Goal: Task Accomplishment & Management: Complete application form

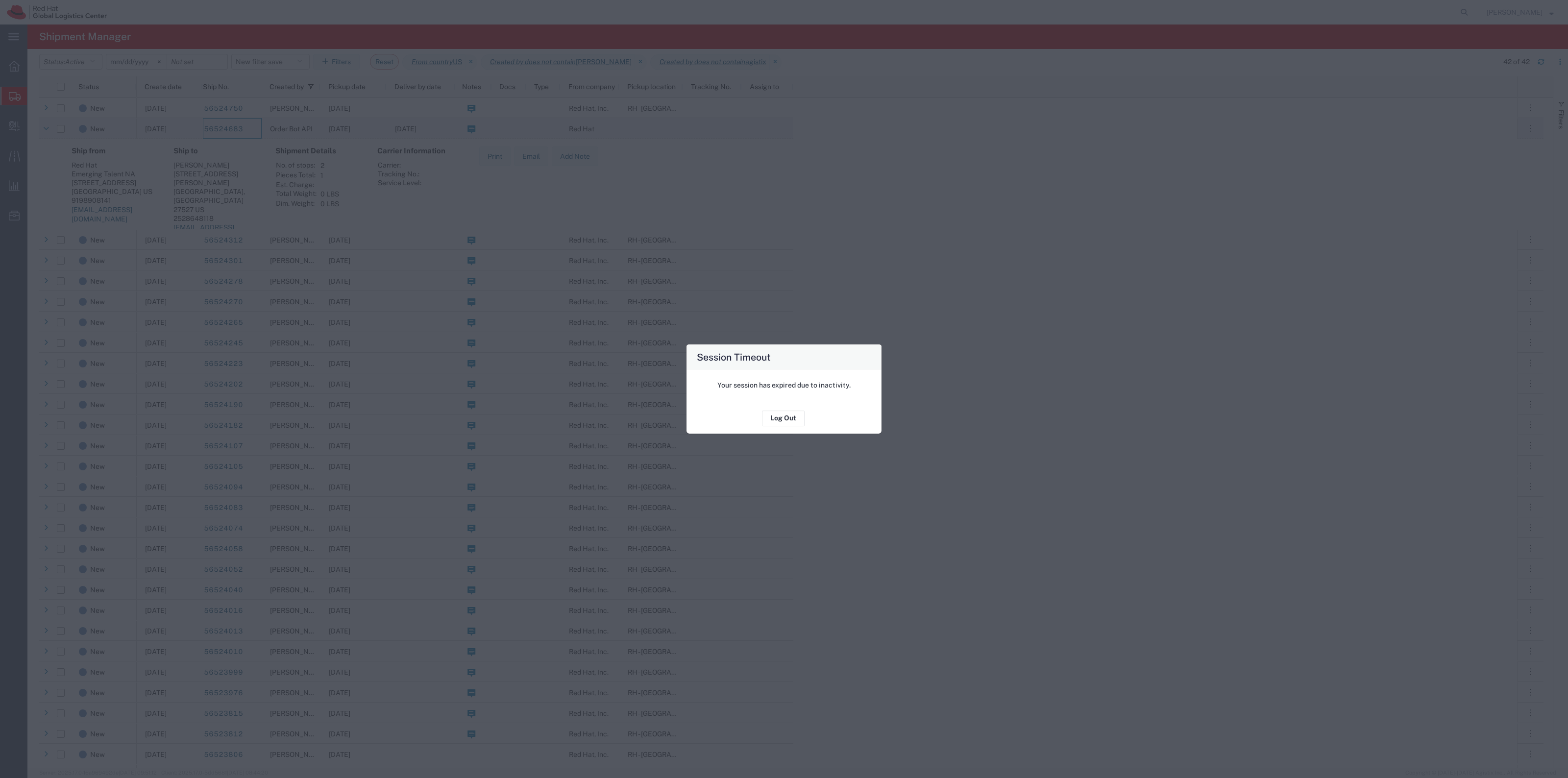
click at [410, 290] on div "Session Timeout Your session has expired due to inactivity. Log Out" at bounding box center [784, 389] width 1568 height 778
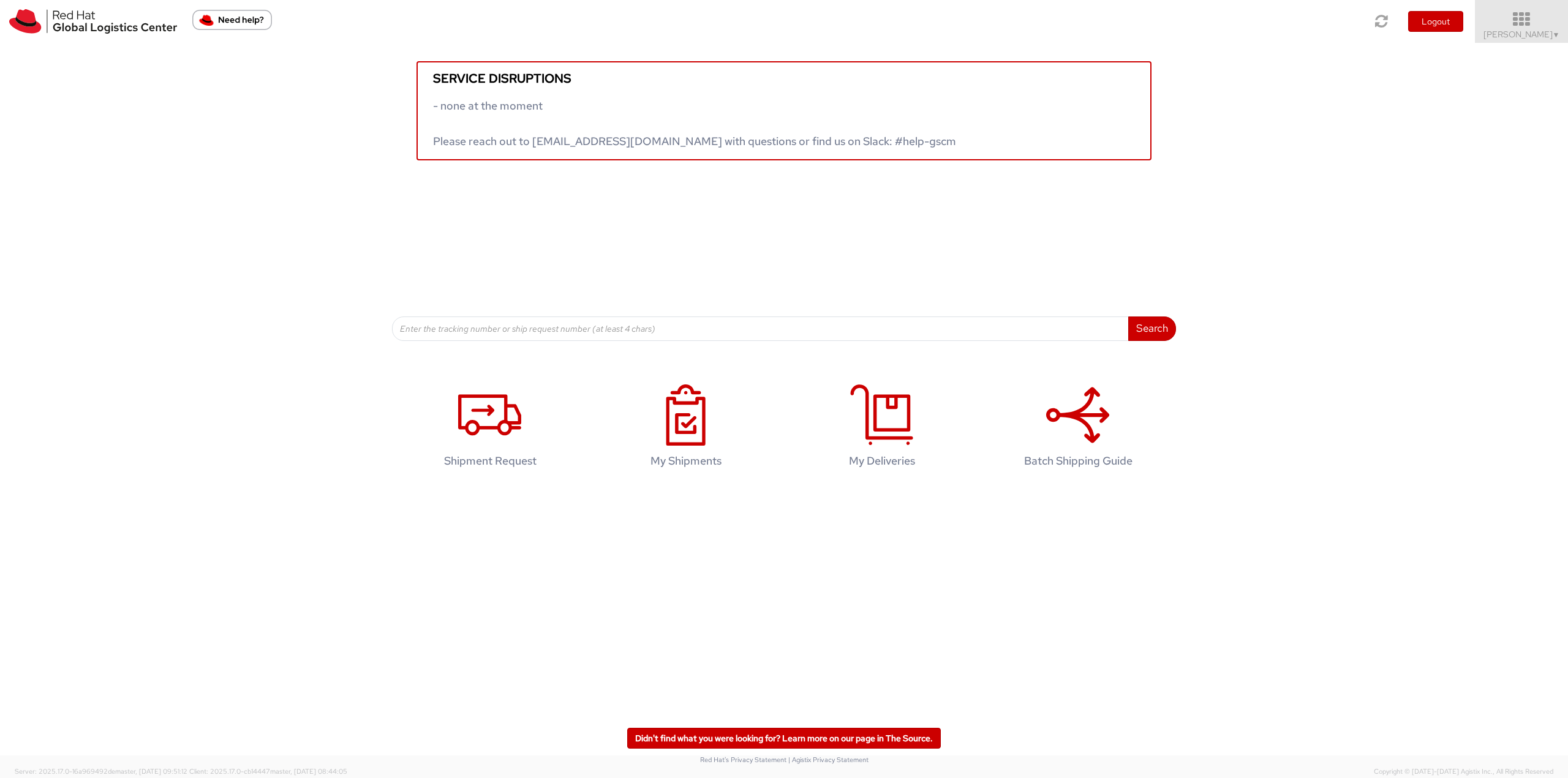
click at [1503, 18] on icon at bounding box center [1522, 19] width 107 height 17
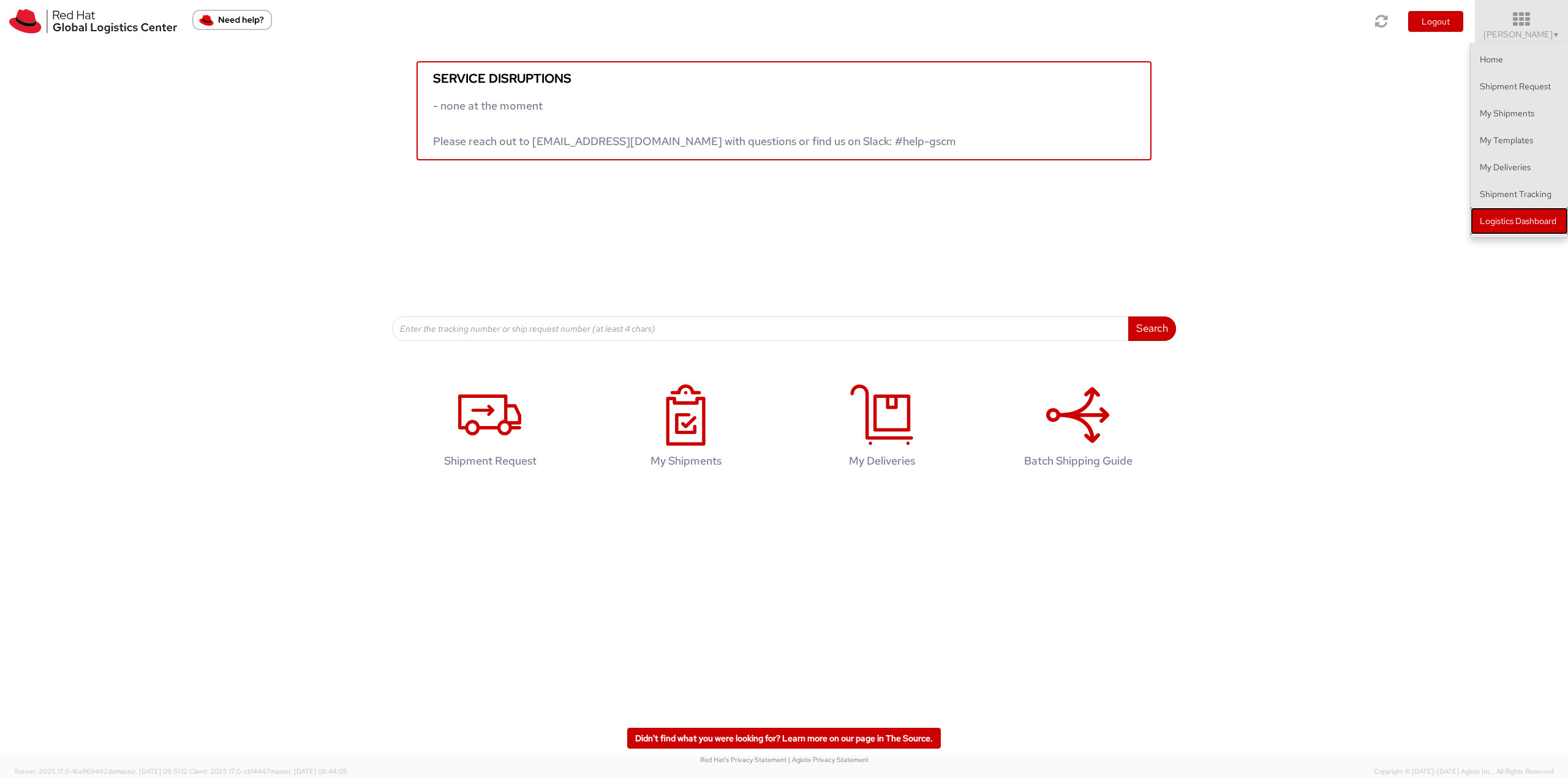
click at [1487, 224] on link "Logistics Dashboard" at bounding box center [1519, 221] width 97 height 27
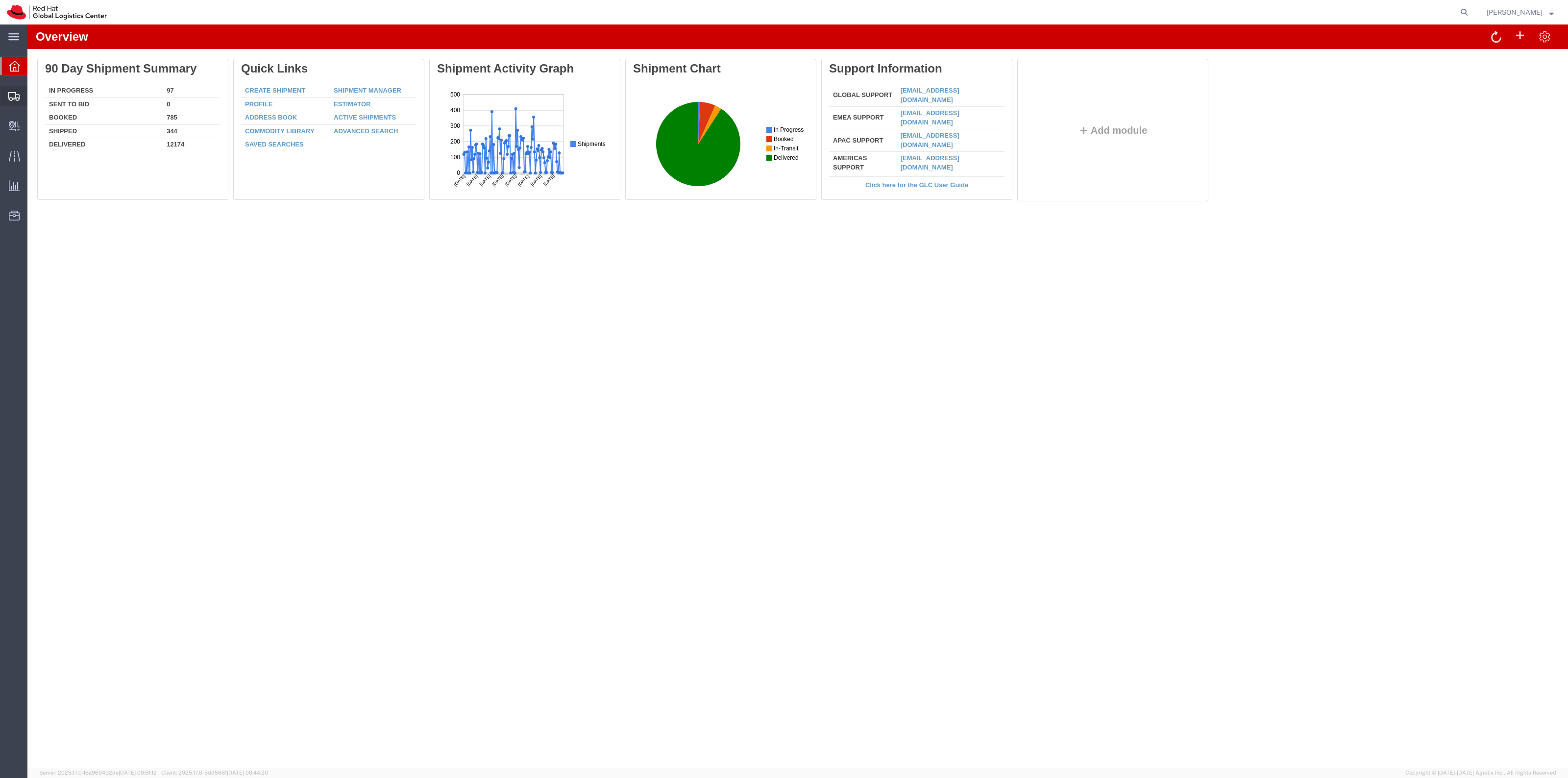
drag, startPoint x: 57, startPoint y: 112, endPoint x: 124, endPoint y: 124, distance: 68.1
click at [0, 0] on span "Shipment Manager" at bounding box center [0, 0] width 0 height 0
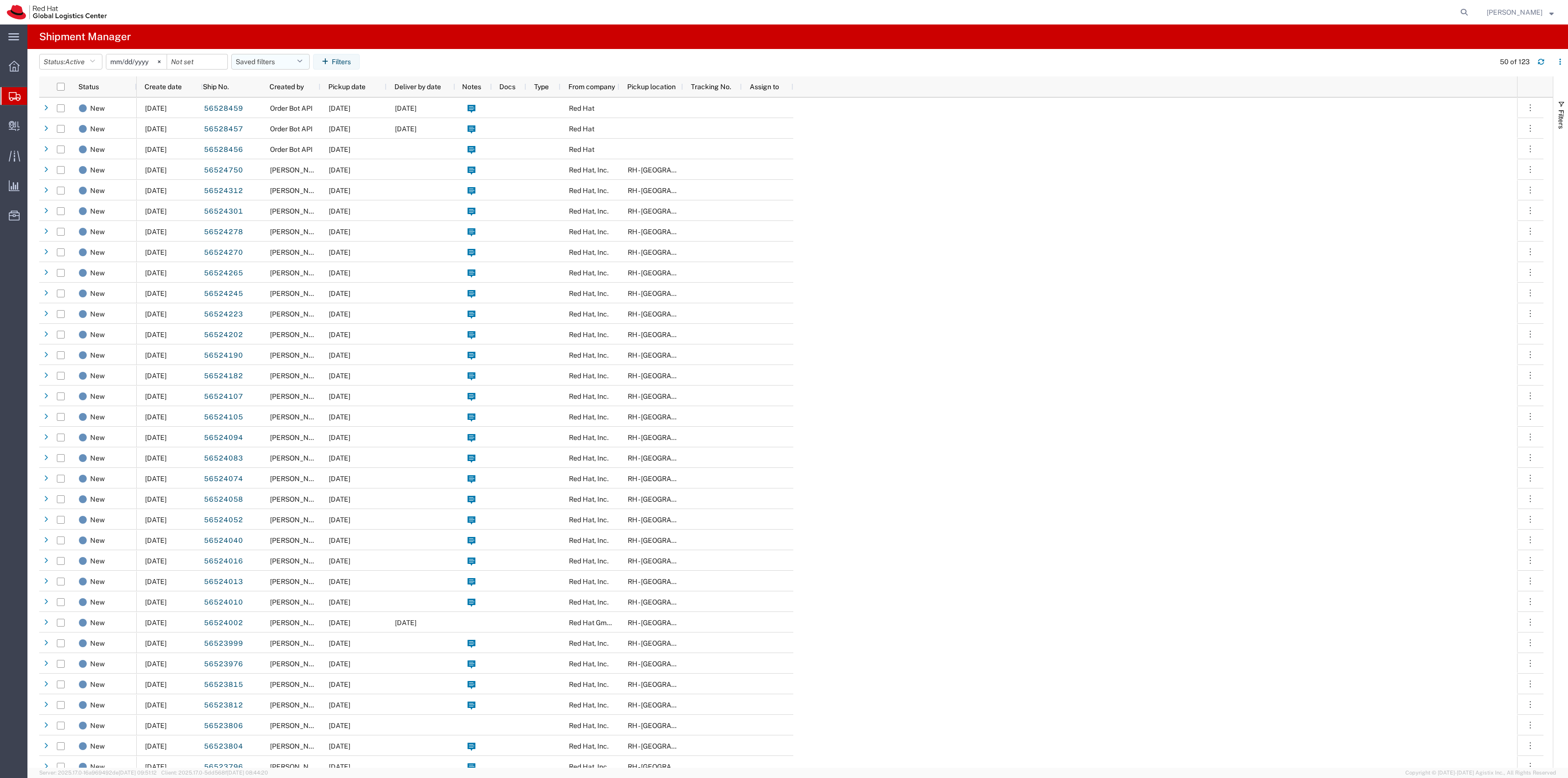
click at [261, 68] on button "Saved filters" at bounding box center [270, 62] width 79 height 16
click at [268, 103] on span "New filter save" at bounding box center [296, 105] width 128 height 18
type input "2022-06-27"
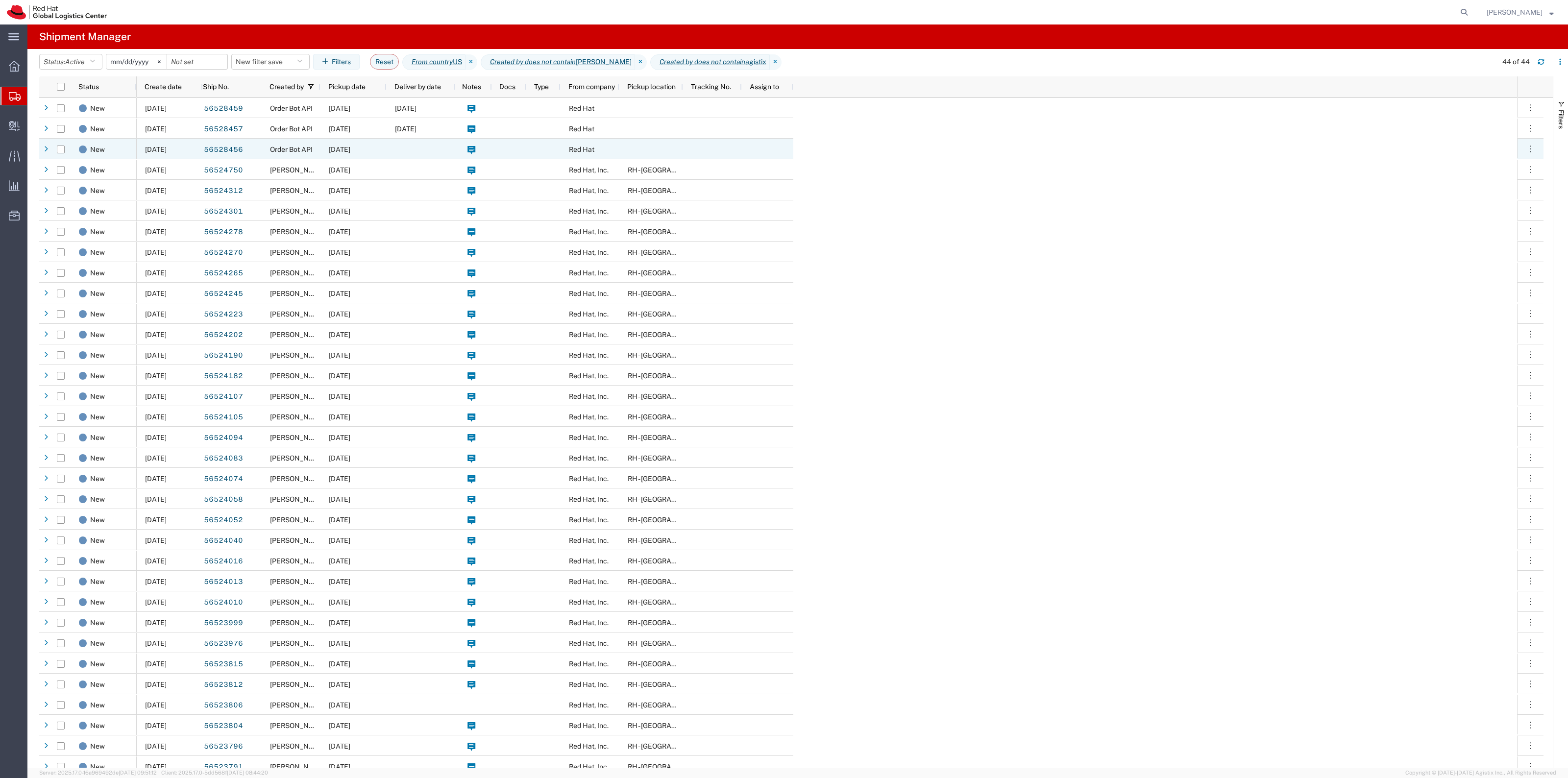
click at [427, 148] on div at bounding box center [421, 149] width 69 height 21
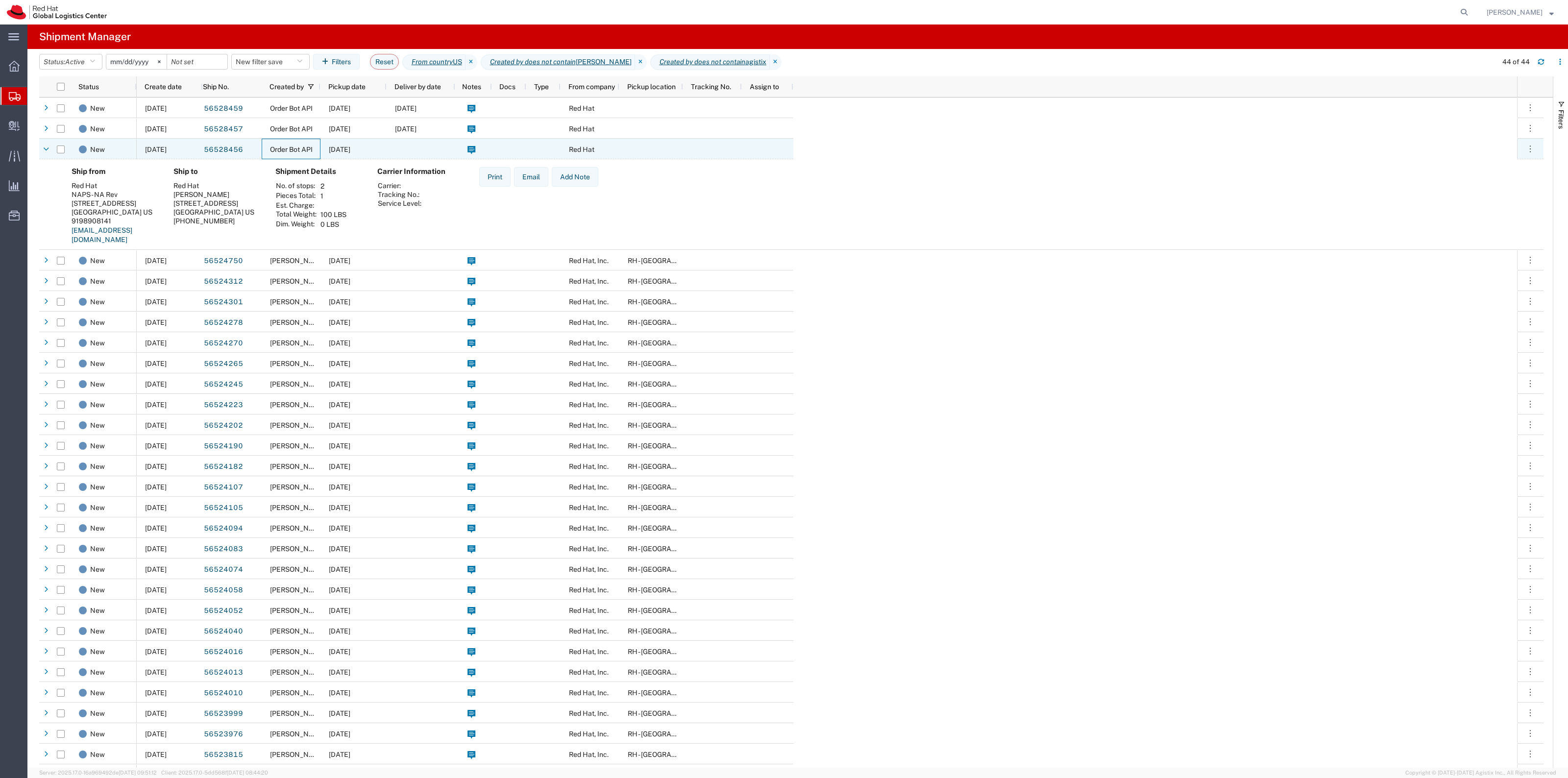
click at [266, 150] on div "Order Bot API" at bounding box center [291, 149] width 59 height 21
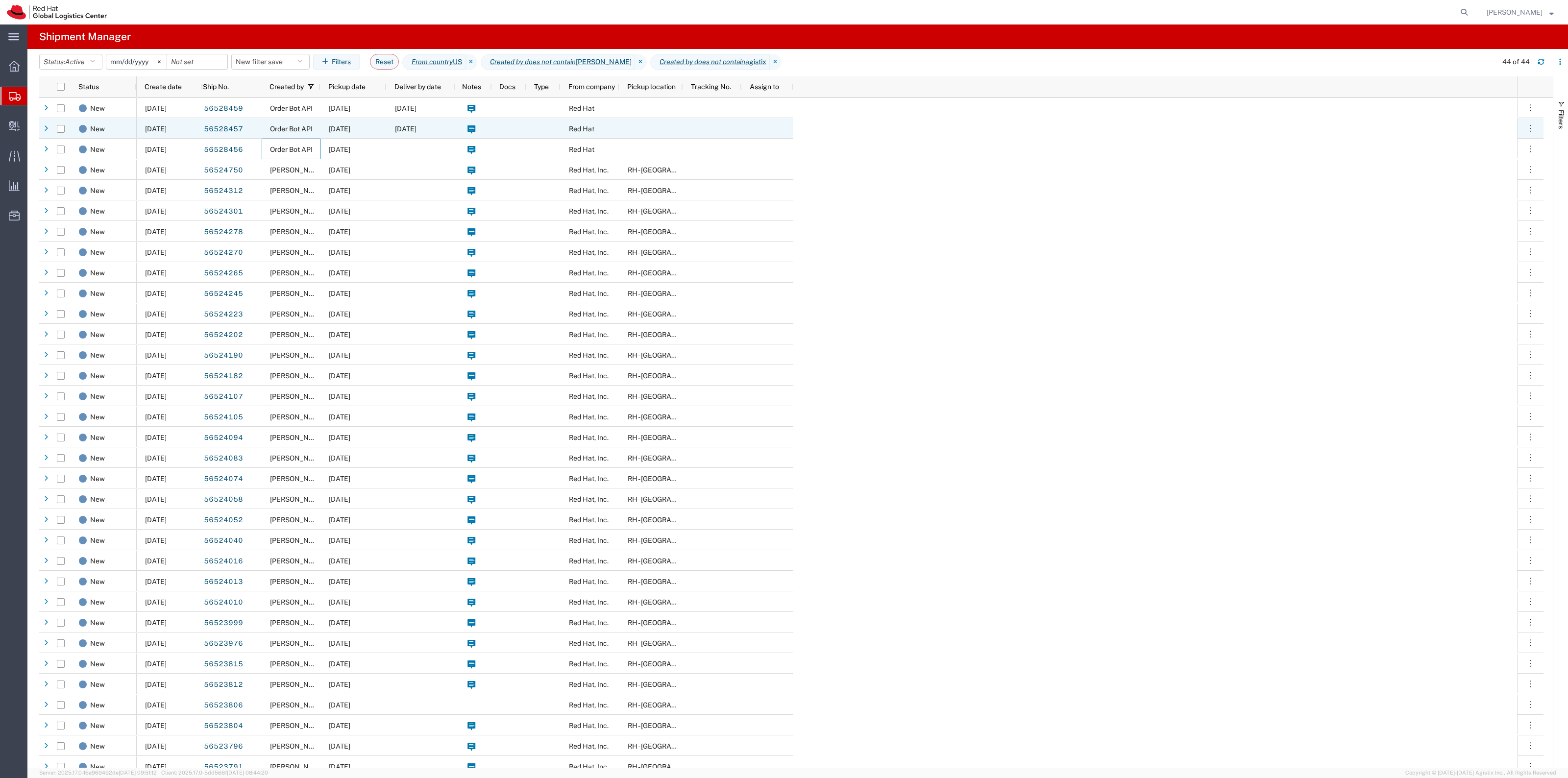
click at [254, 134] on div "56528457" at bounding box center [232, 128] width 59 height 21
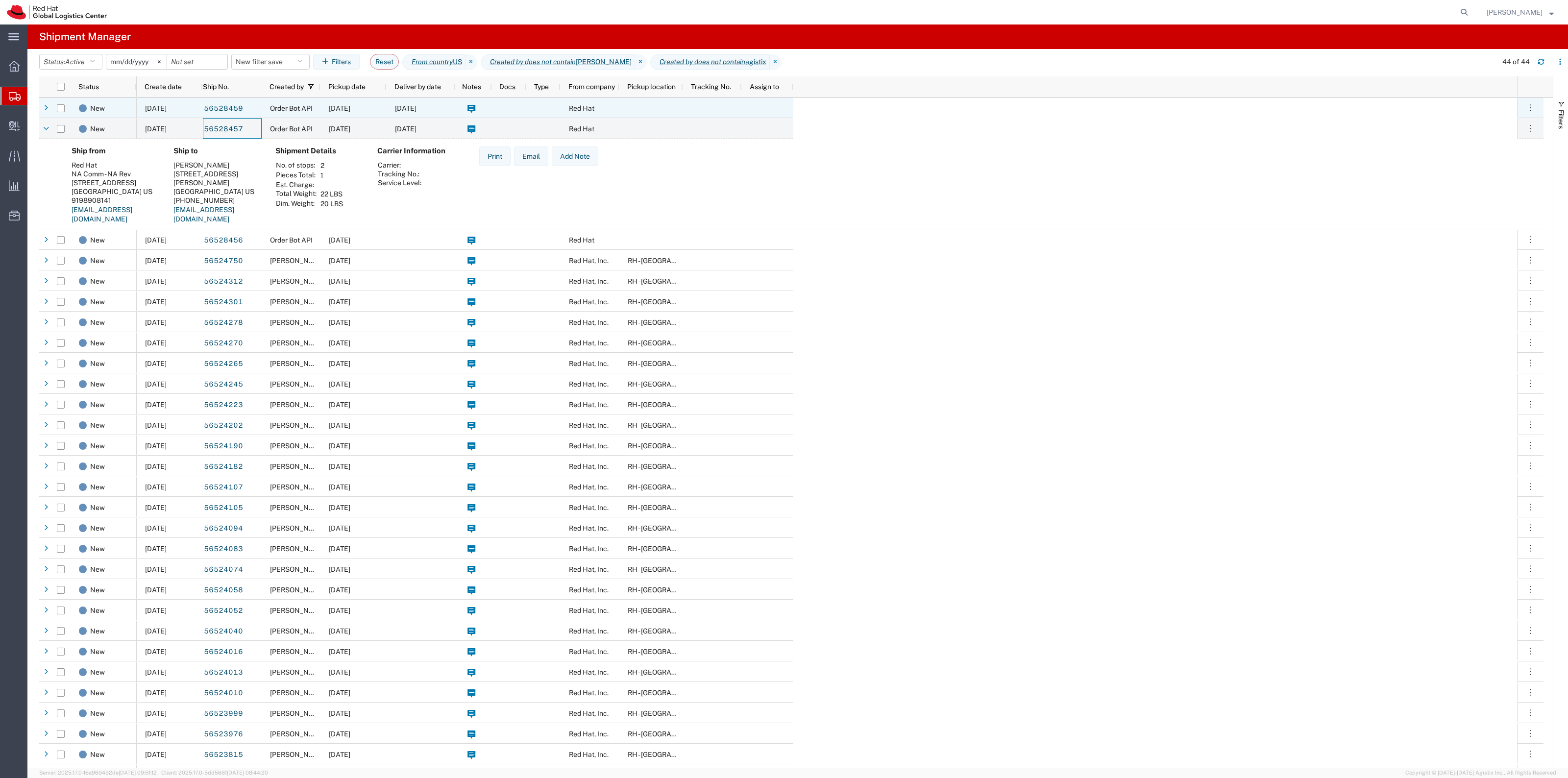
click at [268, 105] on div "Order Bot API" at bounding box center [291, 108] width 59 height 21
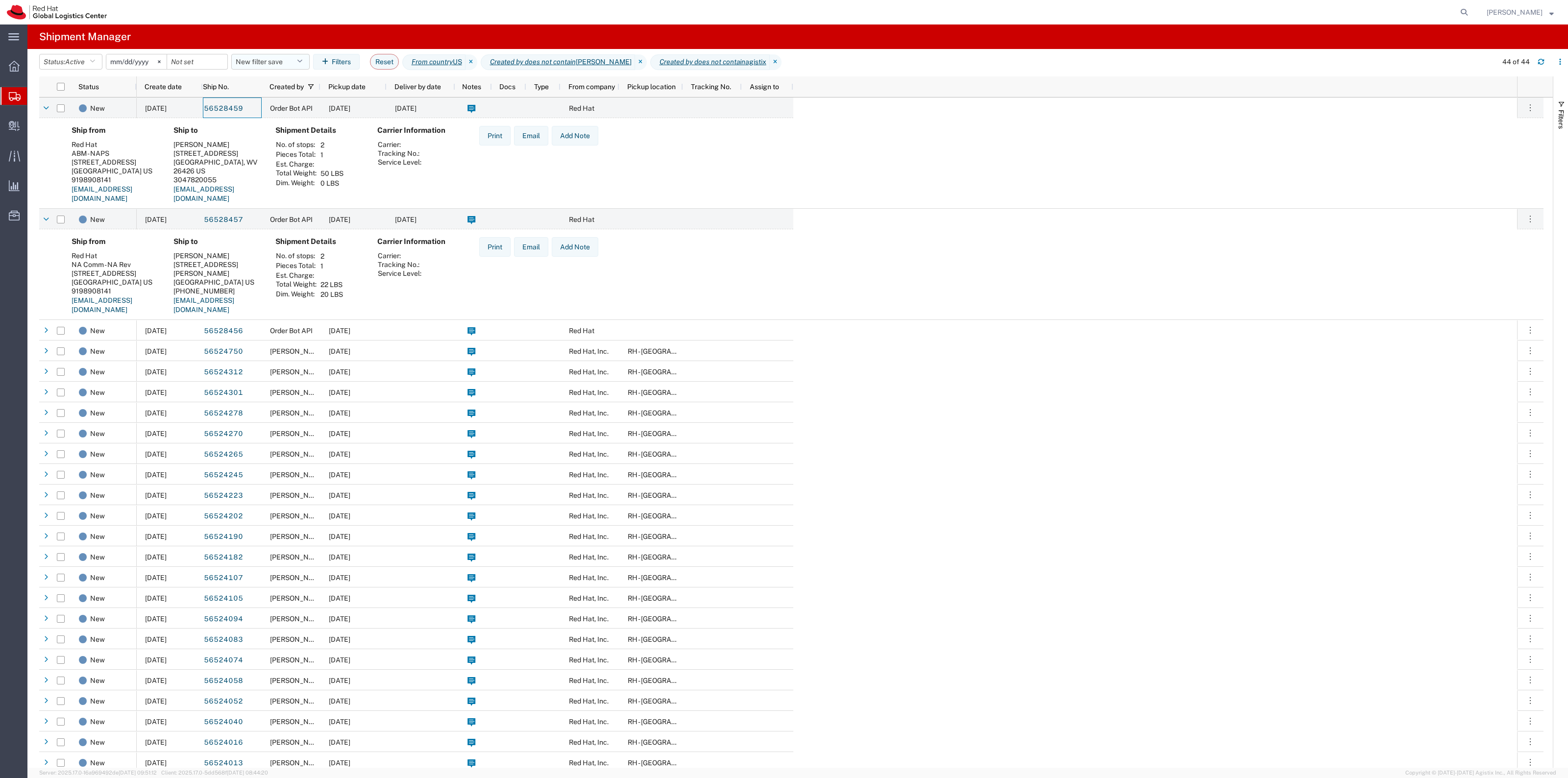
click at [253, 65] on button "New filter save" at bounding box center [270, 62] width 79 height 16
click at [273, 102] on span "New filter save" at bounding box center [296, 105] width 128 height 18
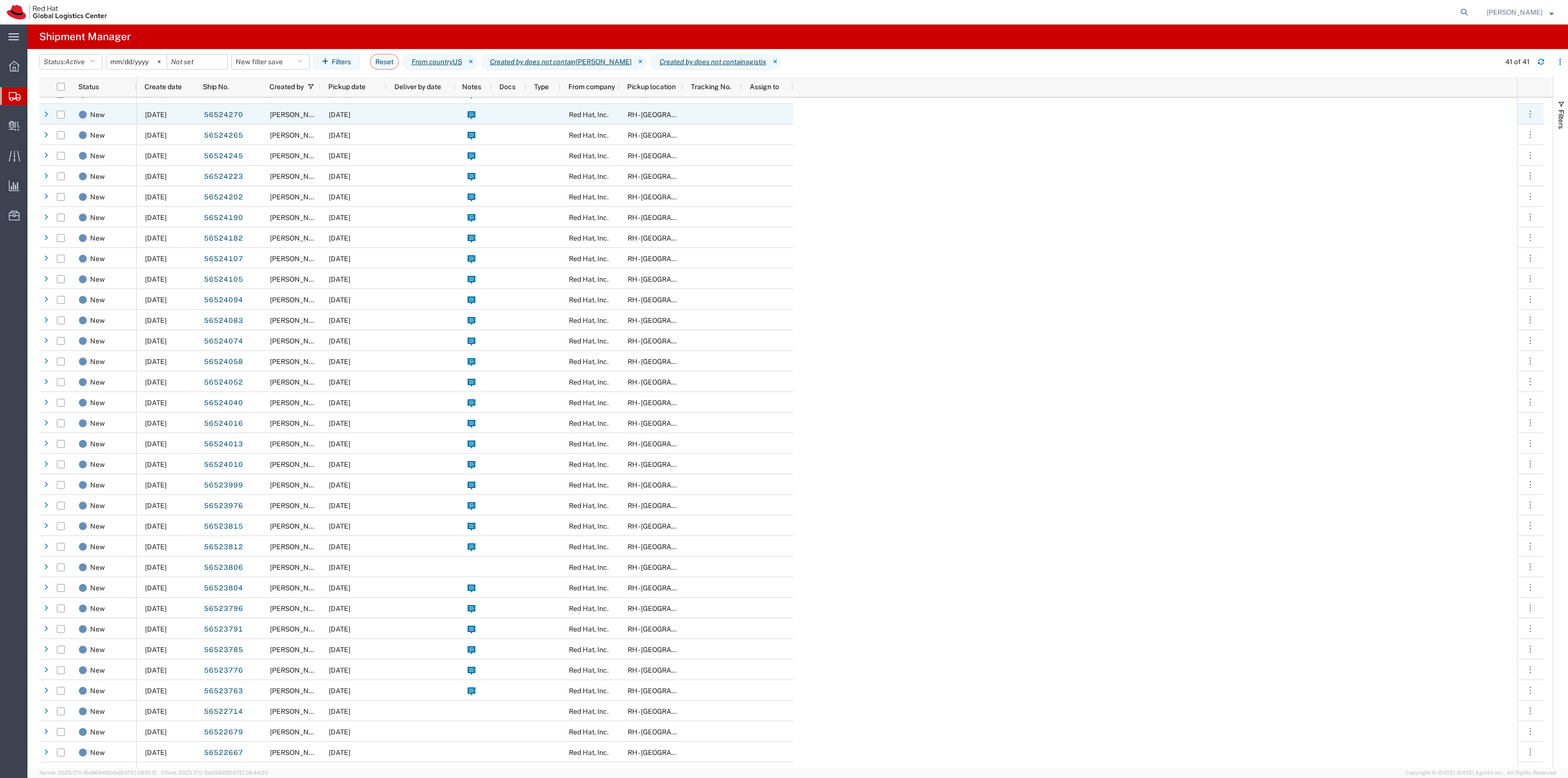
scroll to position [173, 0]
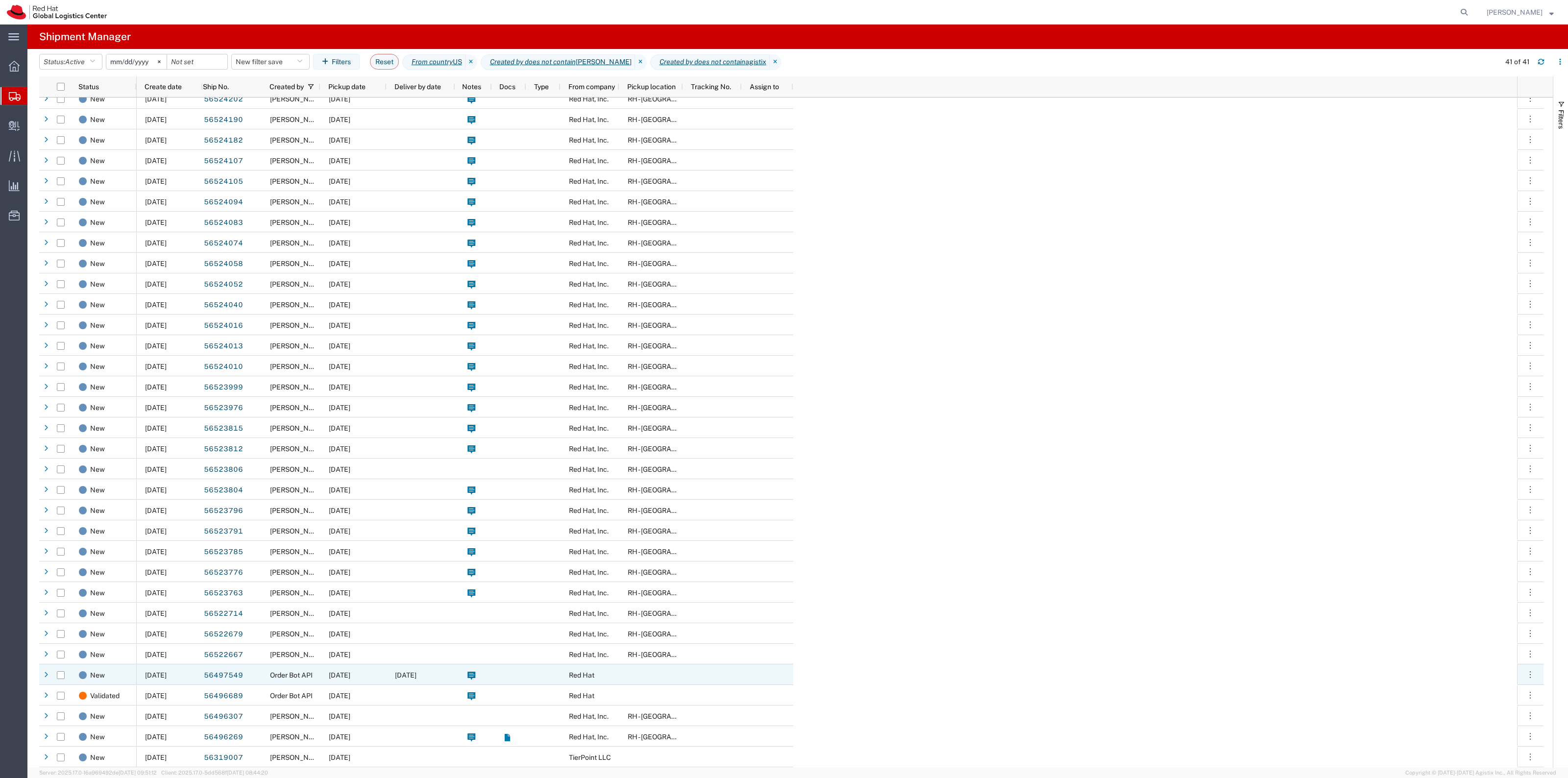
click at [444, 676] on div "08/01/2025" at bounding box center [421, 675] width 69 height 21
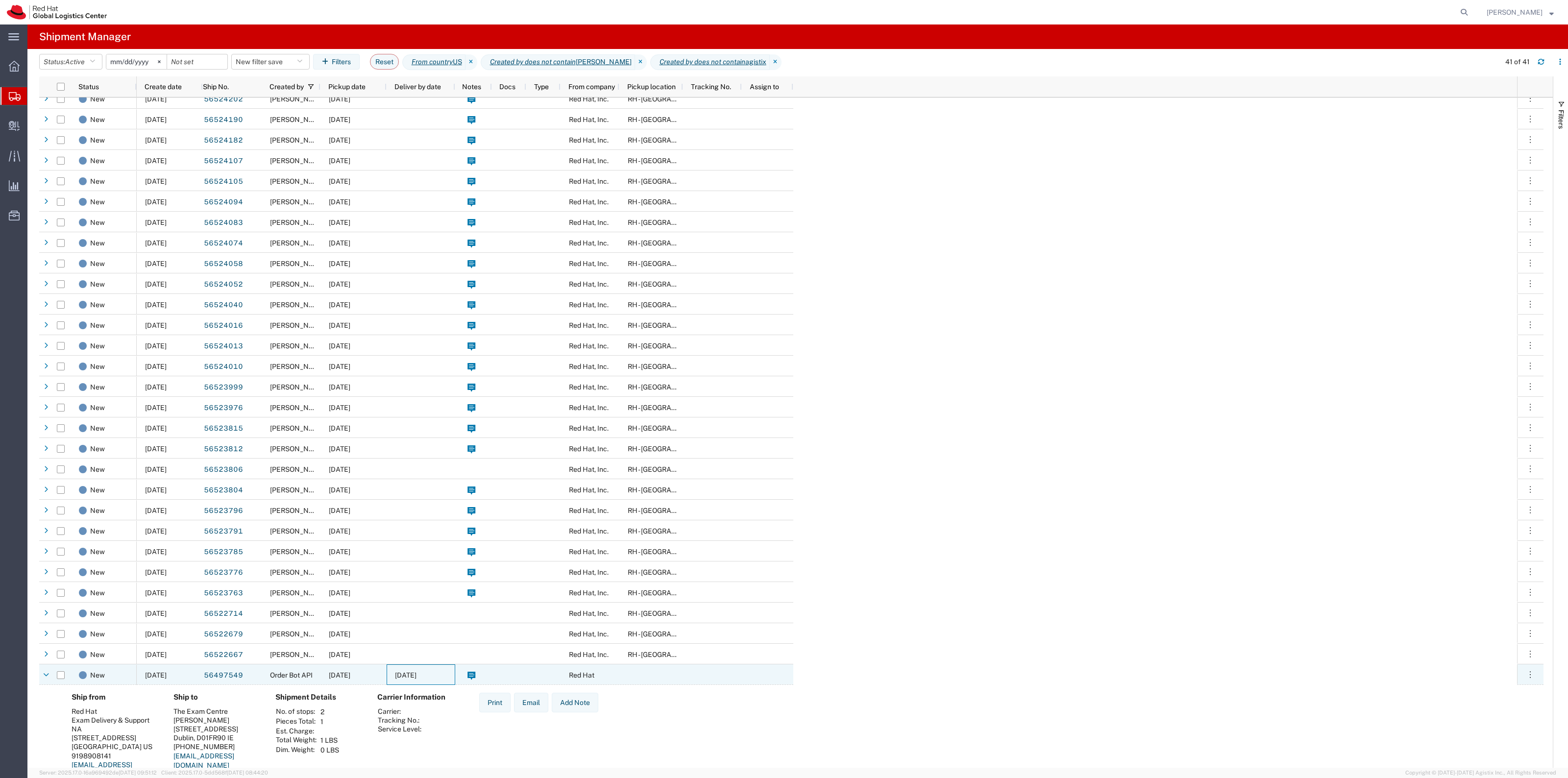
click at [444, 676] on div "08/01/2025" at bounding box center [421, 675] width 69 height 21
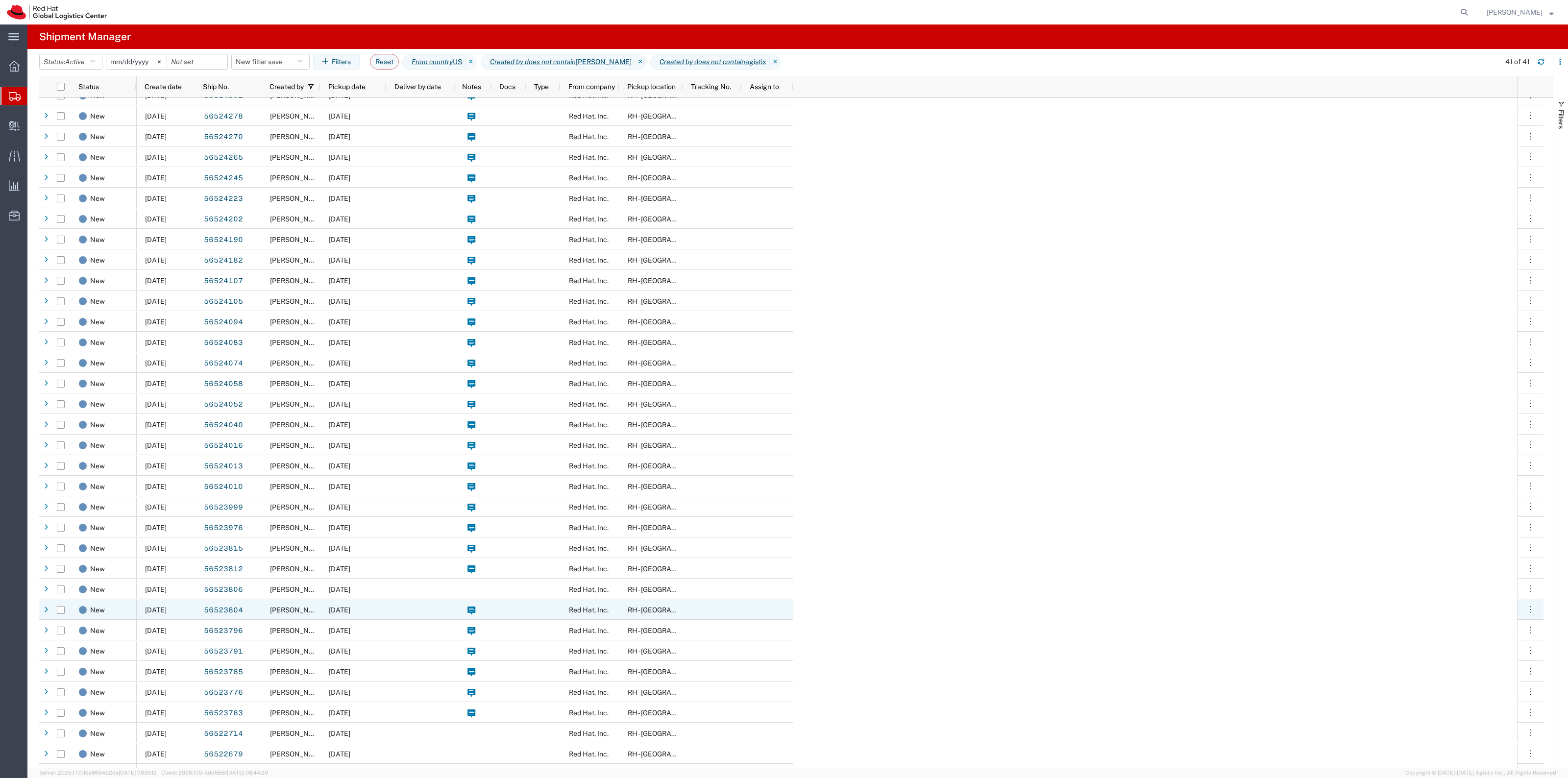
scroll to position [0, 0]
click at [259, 59] on button "New filter save" at bounding box center [270, 62] width 79 height 16
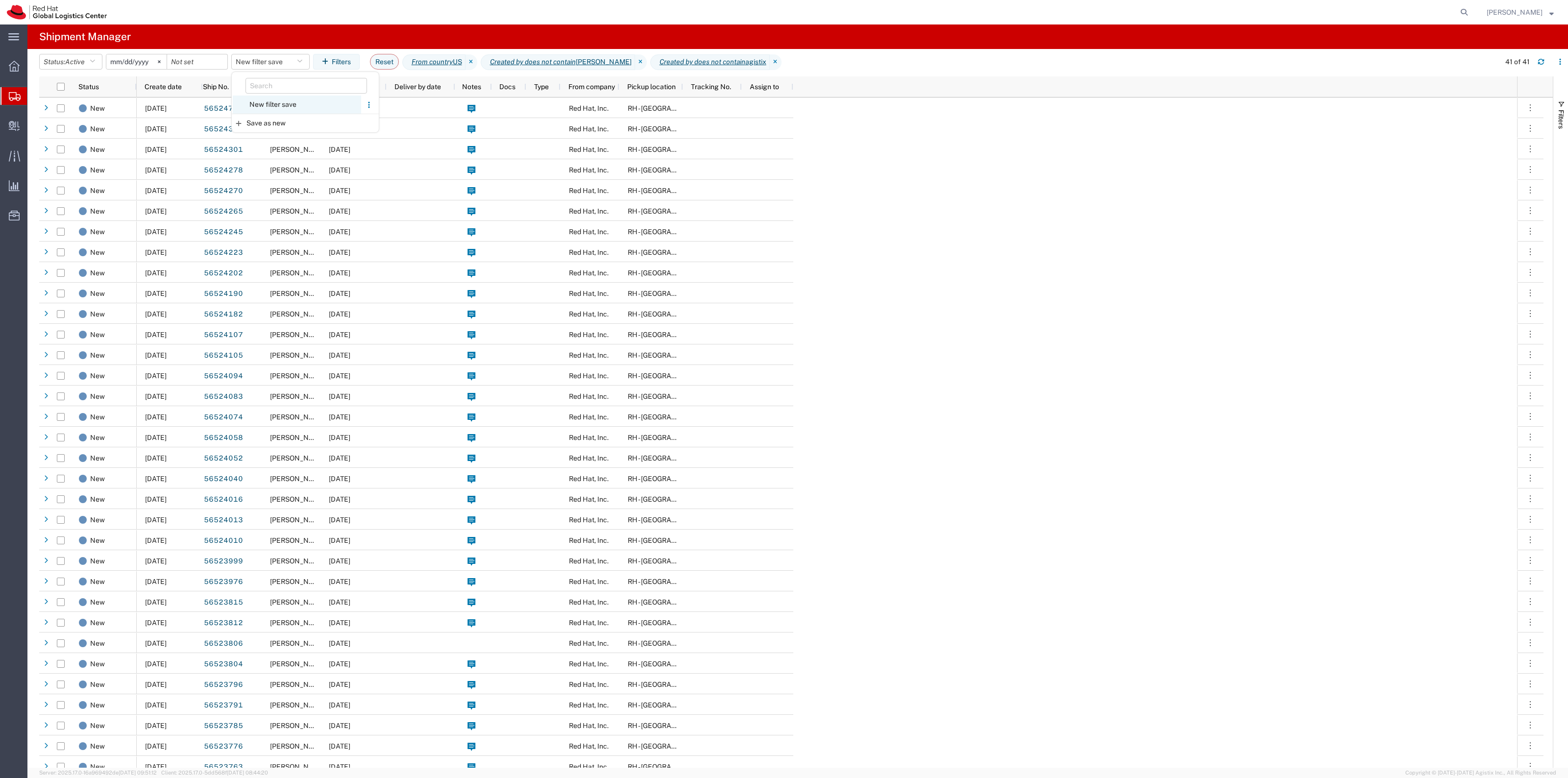
click at [296, 101] on span "New filter save" at bounding box center [296, 105] width 128 height 18
click at [383, 107] on div "[DATE]" at bounding box center [353, 108] width 66 height 21
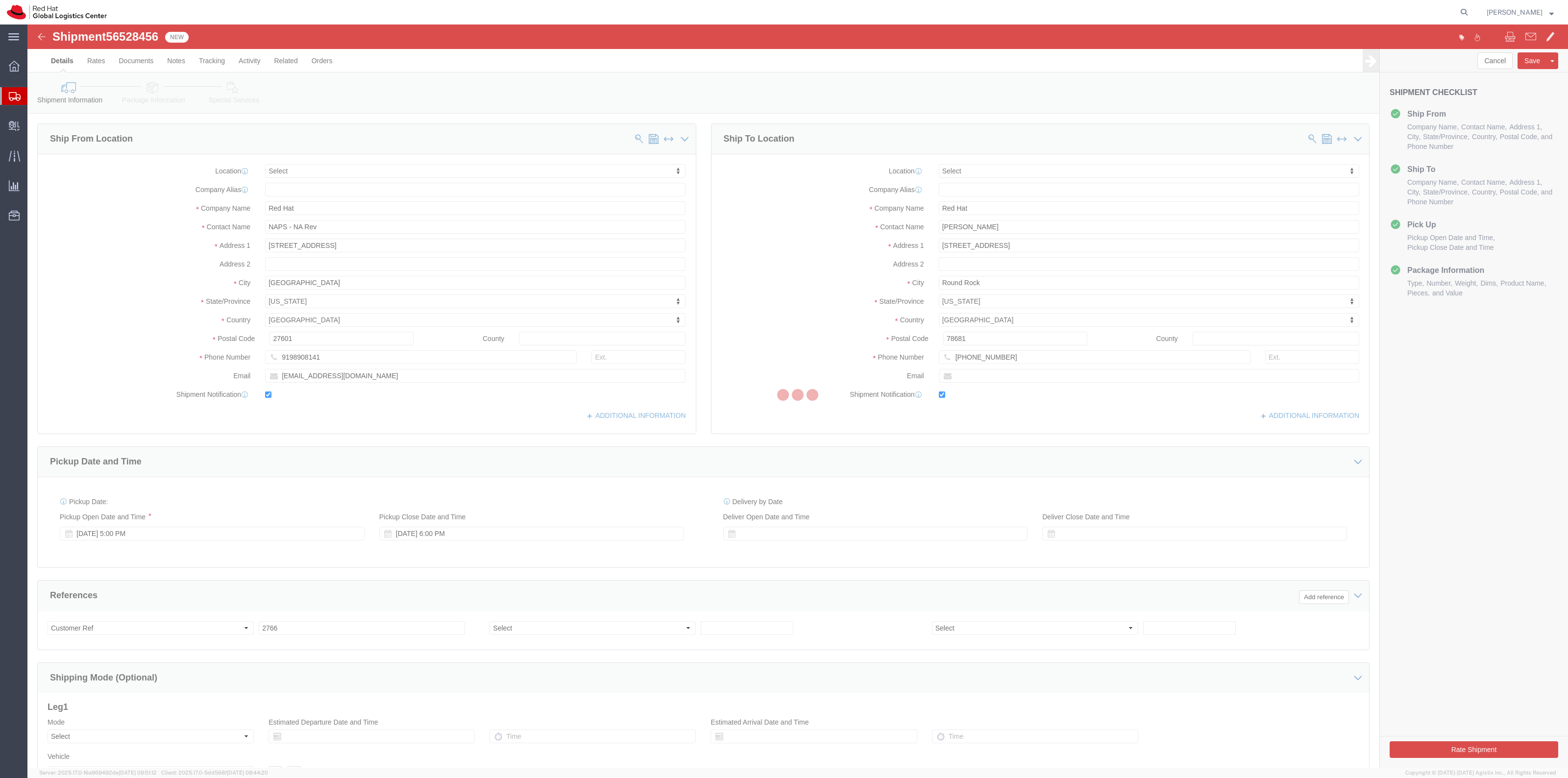
select select
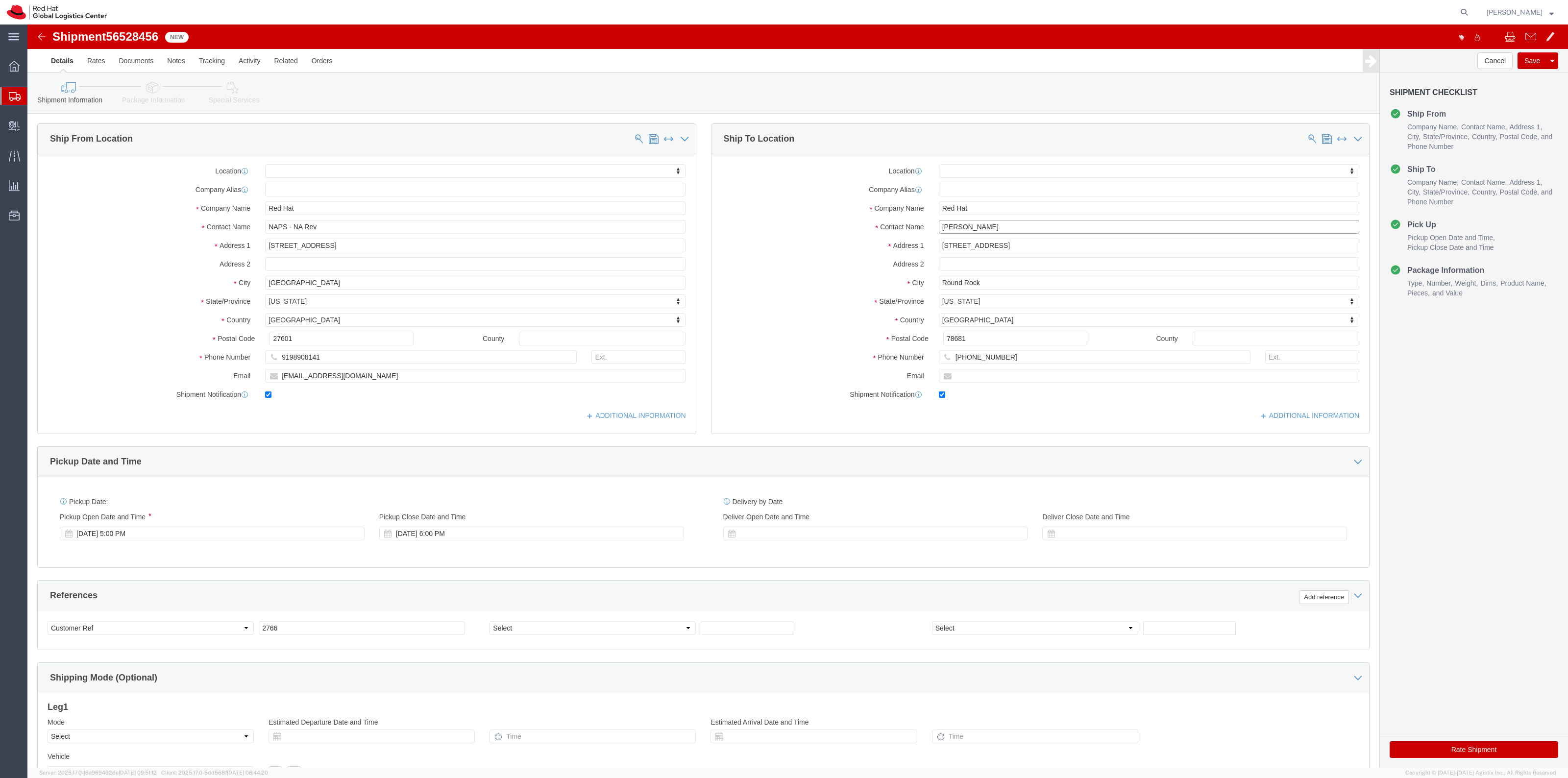
click input "Isabell Turner"
drag, startPoint x: 974, startPoint y: 200, endPoint x: 824, endPoint y: 187, distance: 150.6
click div "Location My Profile Location RH - Amsterdam - MSO RH - Amsterdam Data Center RH…"
type input "Isabell Turner"
click input "text"
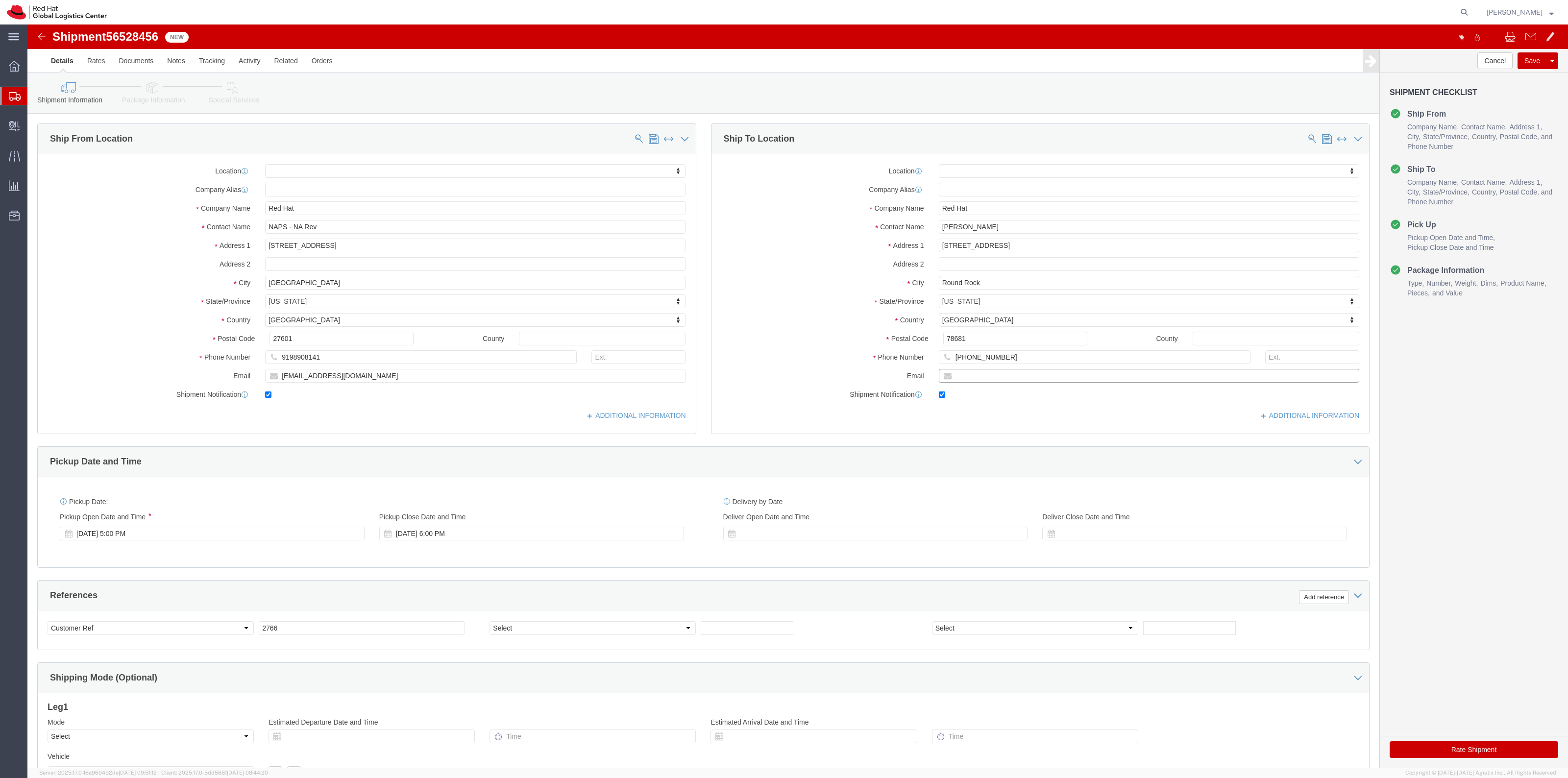
paste input "iturner@redhat.com"
type input "iturner@redhat.com"
click link "Package Information"
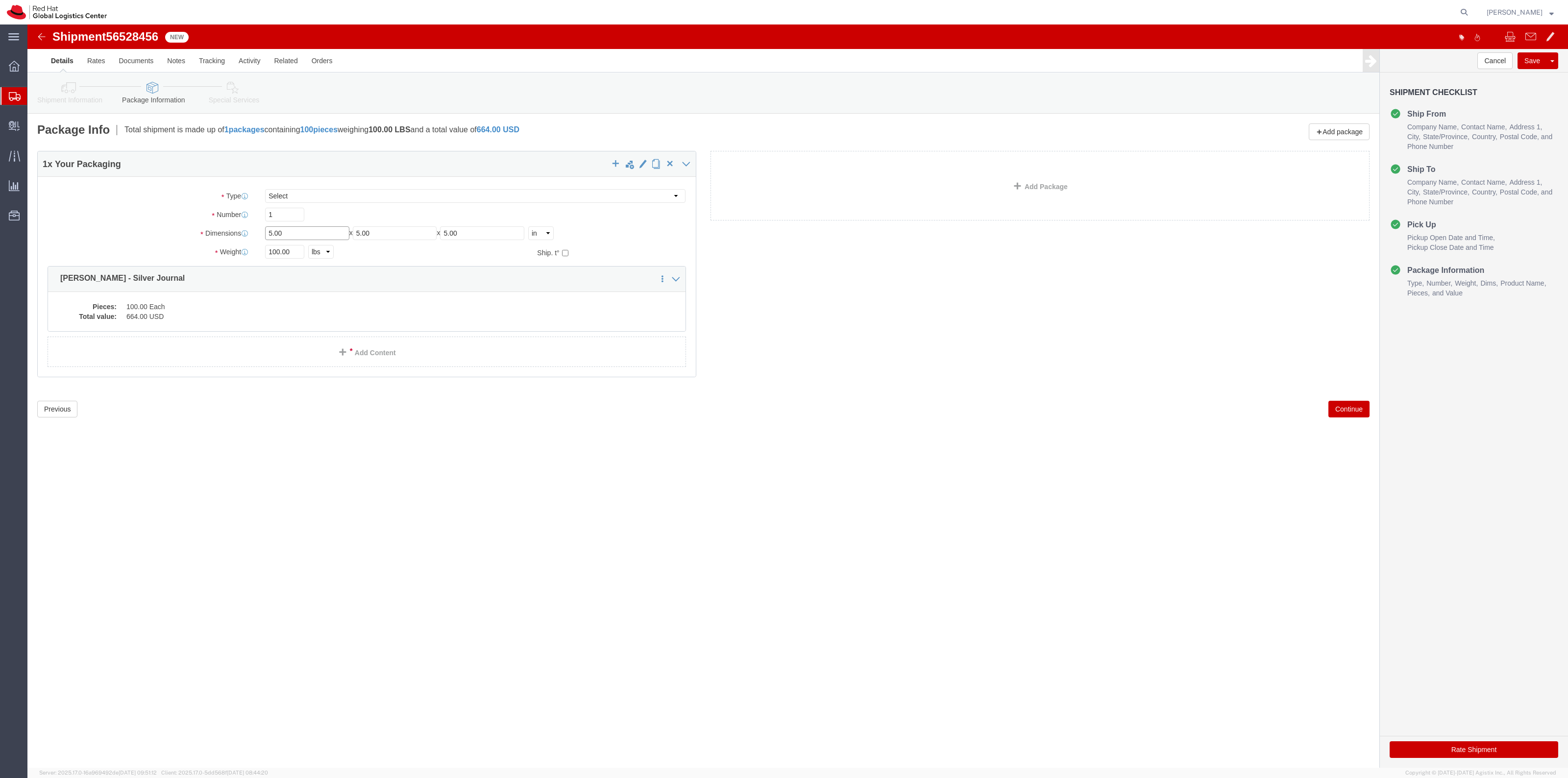
drag, startPoint x: 278, startPoint y: 214, endPoint x: 219, endPoint y: 203, distance: 60.0
click div "Dimensions Length 5.00 x Width 5.00 x Height 5.00 Select cm ft in"
type input "18"
type input "16"
type input "12"
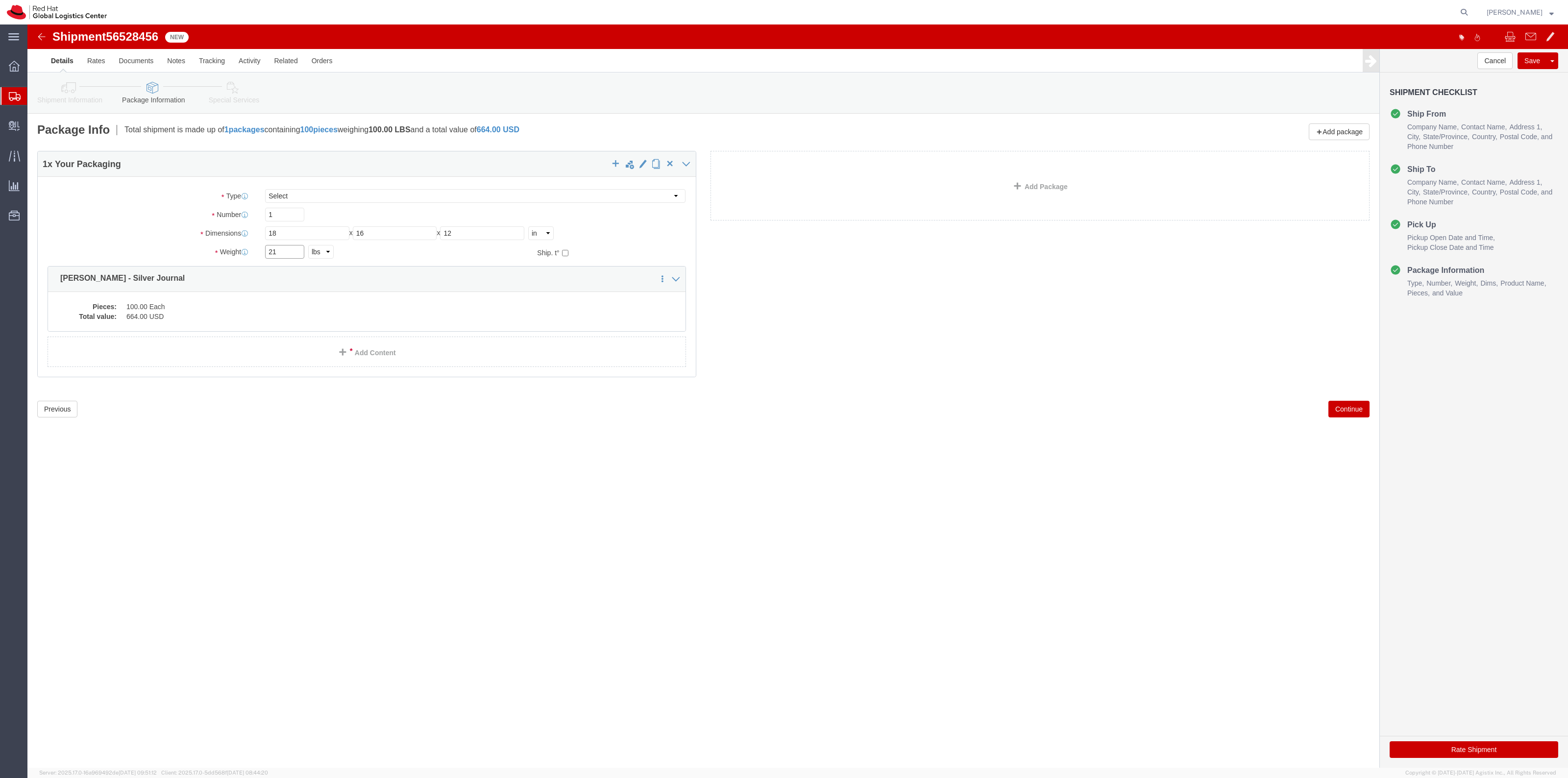
type input "2"
type input "32"
click div "Package Info Total shipment is made up of 1 packages containing 100 pieces weig…"
click link "Add Package"
click select "Select Case(s) Crate(s) Envelope Large Box Medium Box PAK Skid(s) Small Box Sma…"
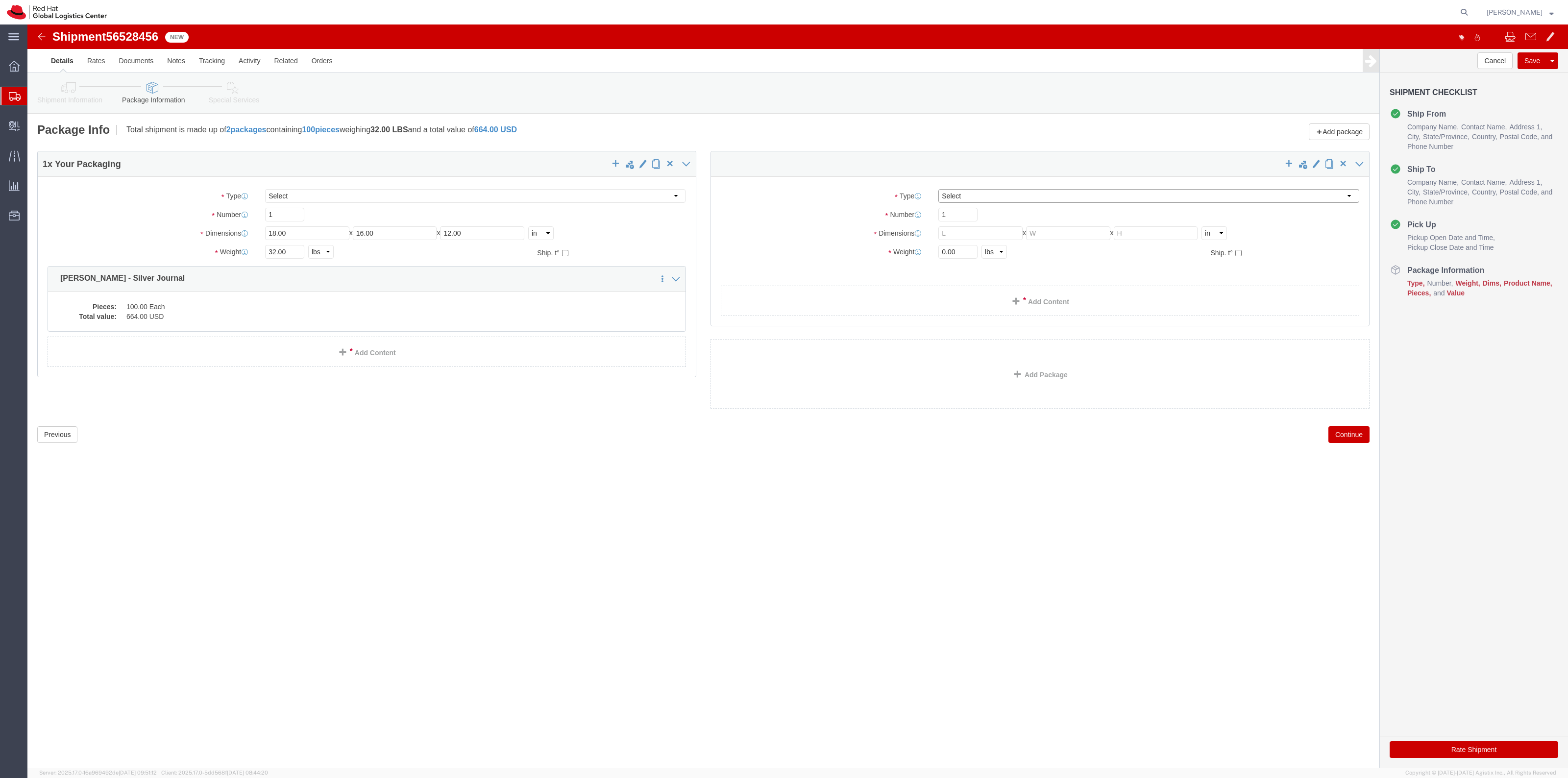
select select "YRPK"
click select "Select Case(s) Crate(s) Envelope Large Box Medium Box PAK Skid(s) Small Box Sma…"
click input "text"
type input "18"
type input "16"
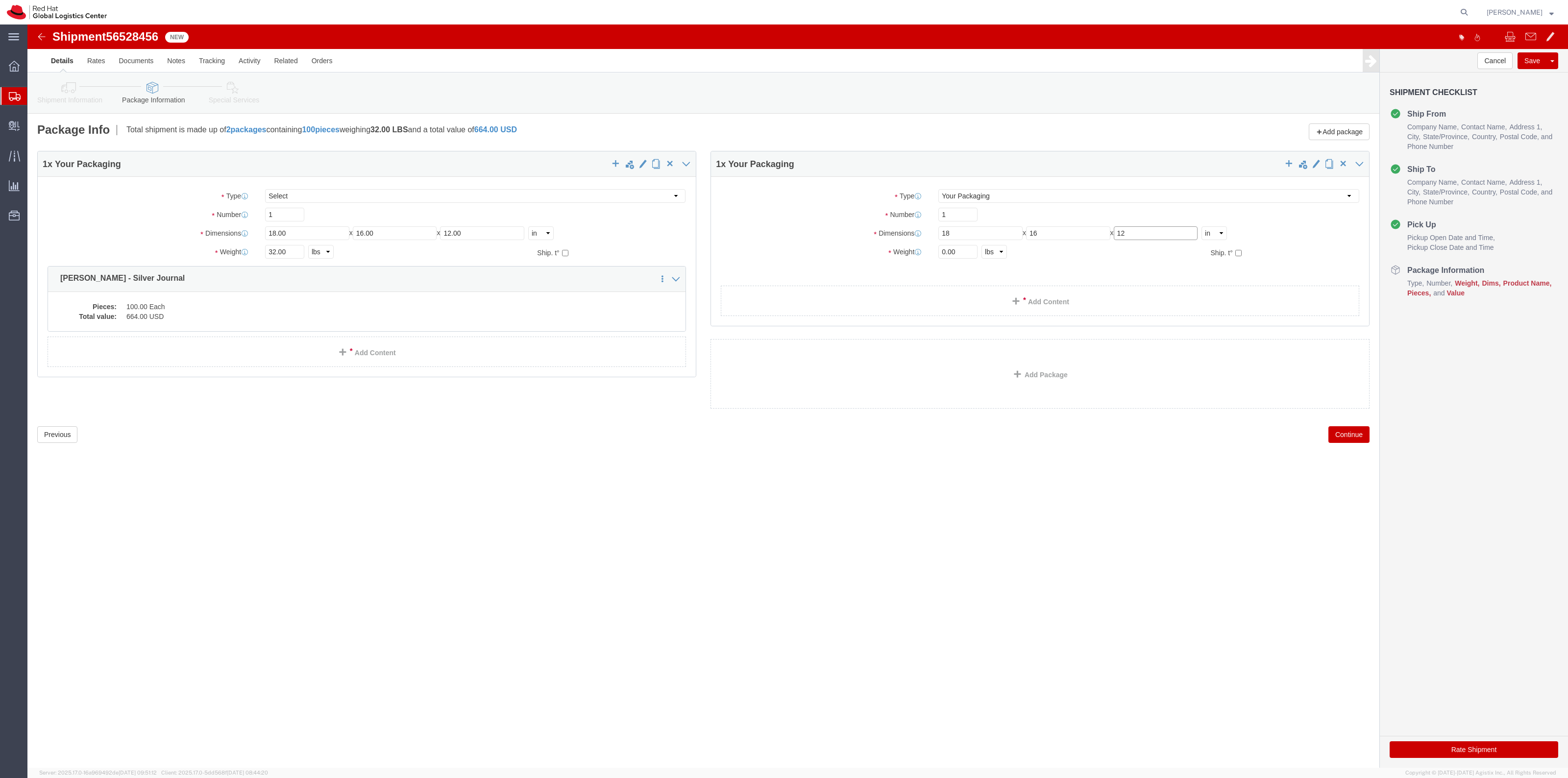
type input "12"
type input "23"
click link "Add Content"
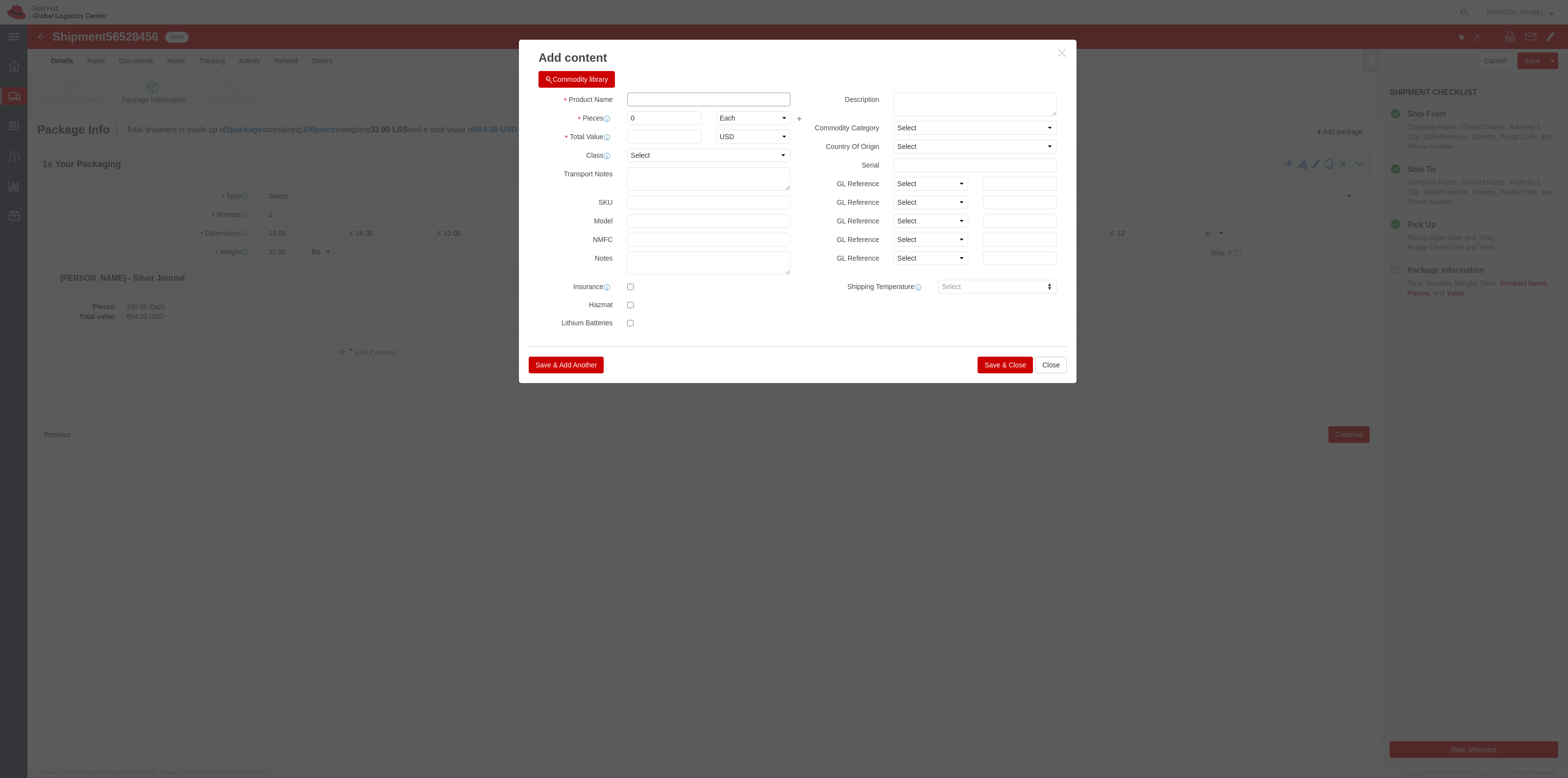
click input "text"
type input "Journal"
type input "1"
click button "Save & Close"
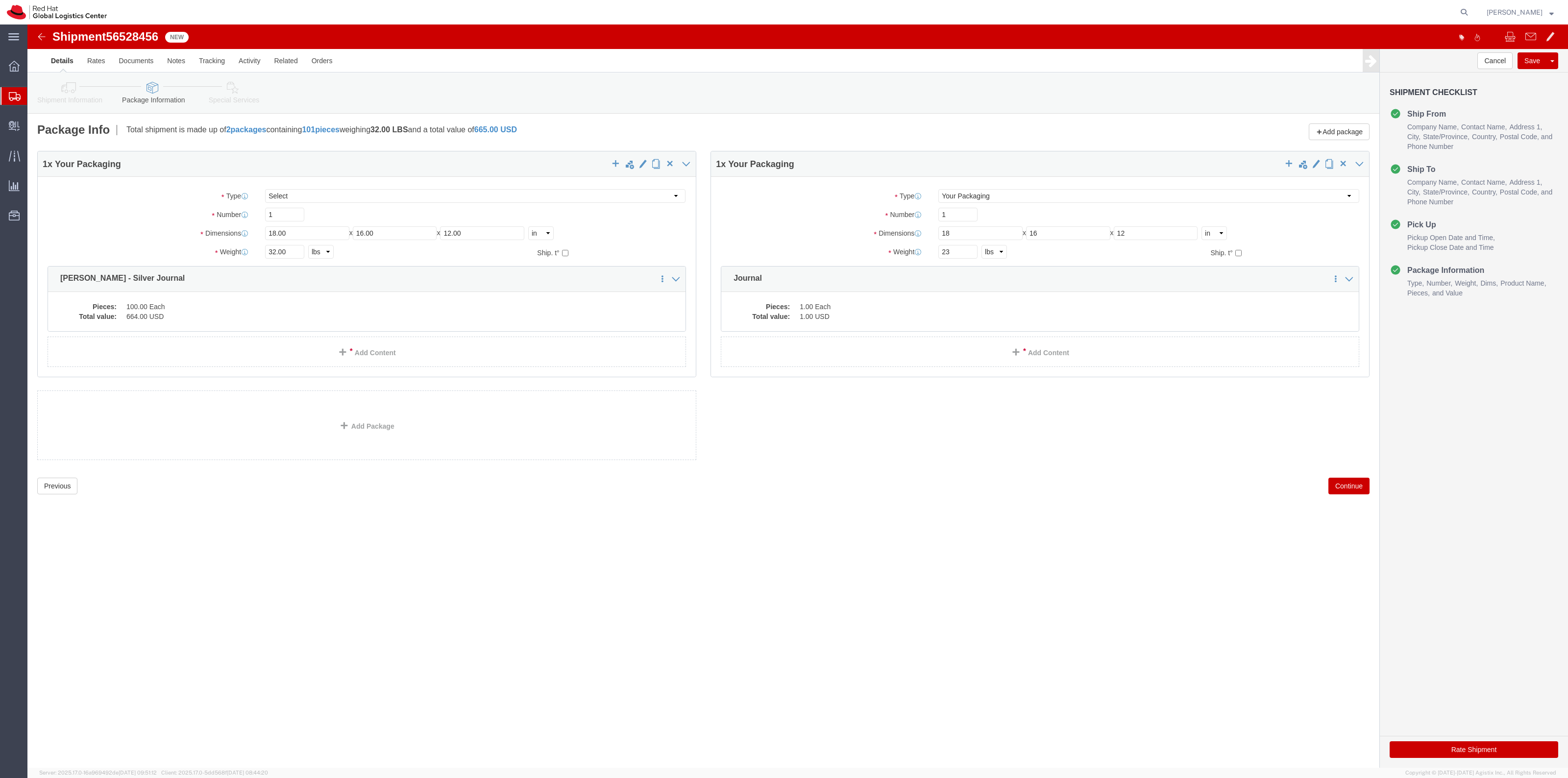
click link "Special Services"
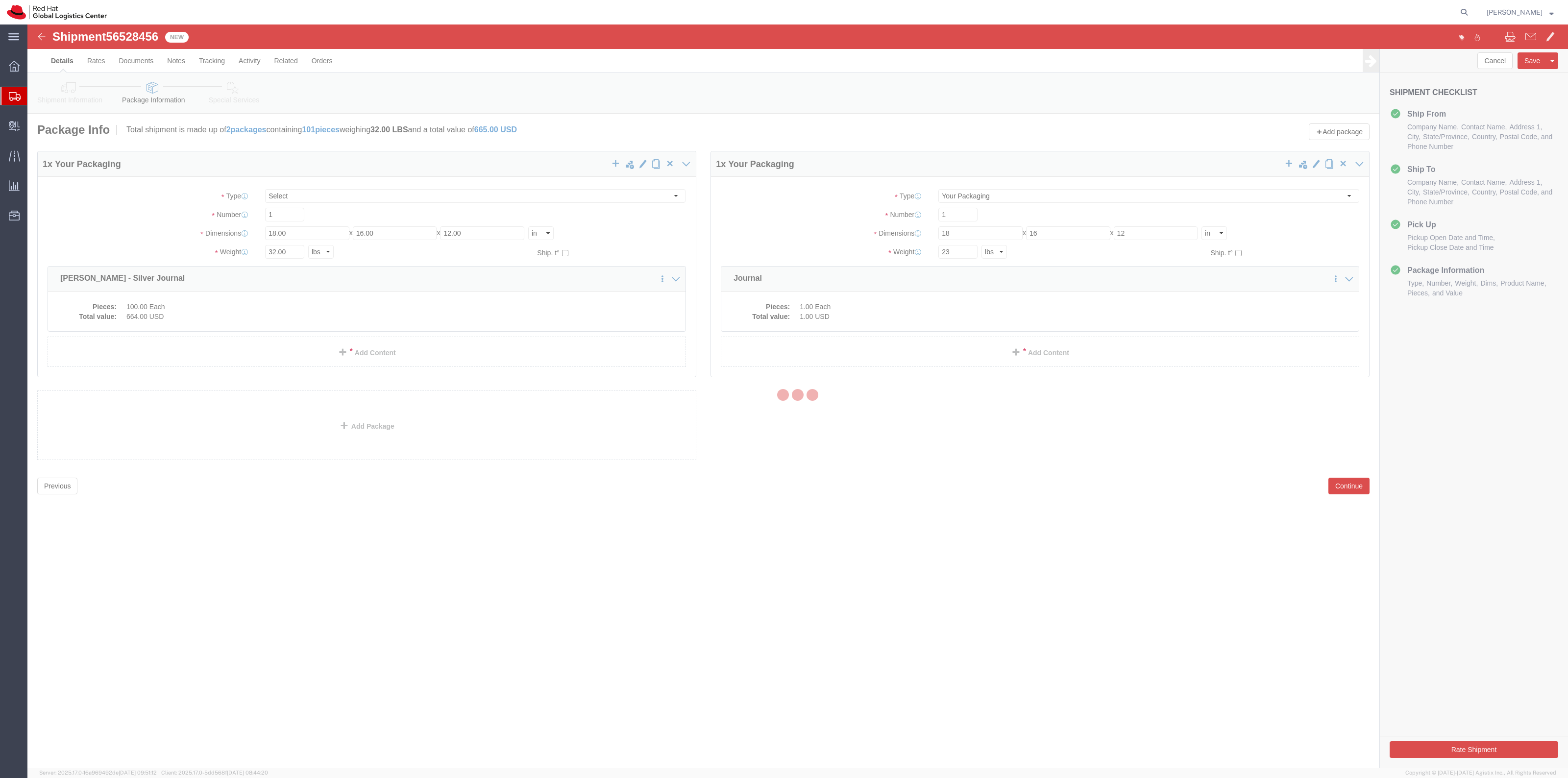
select select
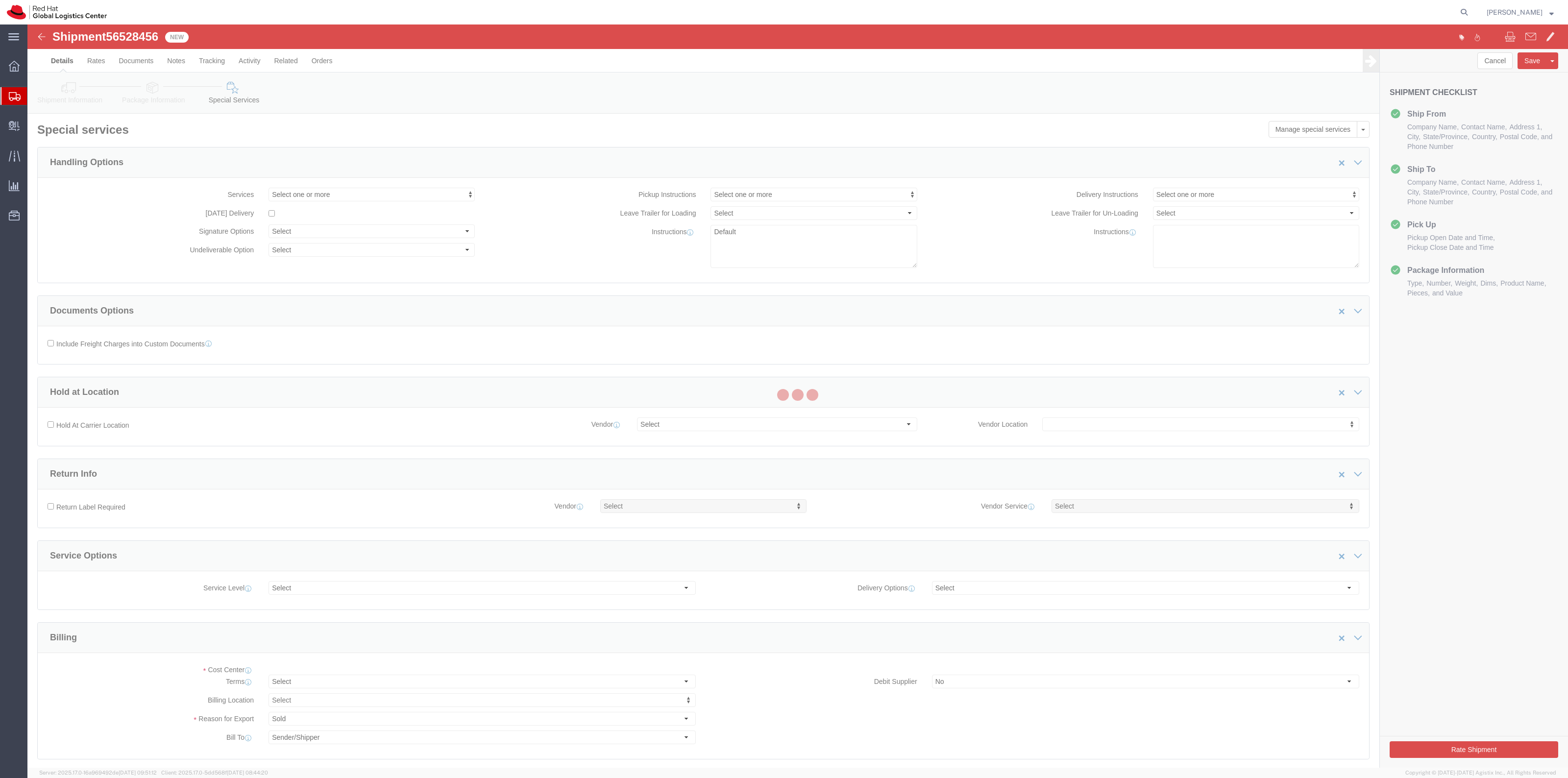
select select "COSTCENTER"
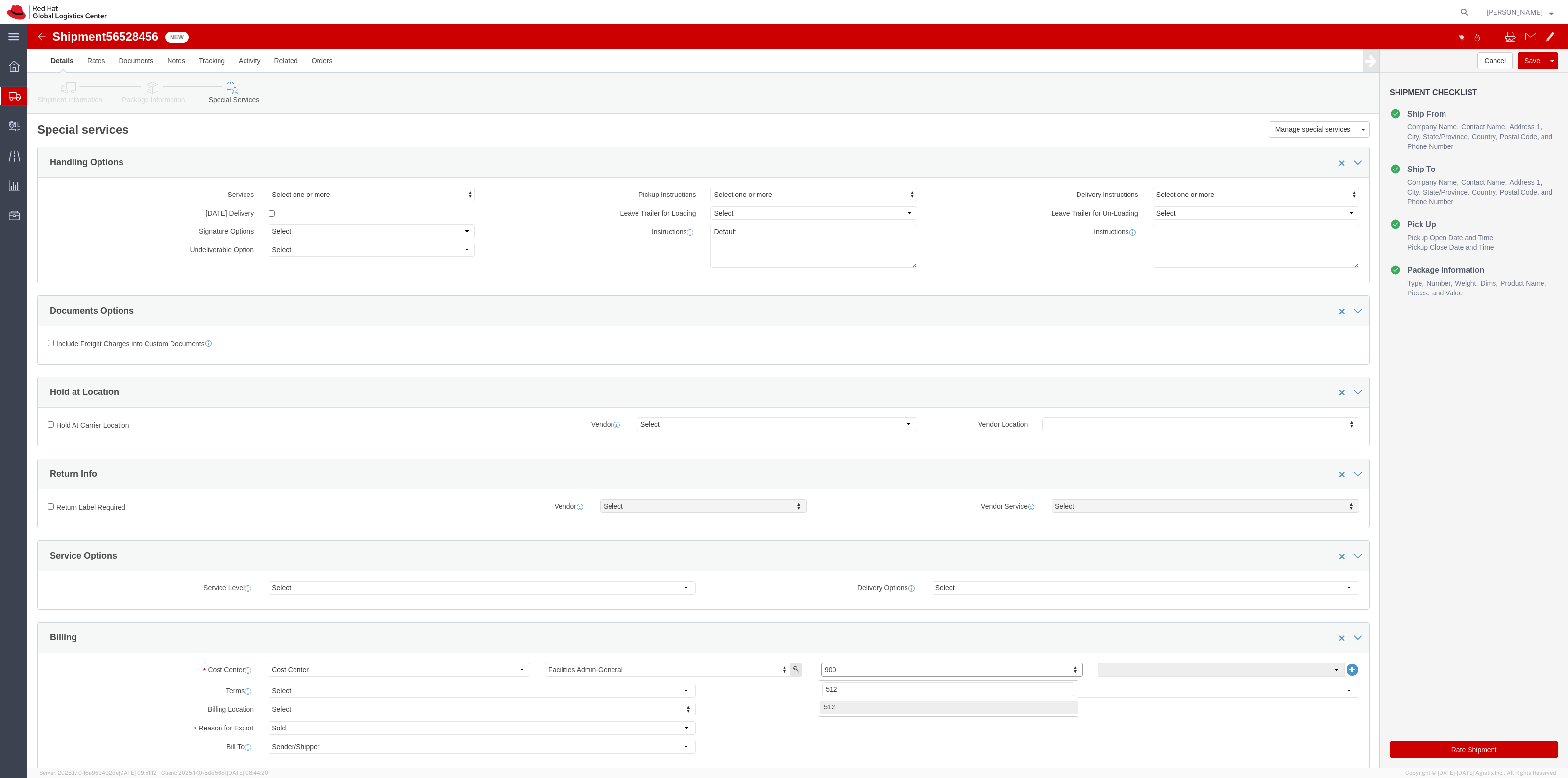
type input "512"
click link "Shipment Information"
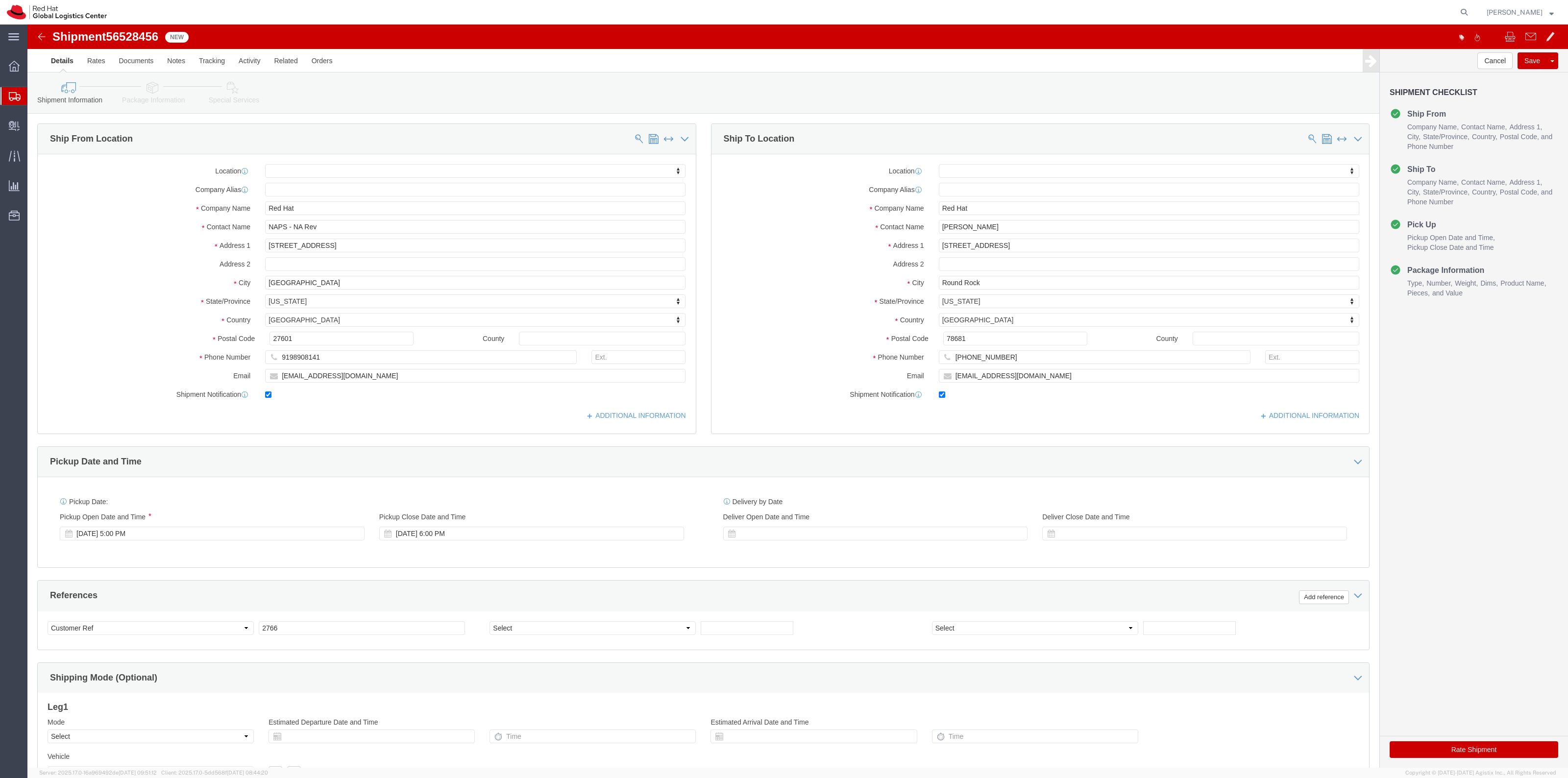
click link "Special Services"
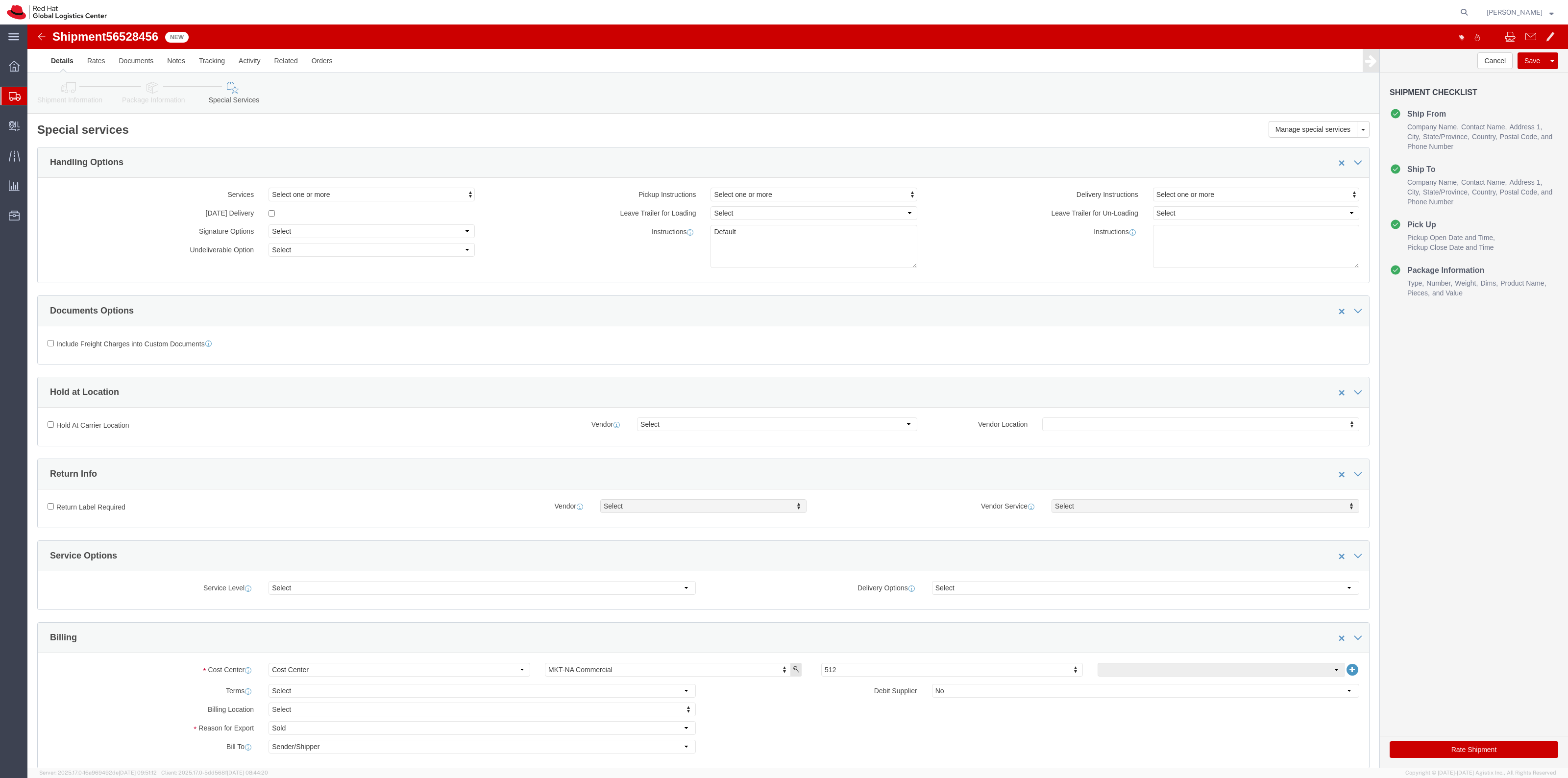
scroll to position [61, 0]
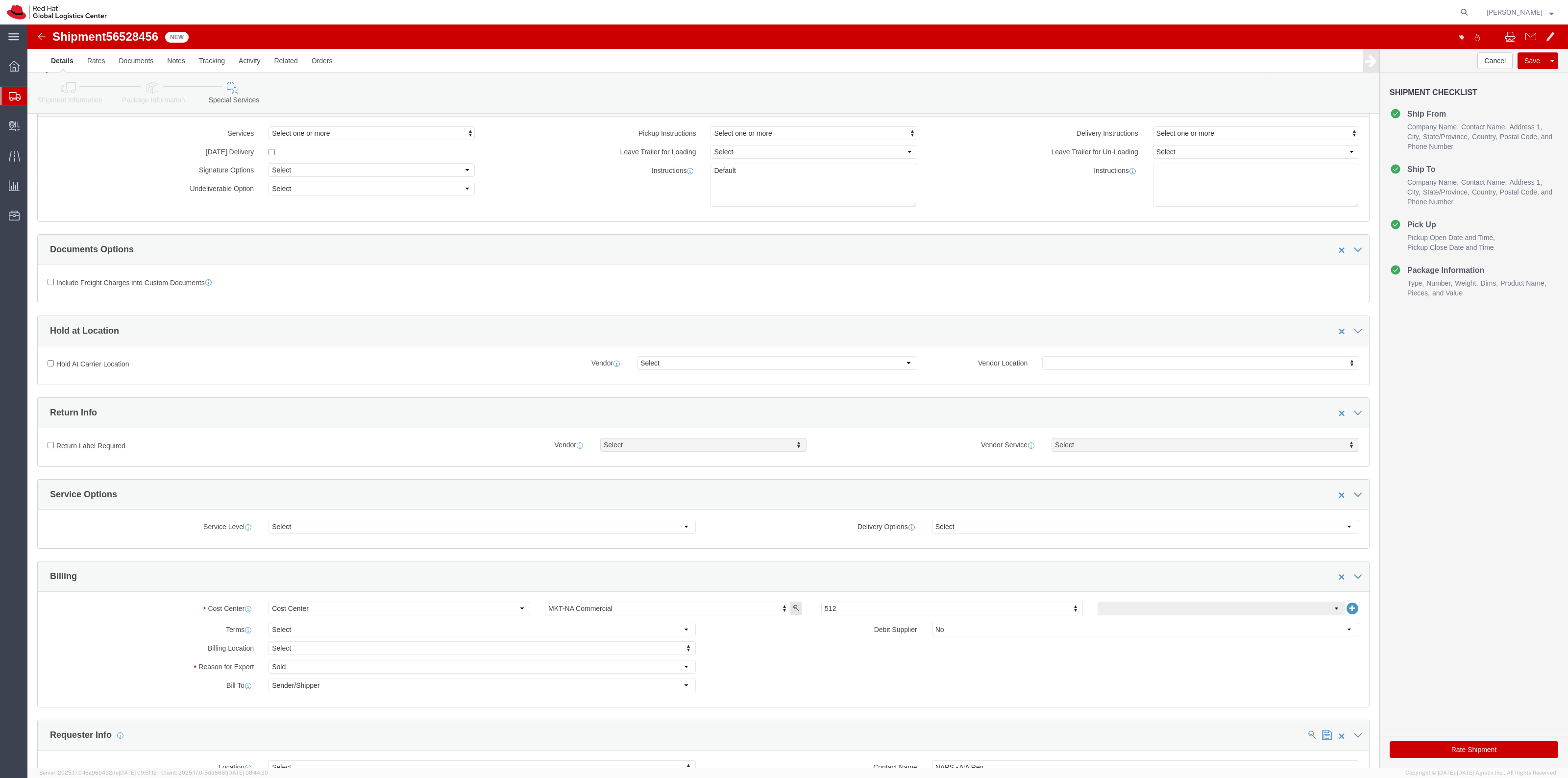
click button "Rate Shipment"
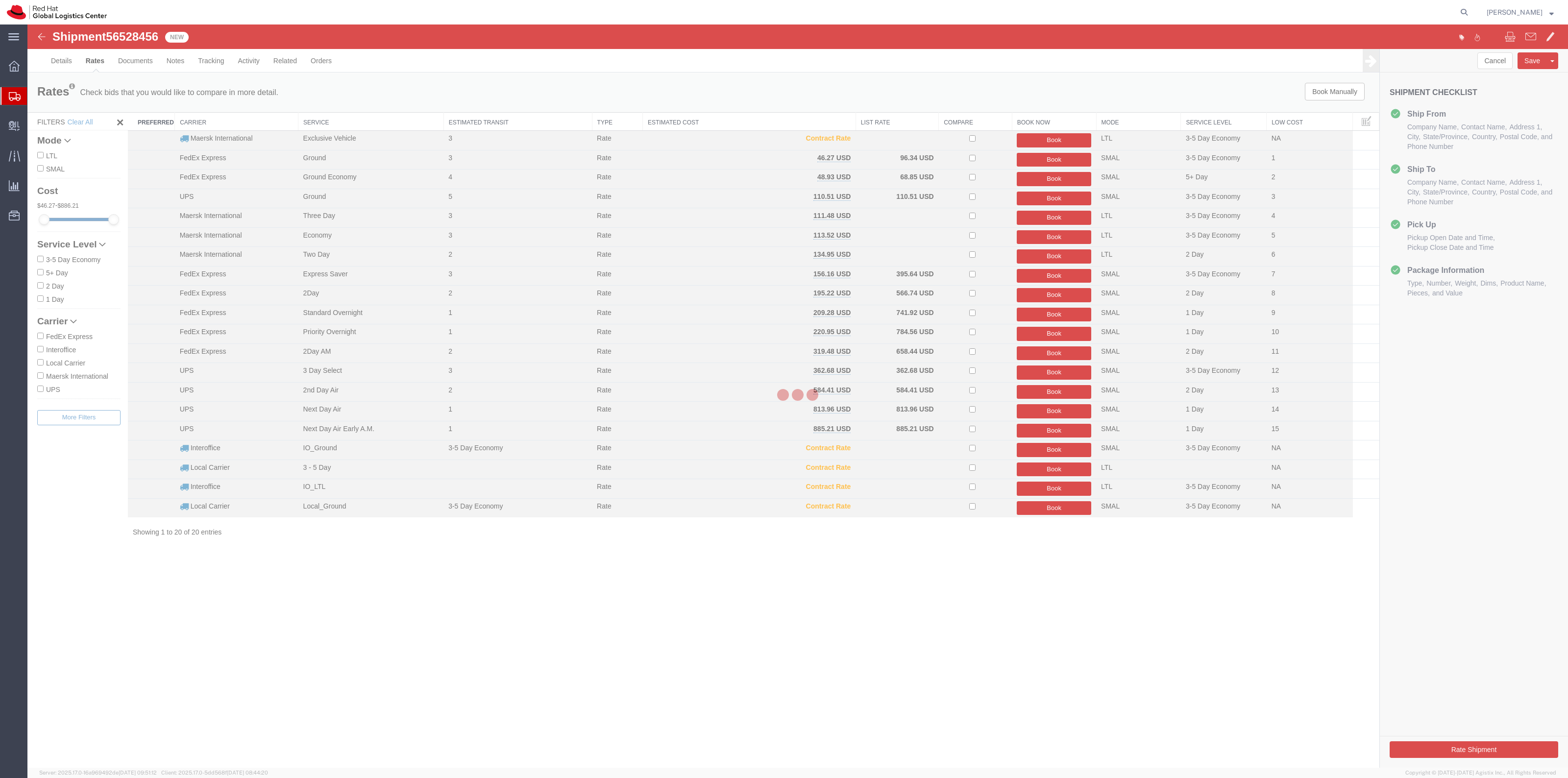
scroll to position [0, 0]
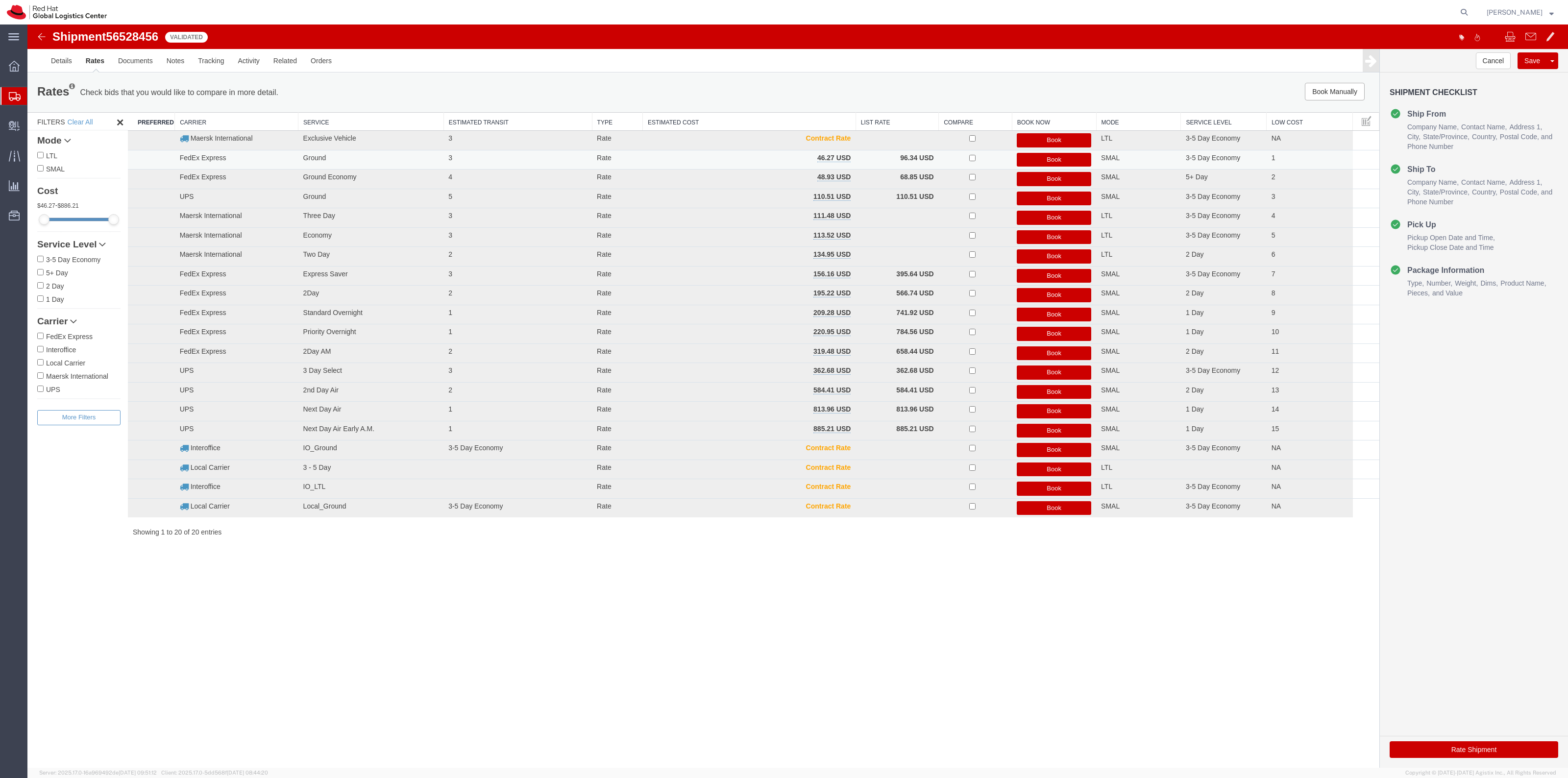
click at [1054, 157] on button "Book" at bounding box center [1054, 159] width 74 height 14
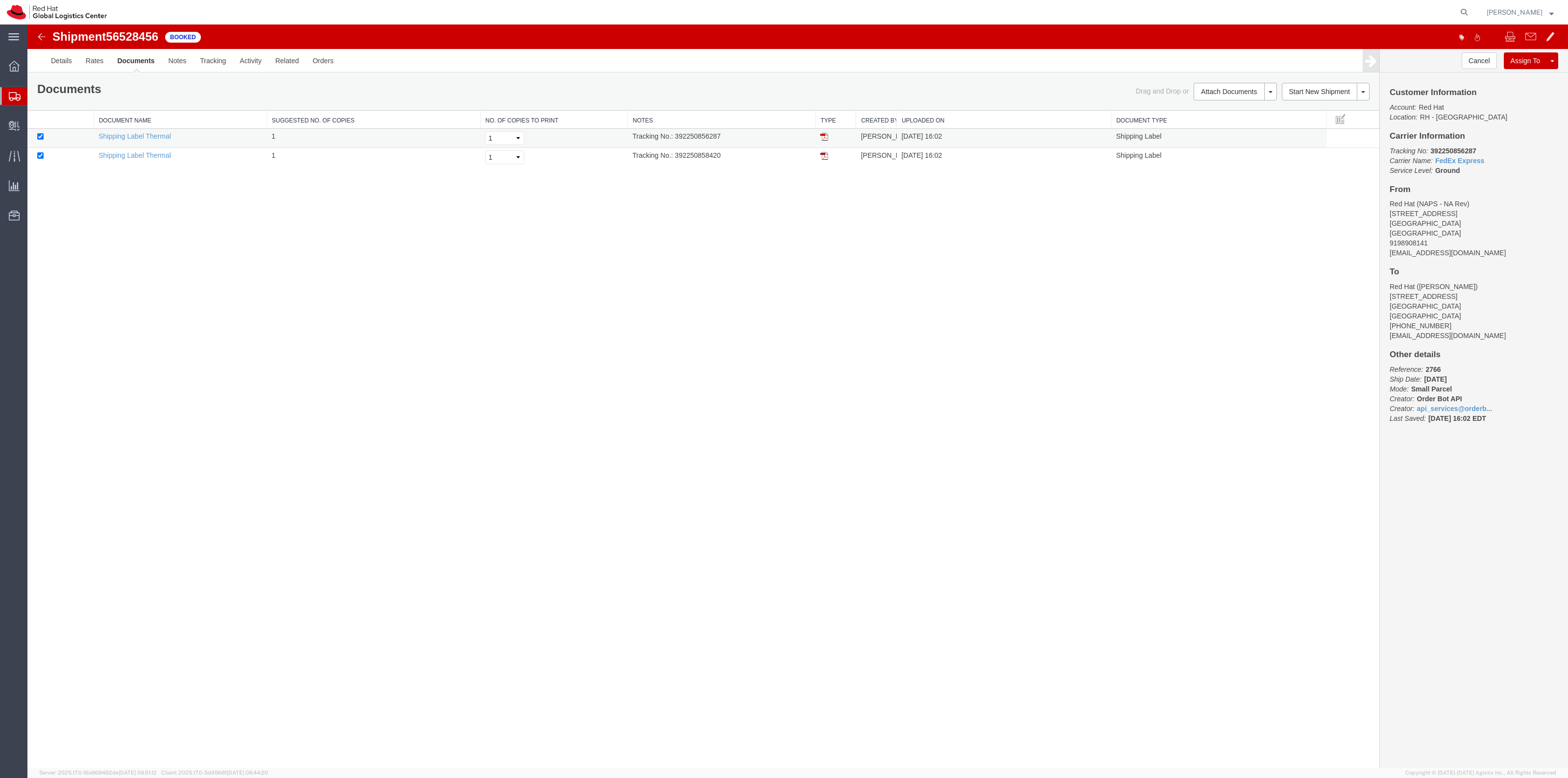
click at [822, 138] on img at bounding box center [824, 136] width 8 height 8
drag, startPoint x: 825, startPoint y: 135, endPoint x: 875, endPoint y: 239, distance: 115.4
click at [825, 135] on img at bounding box center [824, 136] width 8 height 8
drag, startPoint x: 826, startPoint y: 155, endPoint x: 530, endPoint y: 57, distance: 311.8
click at [826, 155] on img at bounding box center [824, 156] width 8 height 8
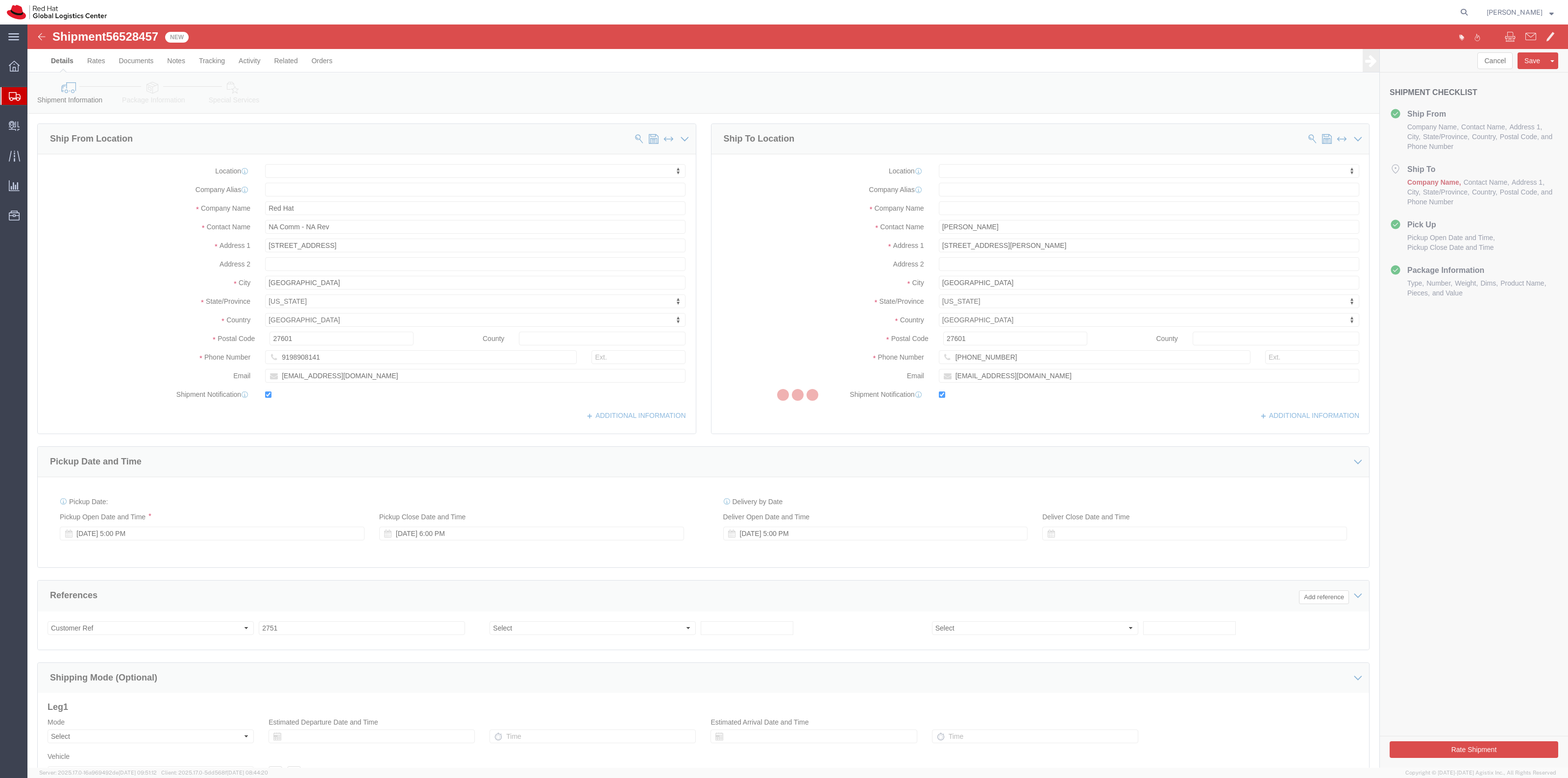
select select
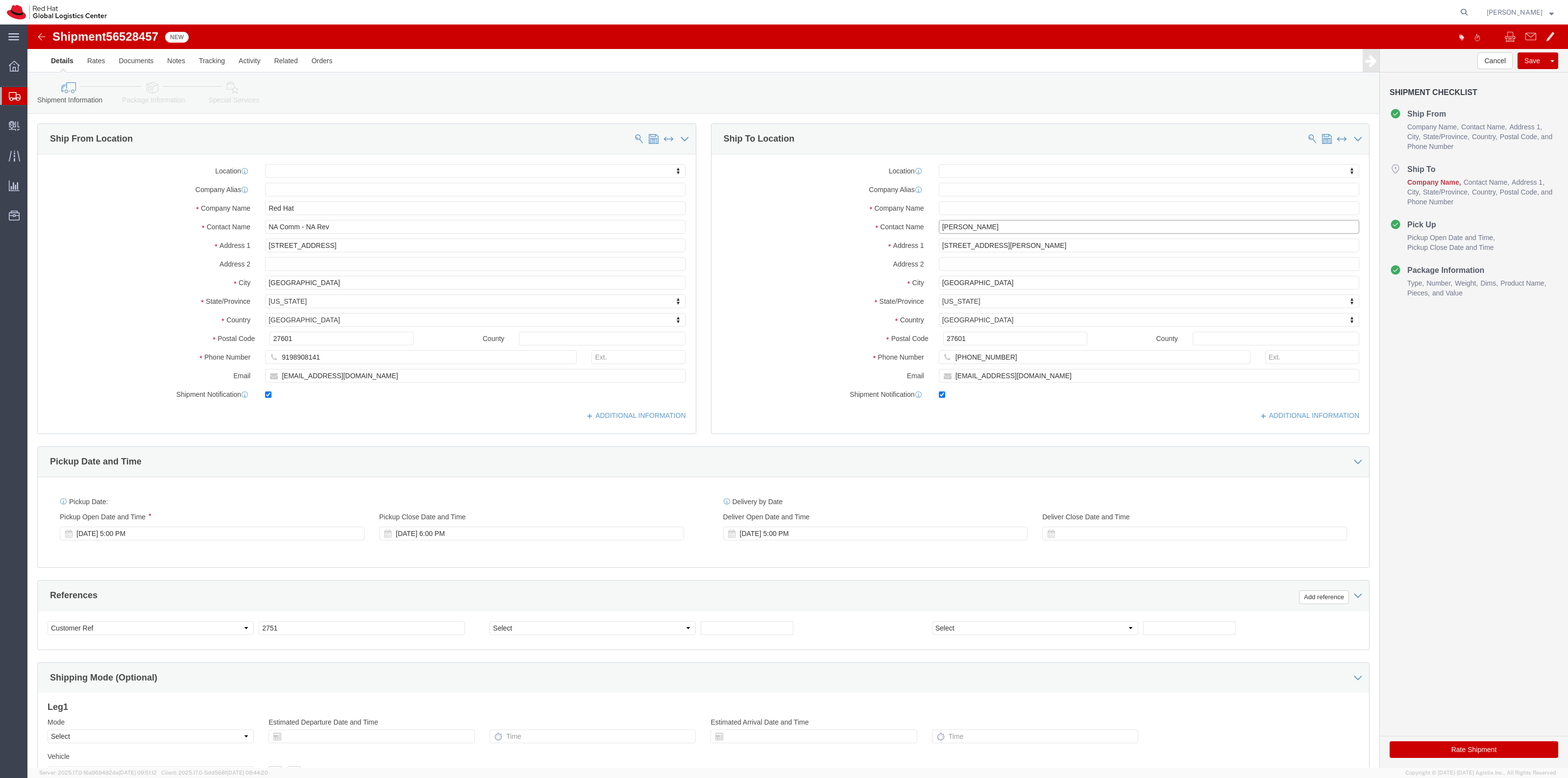
click input "Tucker Fisher"
drag, startPoint x: 1002, startPoint y: 201, endPoint x: 848, endPoint y: 200, distance: 154.0
click div "Contact Name Tucker Fisher"
type input "Tucker Fisher"
click input "text"
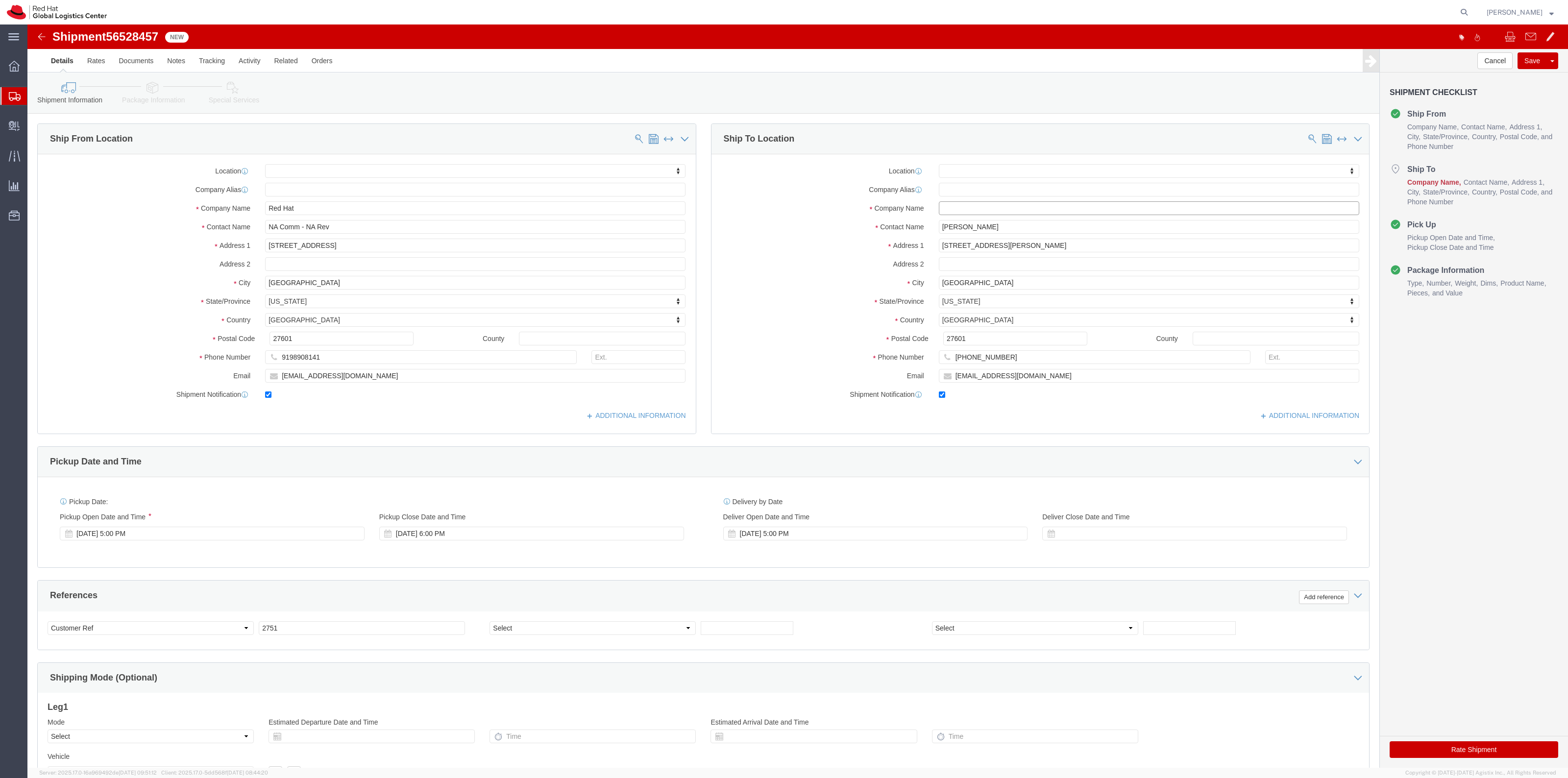
paste input "Tucker Fisher"
type input "Tucker Fisher"
drag, startPoint x: 989, startPoint y: 337, endPoint x: 858, endPoint y: 325, distance: 131.5
click div "Location My Profile Location RH - Amsterdam - MSO RH - Amsterdam Data Center RH…"
paste input "19197165056"
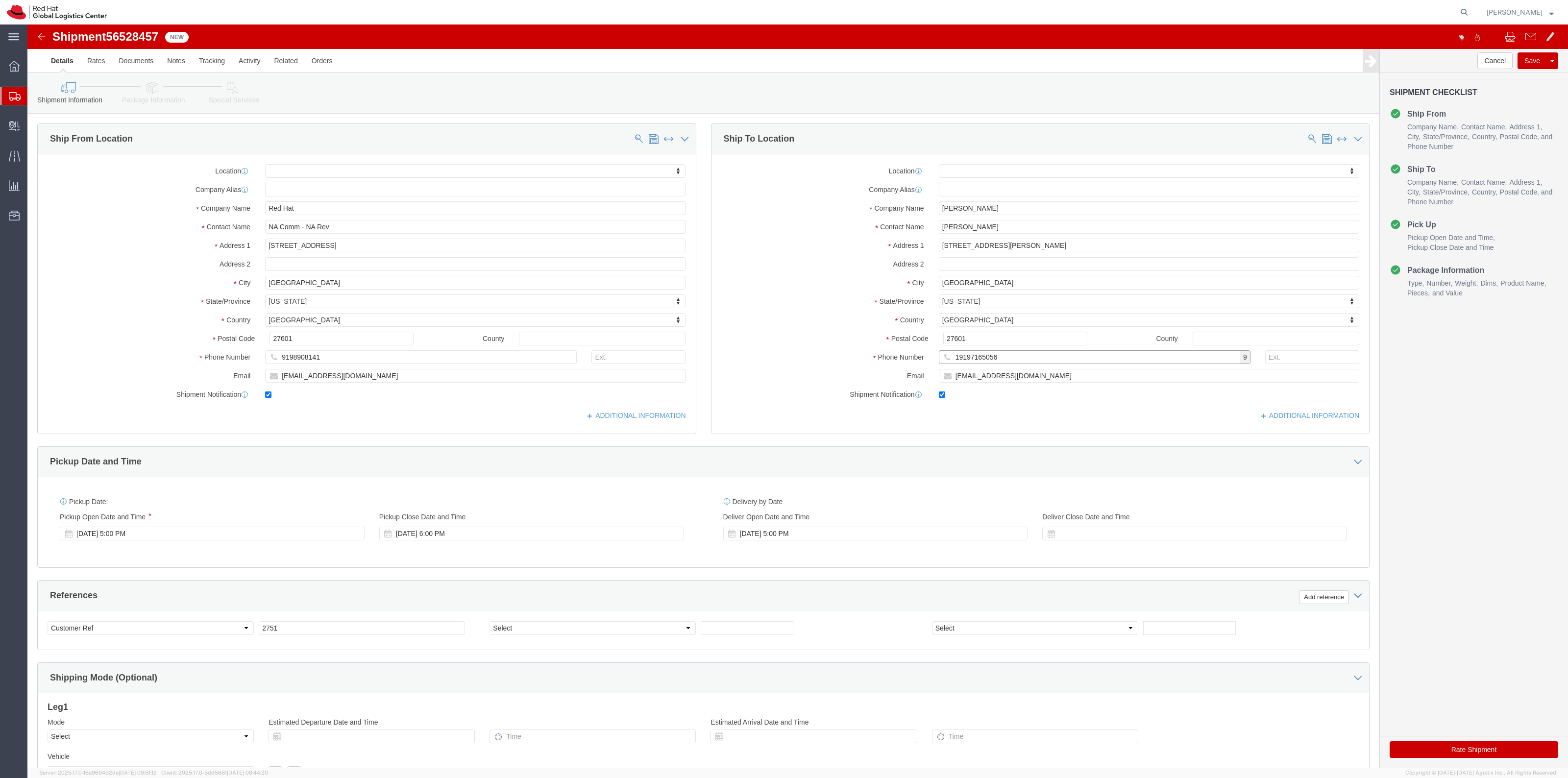
type input "19197165056"
click button "Rate Shipment"
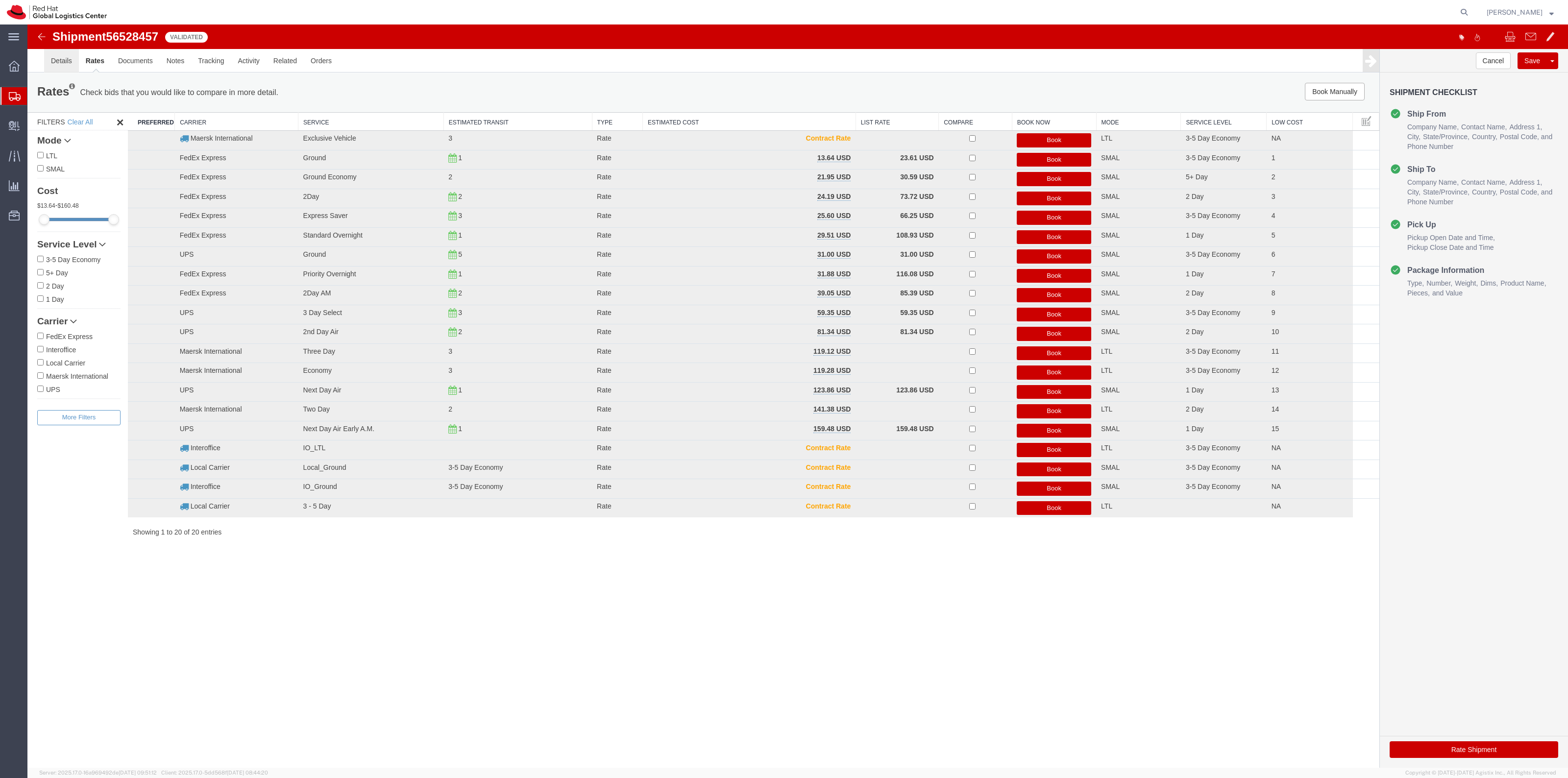
click at [60, 63] on link "Details" at bounding box center [61, 60] width 35 height 24
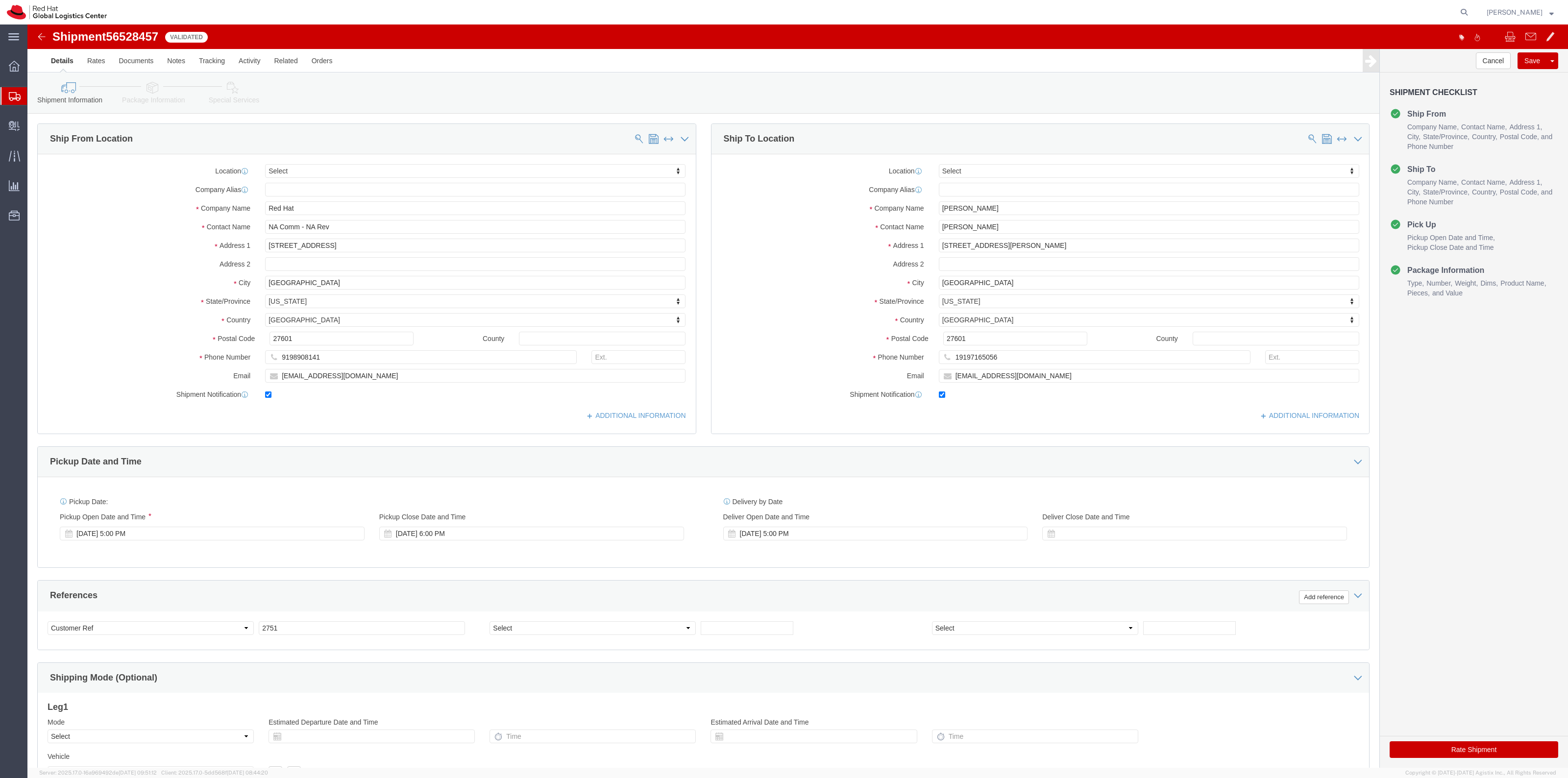
click link "Package Information"
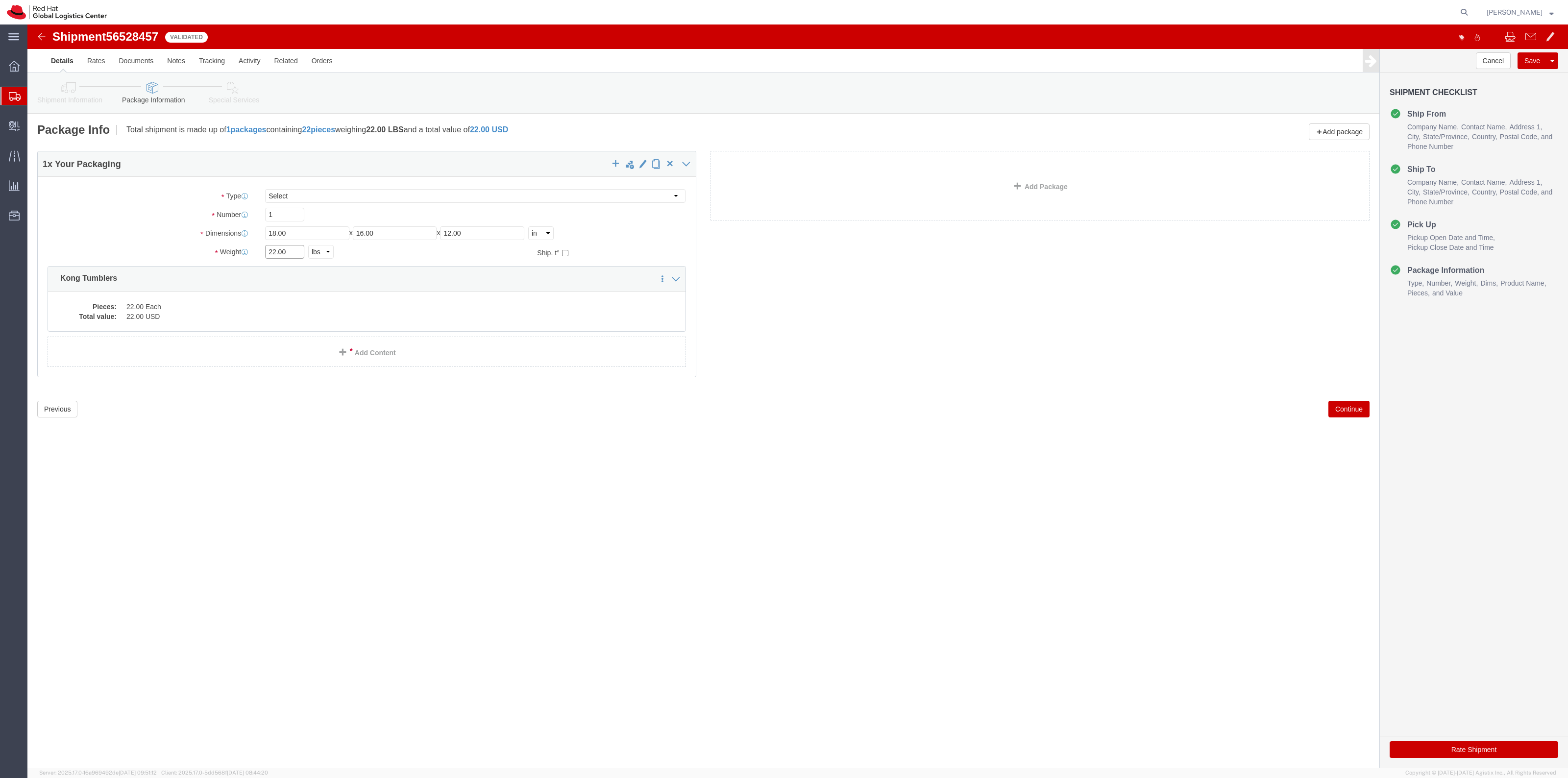
drag, startPoint x: 267, startPoint y: 221, endPoint x: 203, endPoint y: 203, distance: 66.5
click div "Package Type Select Case(s) Crate(s) Envelope Large Box Medium Box PAK Skid(s) …"
click input "22.00"
drag, startPoint x: 233, startPoint y: 225, endPoint x: 210, endPoint y: 223, distance: 23.1
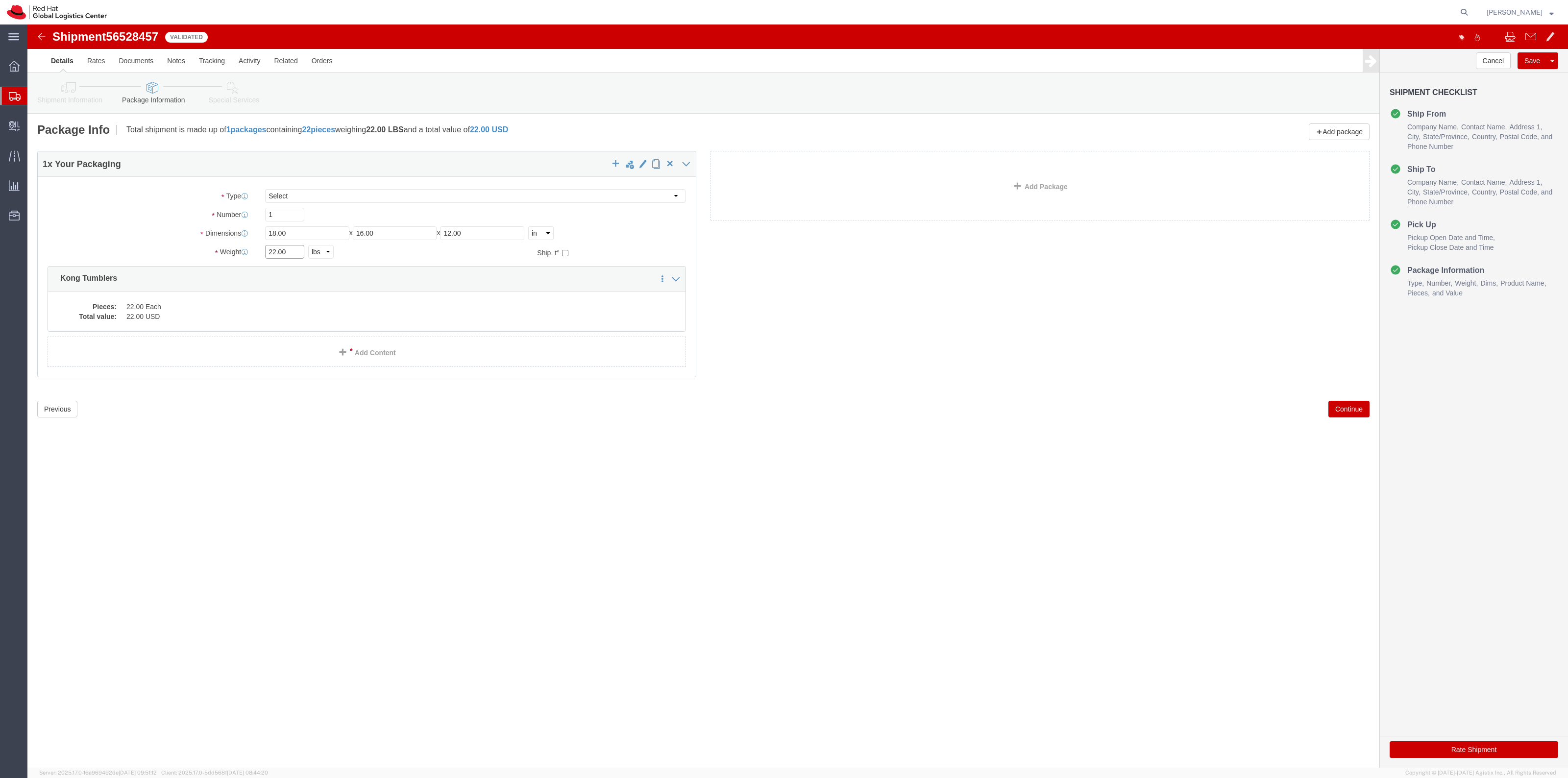
click div "Weight 22.00 Select kgs lbs Ship. t°"
click input "text"
click div "1 x Your Packaging Package Type Select Case(s) Crate(s) Envelope Large Box Medi…"
click input "text"
type input "33"
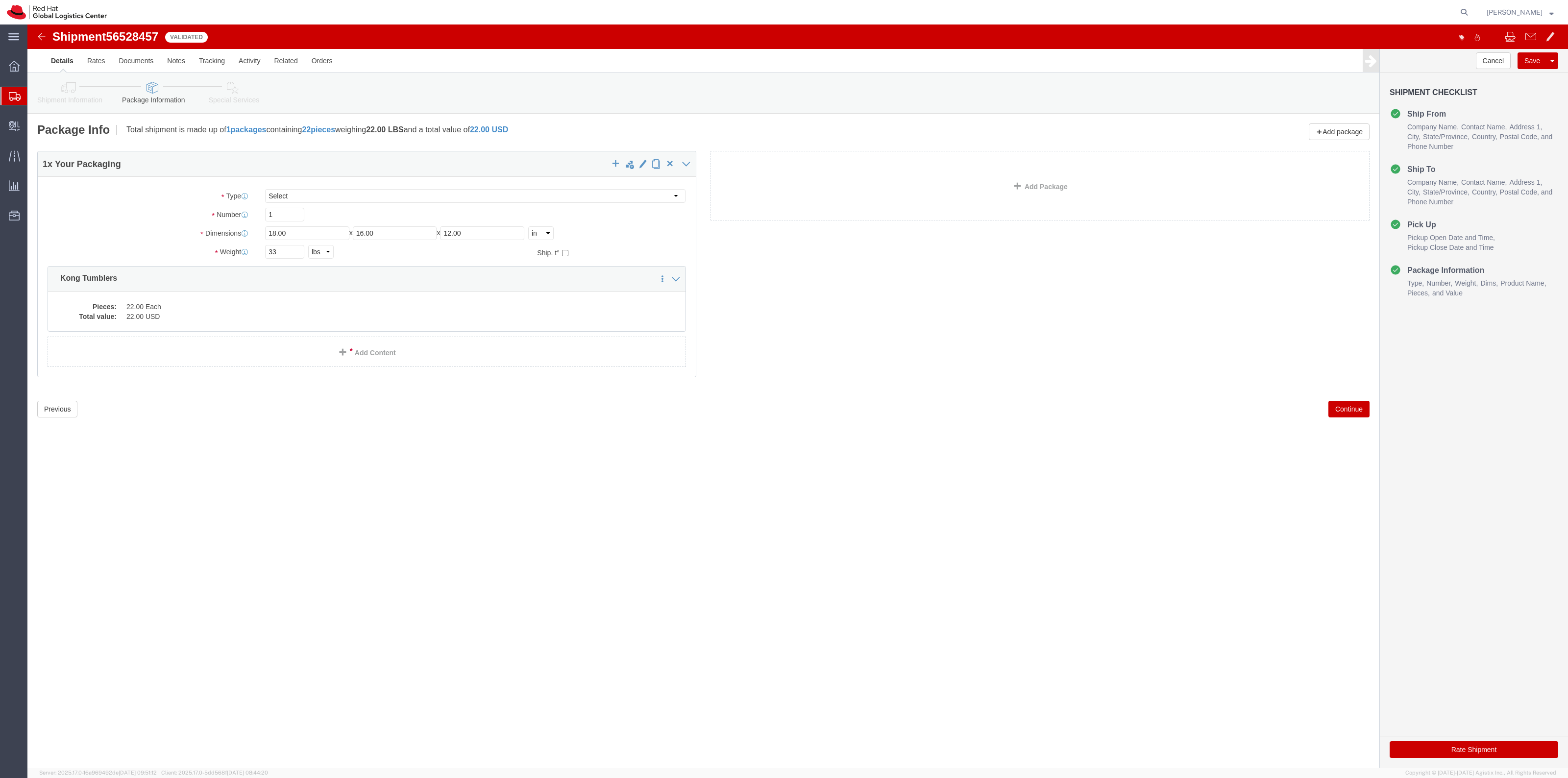
click button "Rate Shipment"
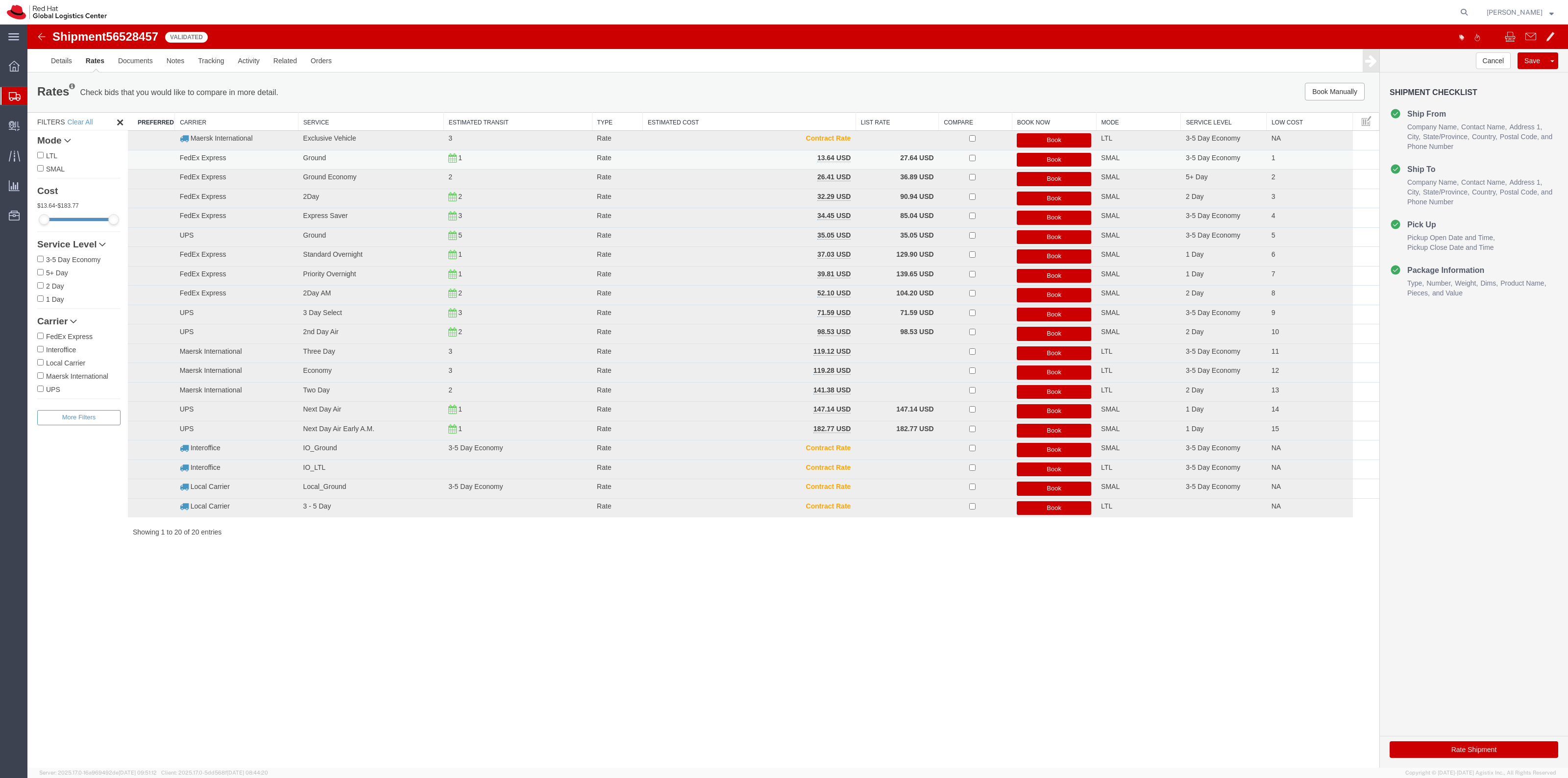
click at [1042, 158] on button "Book" at bounding box center [1054, 159] width 74 height 14
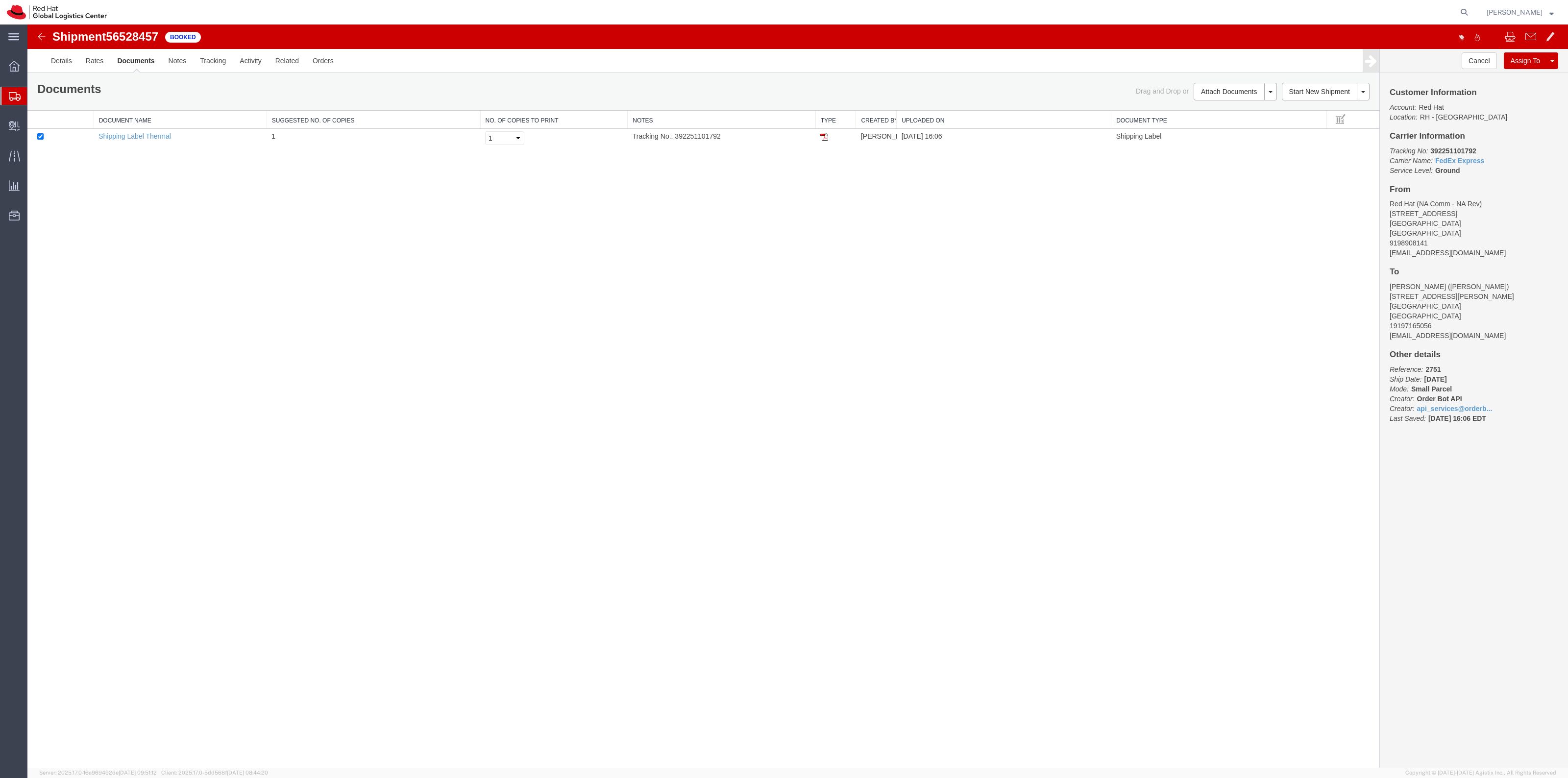
drag, startPoint x: 822, startPoint y: 135, endPoint x: 895, endPoint y: 186, distance: 89.1
click at [822, 135] on img at bounding box center [824, 136] width 8 height 8
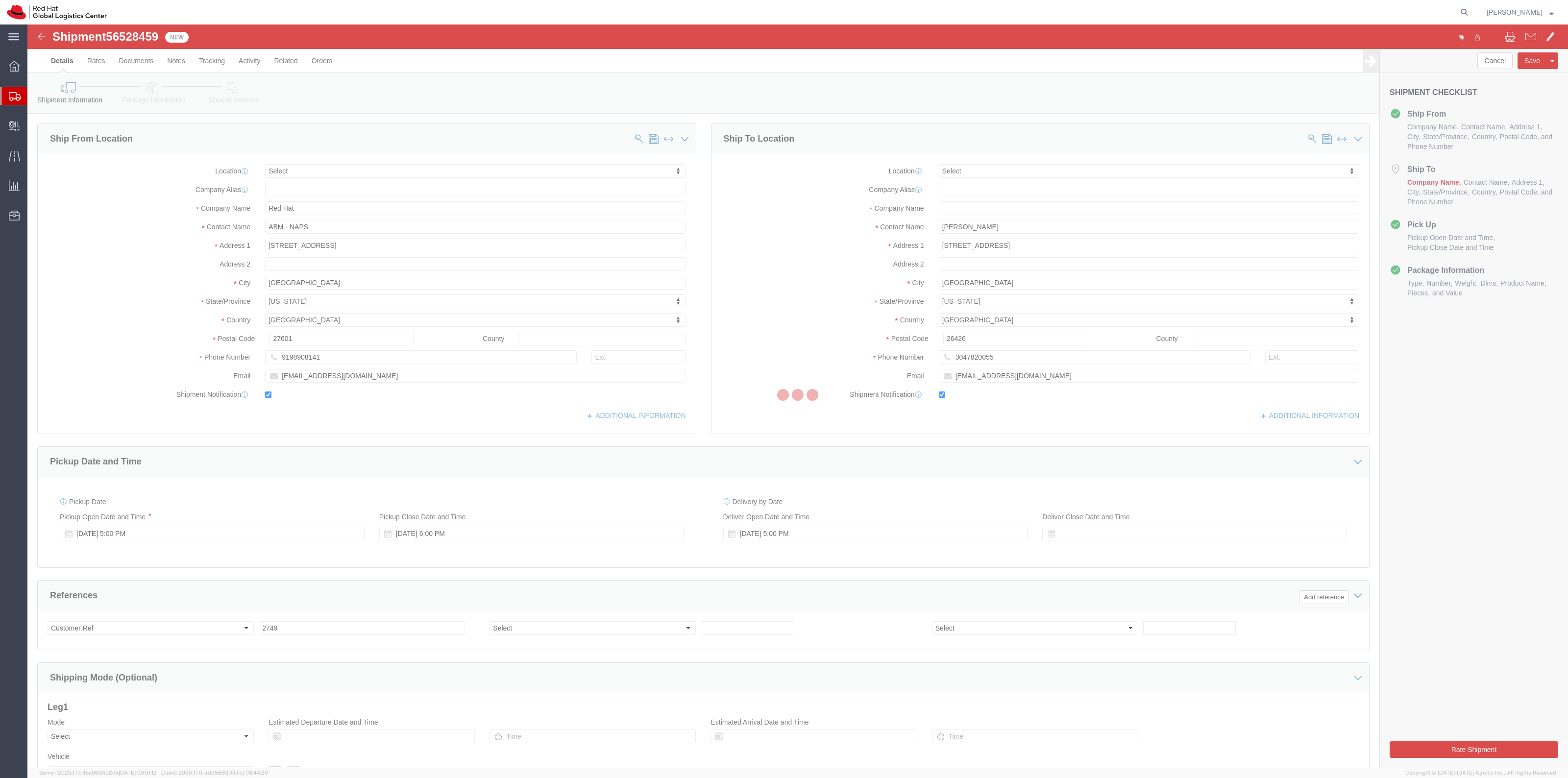
select select
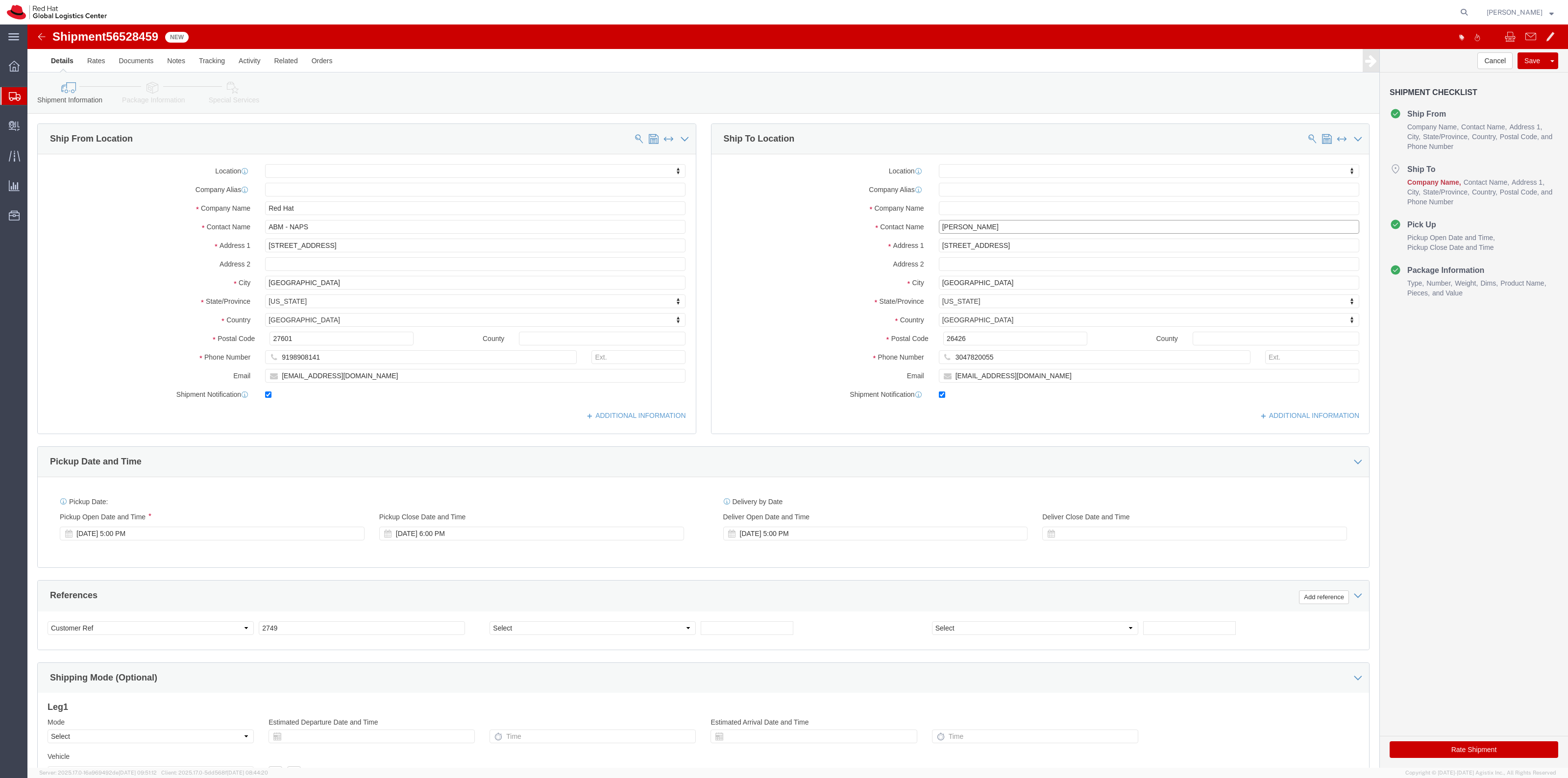
click input "Gary Bland"
drag, startPoint x: 959, startPoint y: 197, endPoint x: 870, endPoint y: 197, distance: 89.0
click div "Contact Name Gary Bland Gary Bland - Red Hat - (Gary Bland)"
type input "Gary Bland"
click input "text"
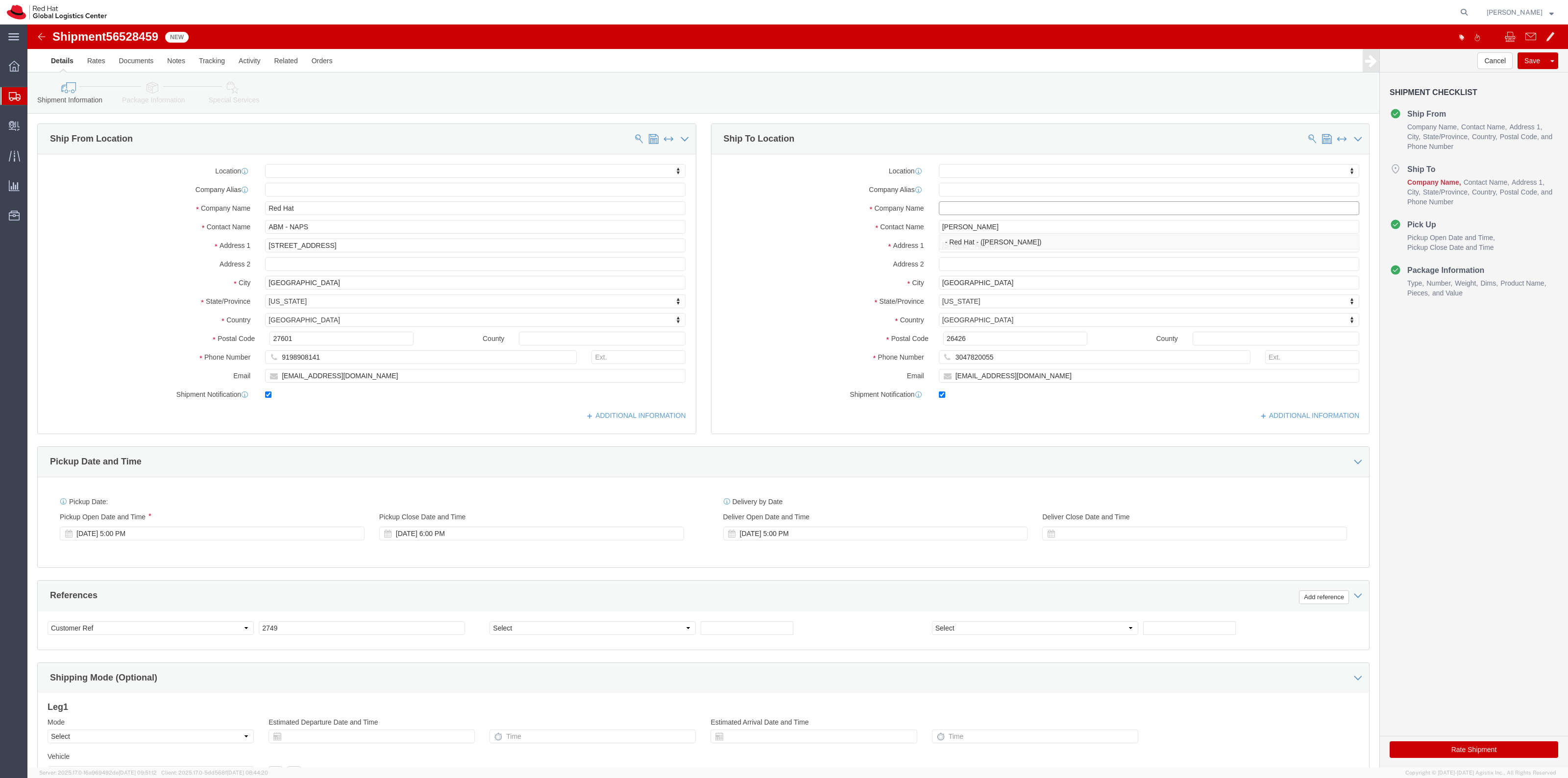
paste input "Gary Bland"
type input "Gary Bland"
click button "Rate Shipment"
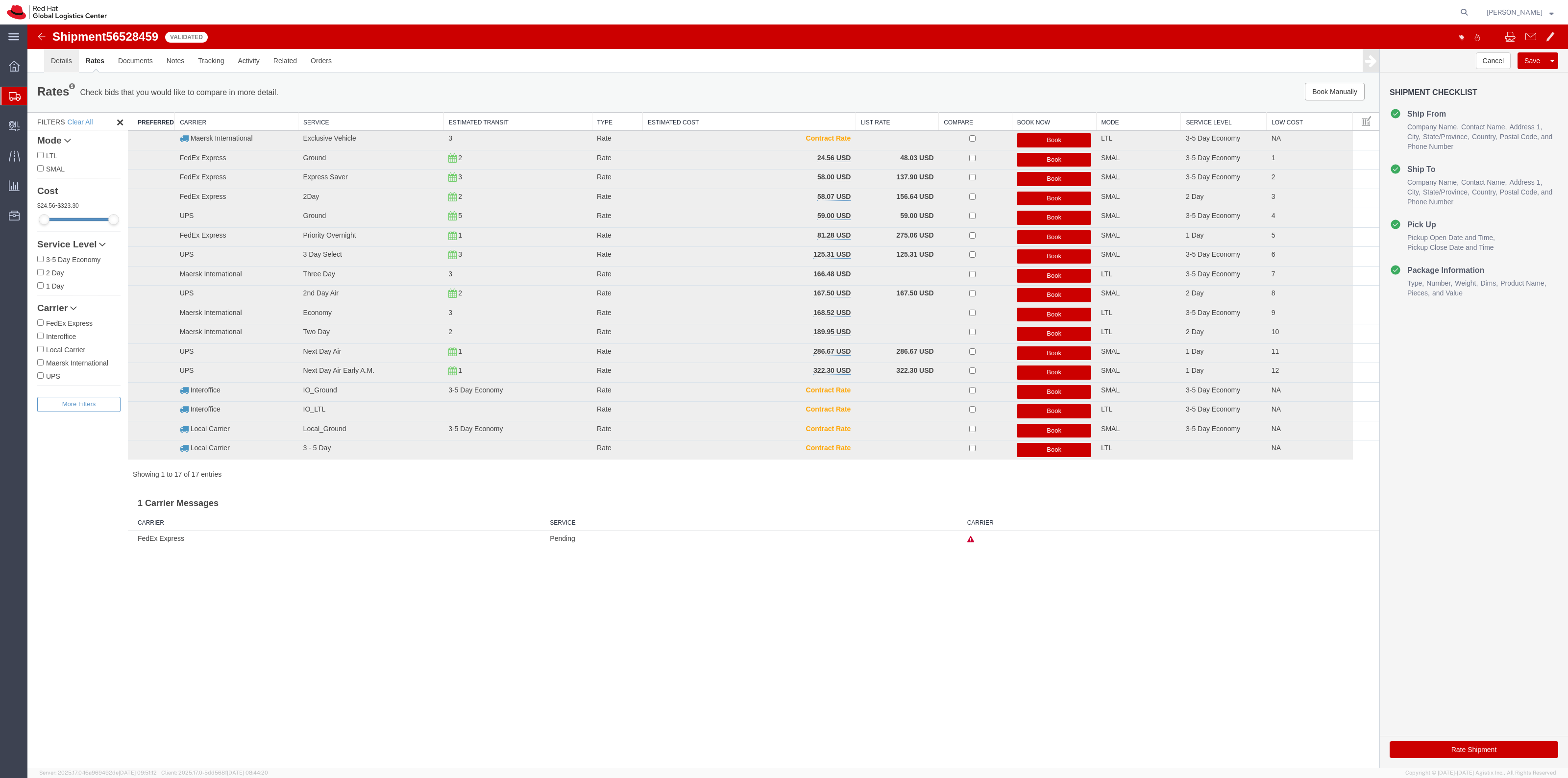
click at [68, 60] on link "Details" at bounding box center [61, 60] width 35 height 24
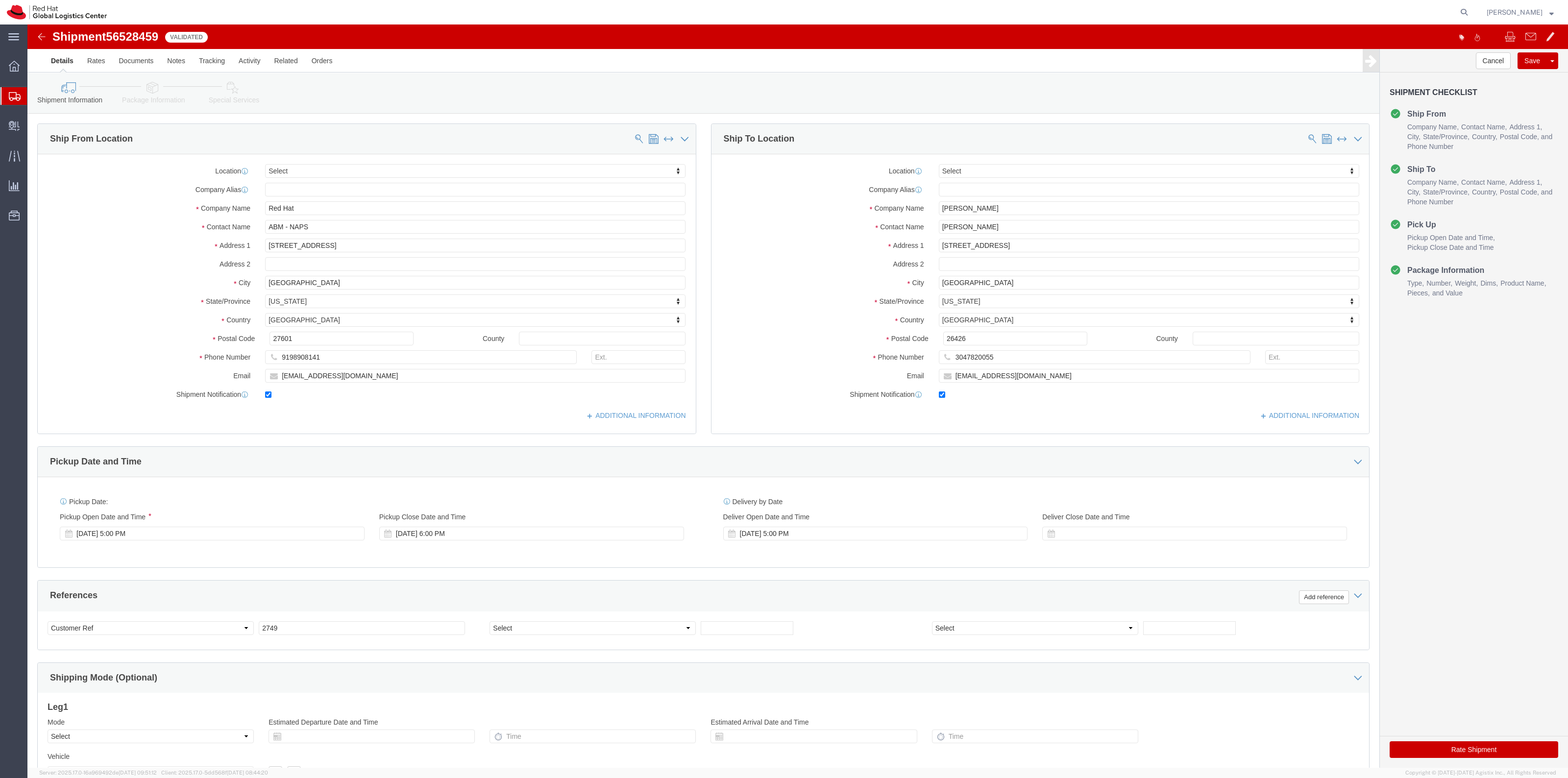
click div "Shipment Information Package Information Special Services"
click link "Package Information"
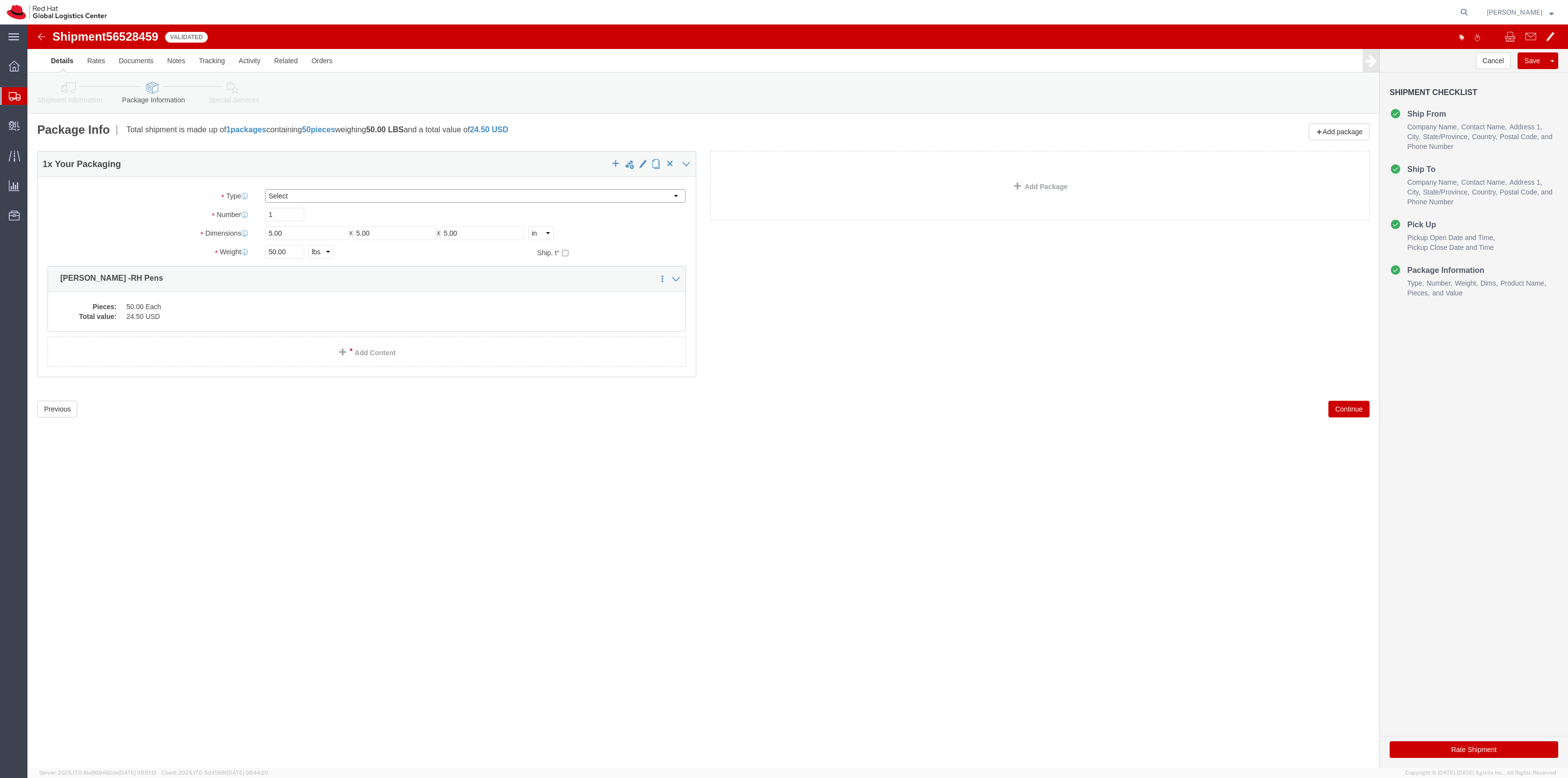
drag, startPoint x: 270, startPoint y: 173, endPoint x: 273, endPoint y: 178, distance: 5.8
click select "Select Case(s) Crate(s) Envelope Large Box Medium Box PAK Skid(s) Small Box Sma…"
select select "ENV"
click select "Select Case(s) Crate(s) Envelope Large Box Medium Box PAK Skid(s) Small Box Sma…"
type input "9.50"
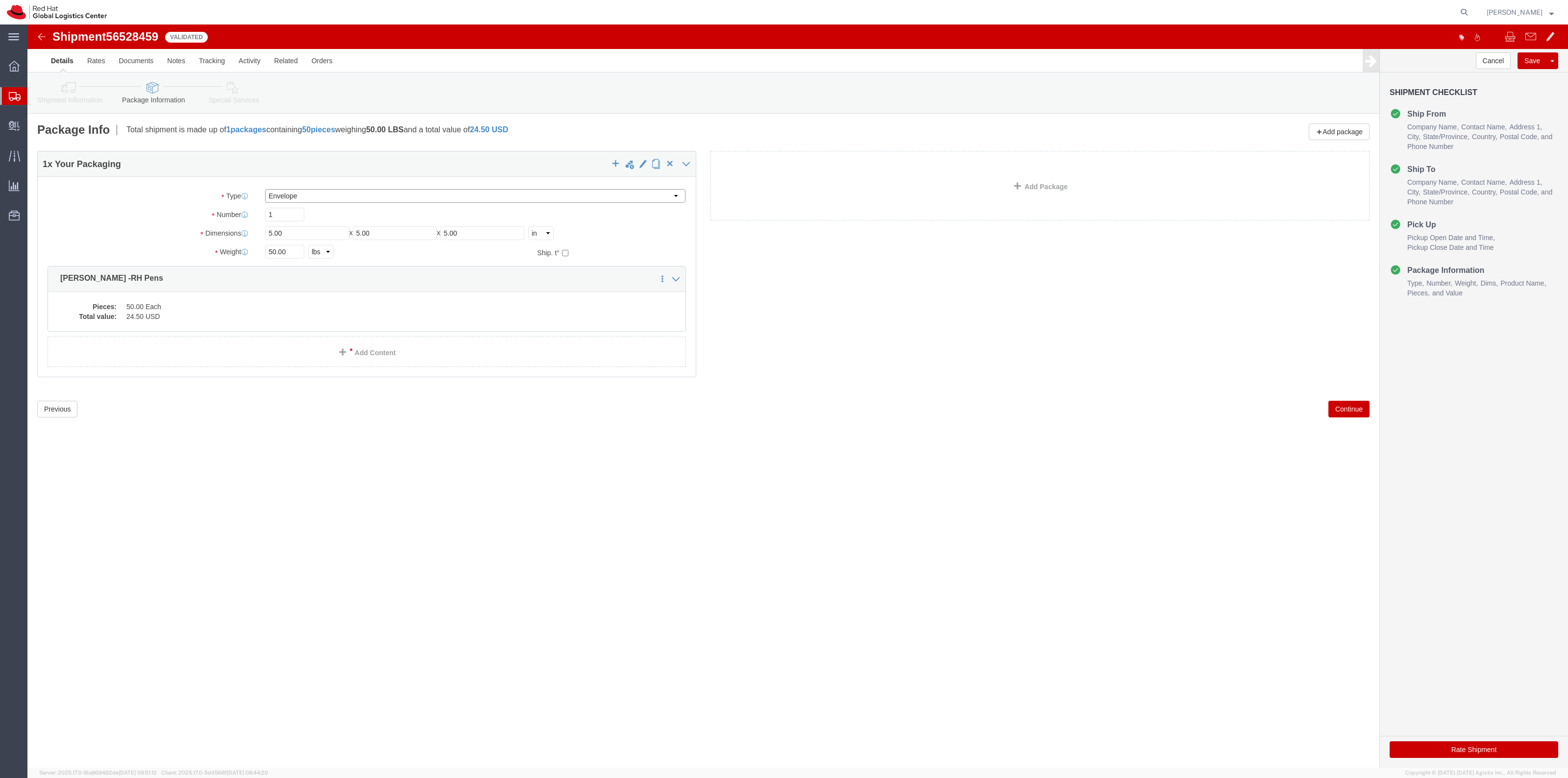
type input "12.50"
type input "0.25"
type input "1"
click button "Rate Shipment"
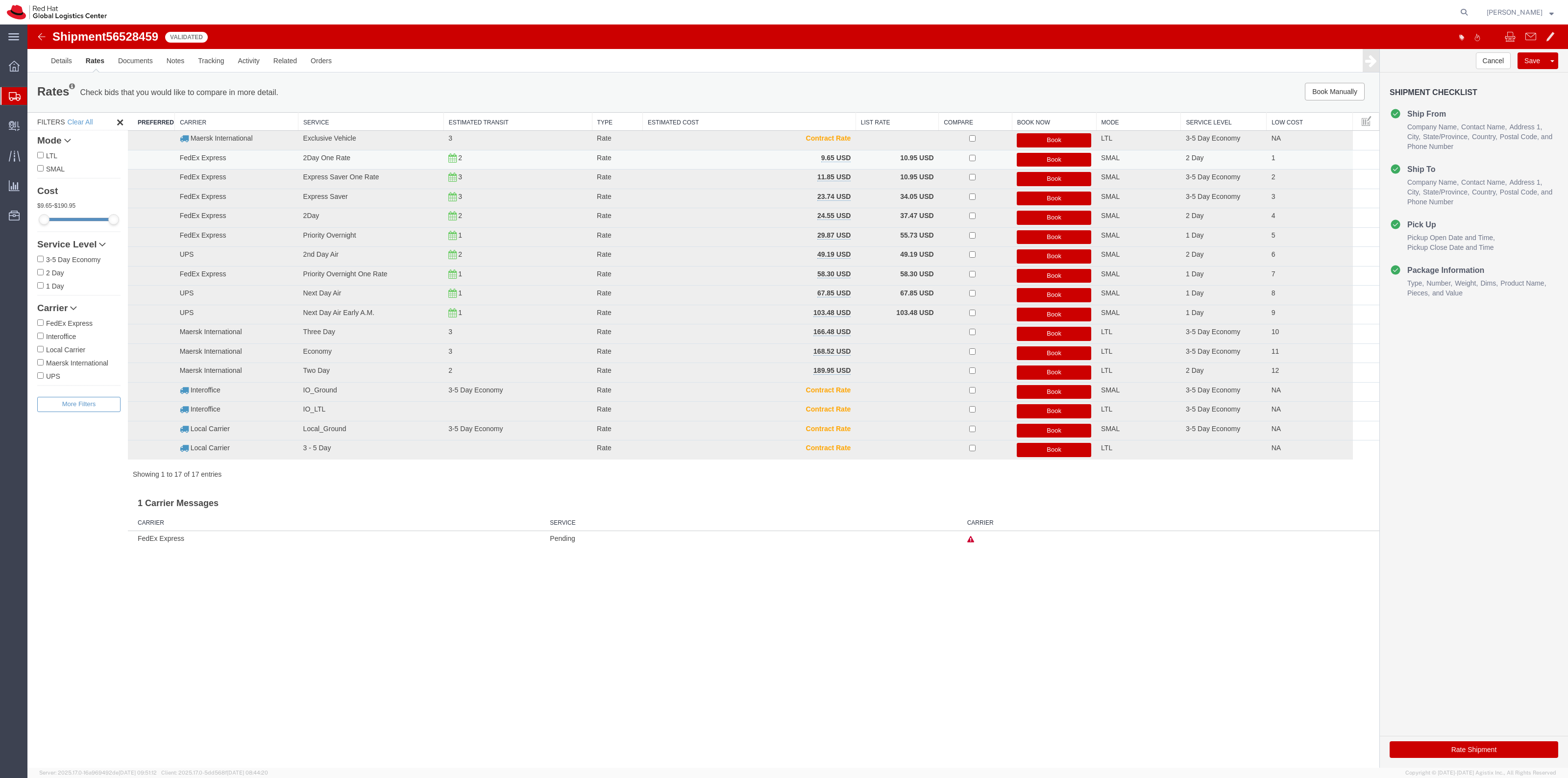
click at [1073, 155] on button "Book" at bounding box center [1054, 159] width 74 height 14
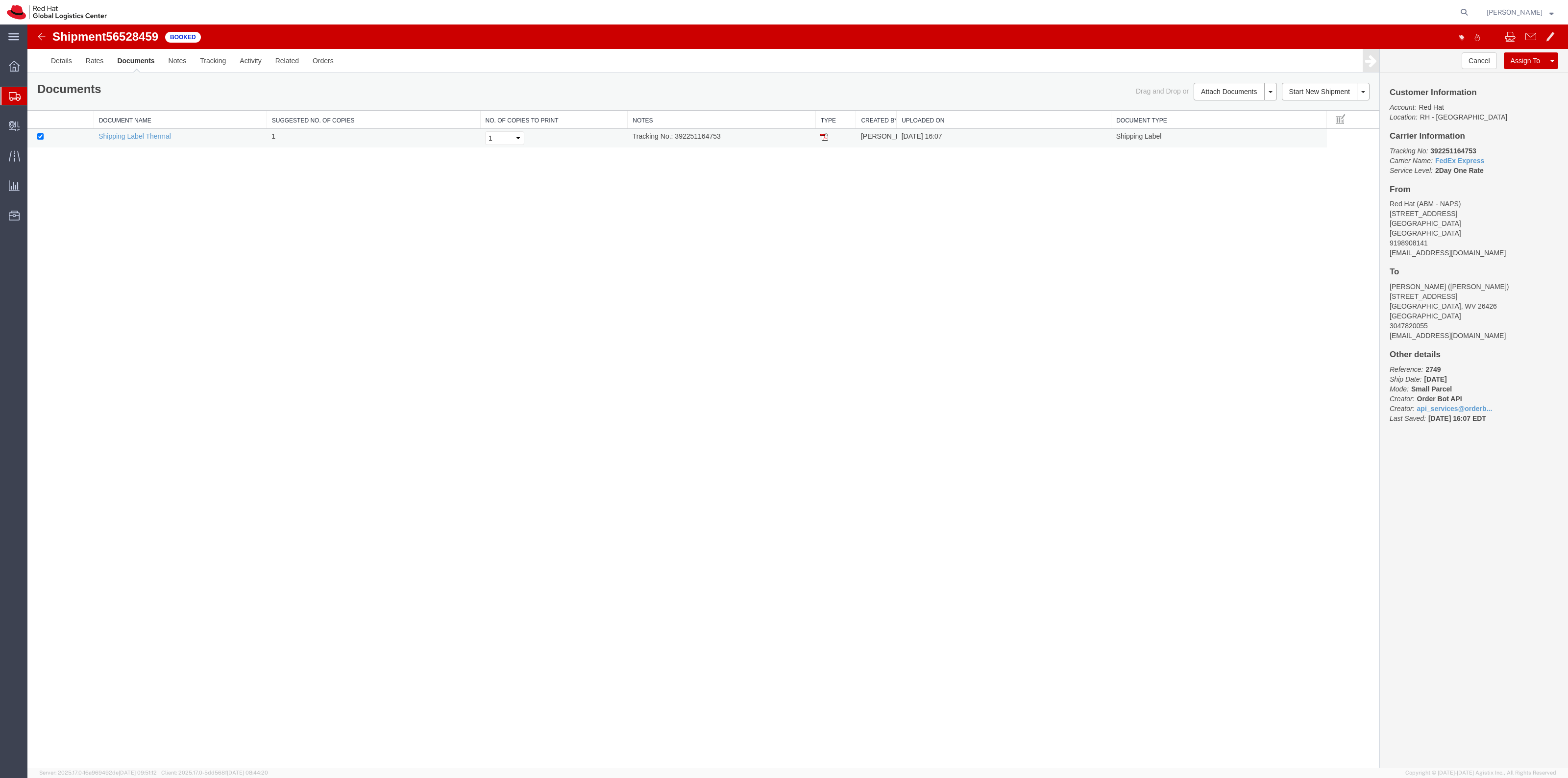
click at [817, 139] on td at bounding box center [836, 138] width 41 height 19
drag, startPoint x: 822, startPoint y: 139, endPoint x: 831, endPoint y: 147, distance: 12.0
click at [822, 139] on img at bounding box center [824, 136] width 8 height 8
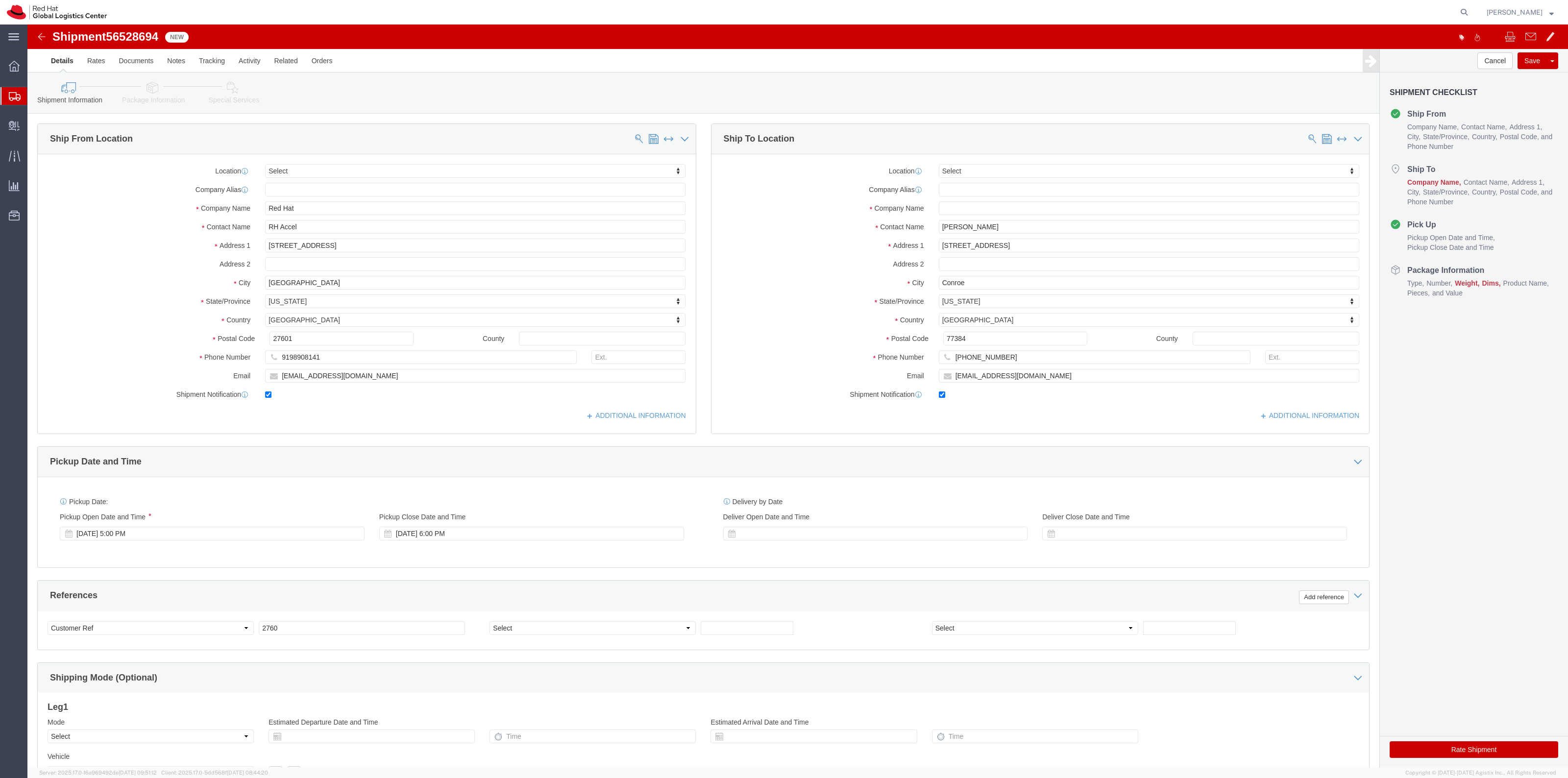
select select
click input "[PERSON_NAME]"
drag, startPoint x: 970, startPoint y: 200, endPoint x: 835, endPoint y: 197, distance: 135.0
click div "Contact Name [PERSON_NAME] [PERSON_NAME] - Red Hat - ([PERSON_NAME])"
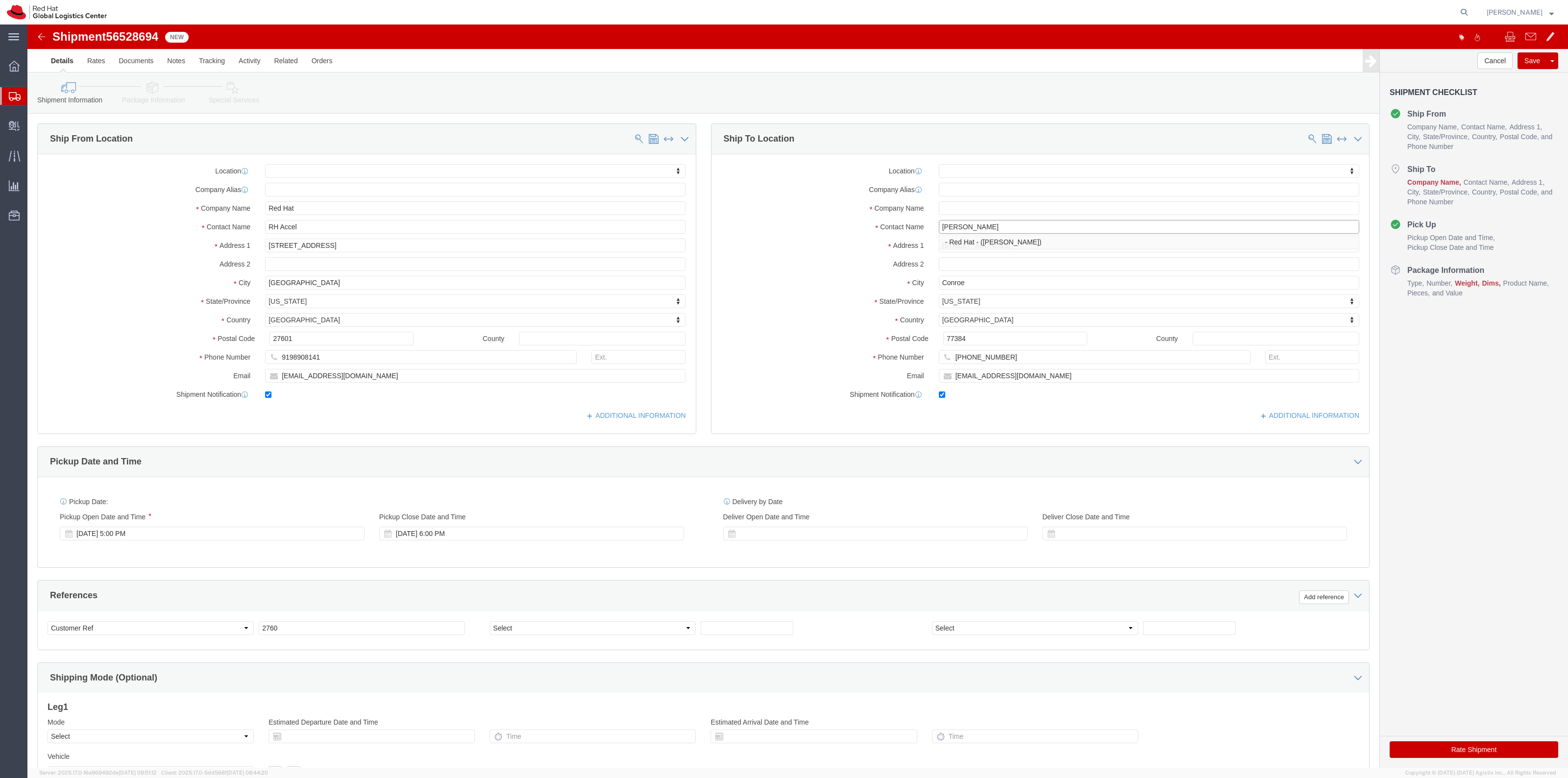
type input "[PERSON_NAME]"
click input "text"
paste input "[PERSON_NAME]"
type input "[PERSON_NAME]"
click link "Package Information"
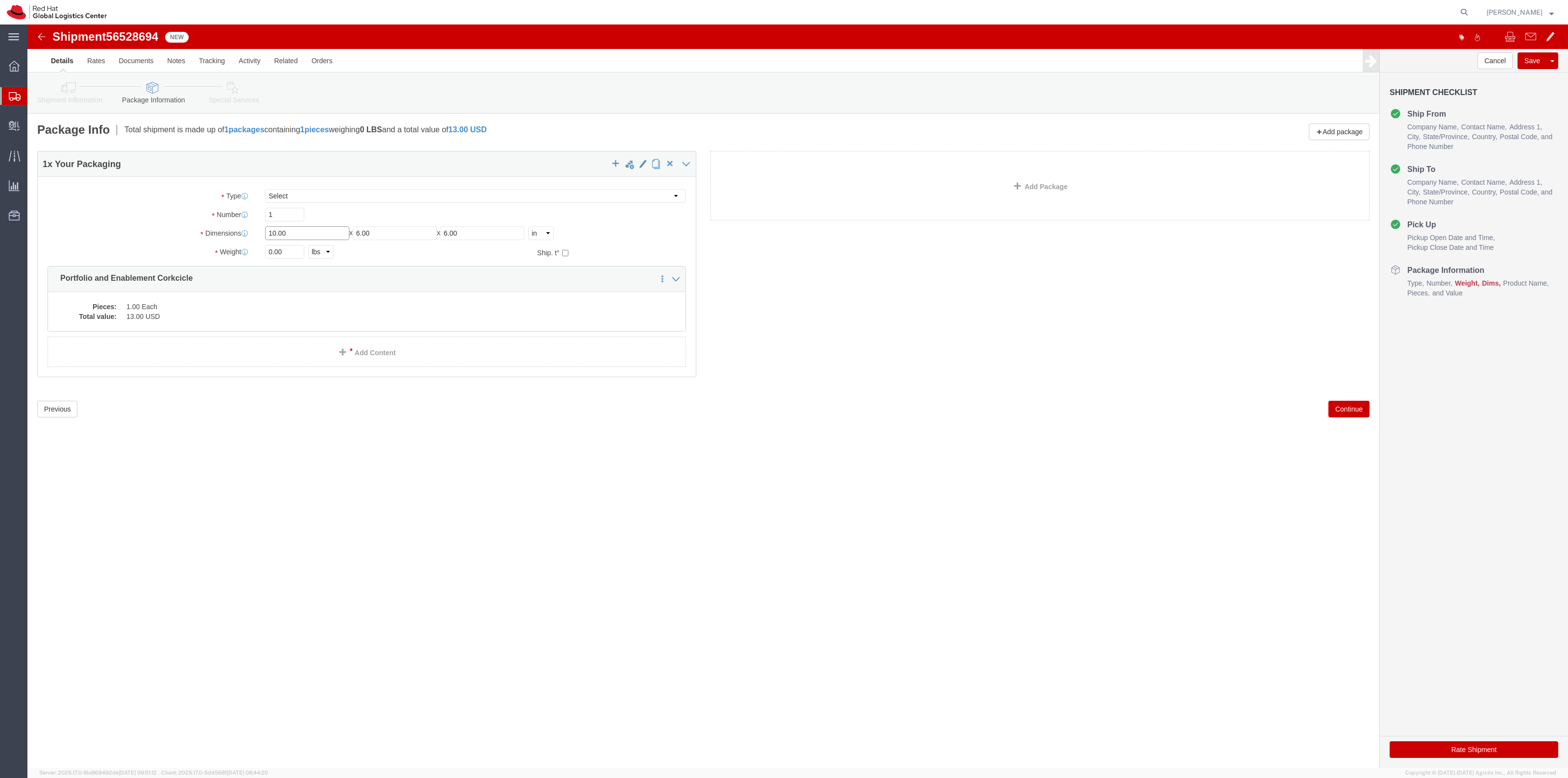
drag, startPoint x: 287, startPoint y: 212, endPoint x: 230, endPoint y: 205, distance: 57.4
click div "Length 10.00 x Width 6.00 x Height 6.00 Select cm ft in"
click input "0.00"
drag, startPoint x: 258, startPoint y: 225, endPoint x: 226, endPoint y: 224, distance: 32.0
click div "Weight 0.00 Select kgs lbs Ship. t°"
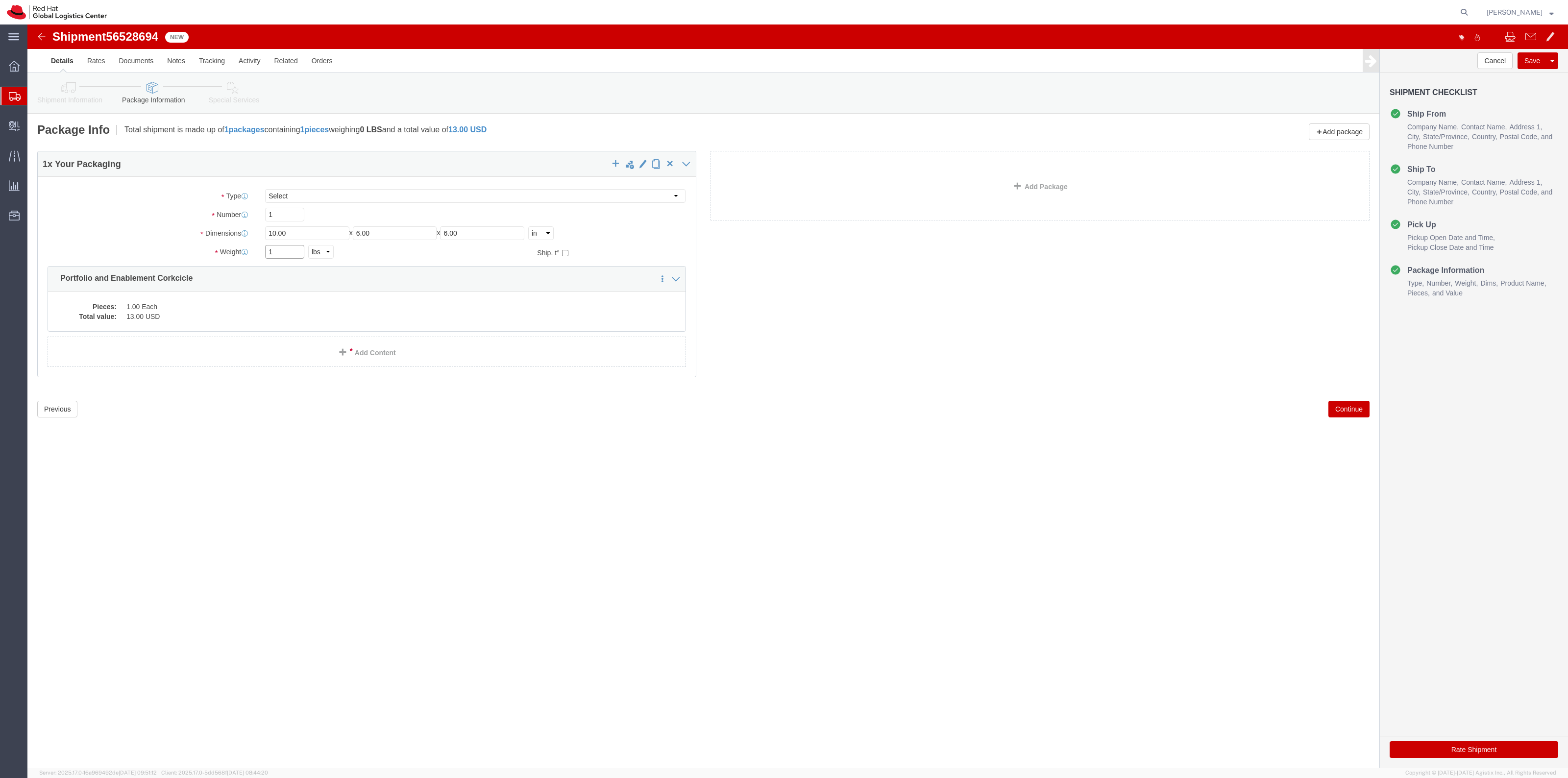
type input "1"
drag, startPoint x: 876, startPoint y: 317, endPoint x: 883, endPoint y: 321, distance: 8.1
click div "1 x Your Packaging Package Type Select Case(s) Crate(s) Envelope Large Box Medi…"
click button "Rate Shipment"
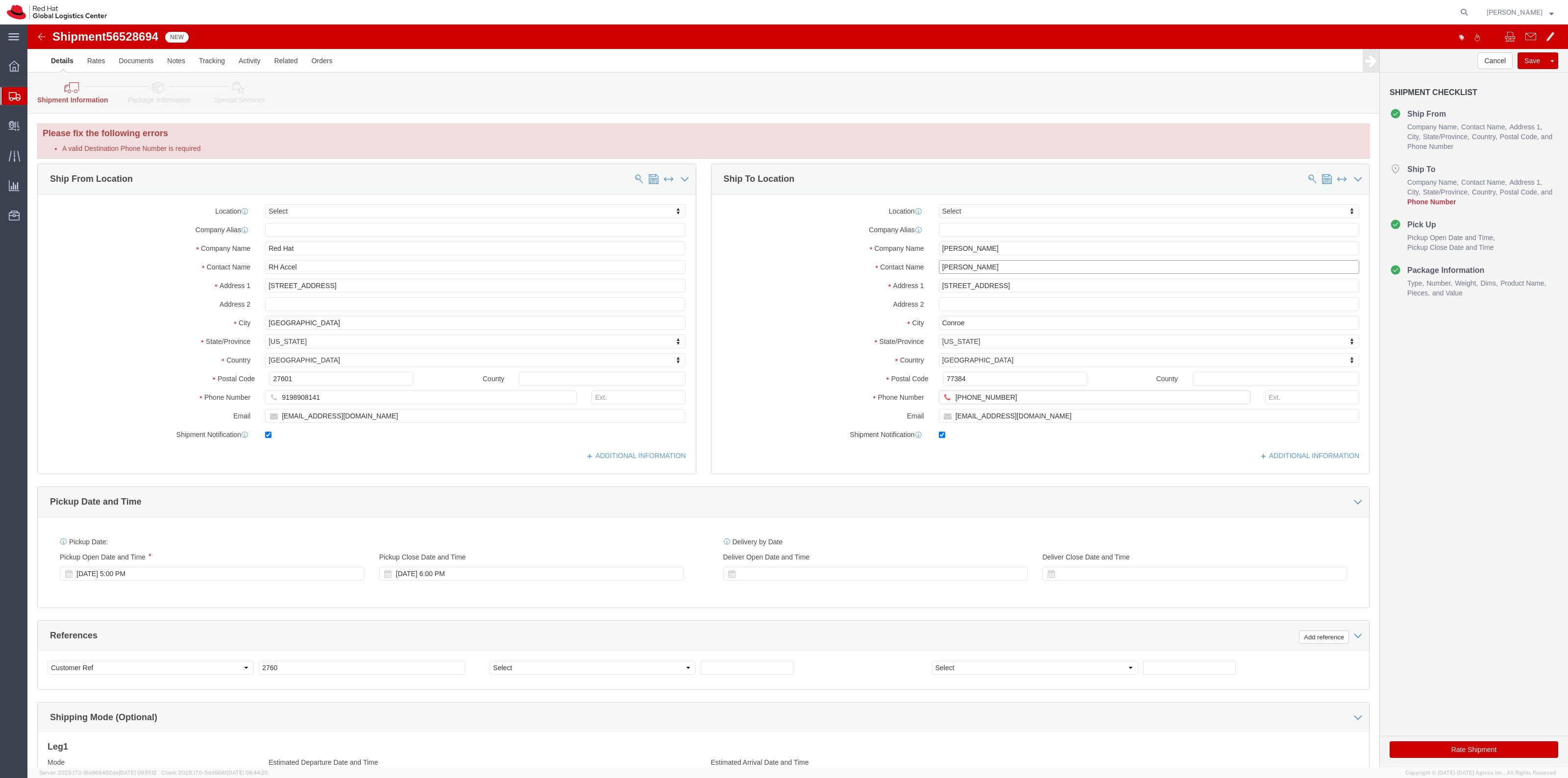
drag, startPoint x: 961, startPoint y: 241, endPoint x: 883, endPoint y: 237, distance: 78.1
click div "Contact Name [PERSON_NAME]"
drag, startPoint x: 363, startPoint y: 377, endPoint x: 228, endPoint y: 362, distance: 135.8
click div "Location Select Select My Profile Location [GEOGRAPHIC_DATA] - [GEOGRAPHIC_DATA…"
drag, startPoint x: 934, startPoint y: 362, endPoint x: 889, endPoint y: 356, distance: 45.4
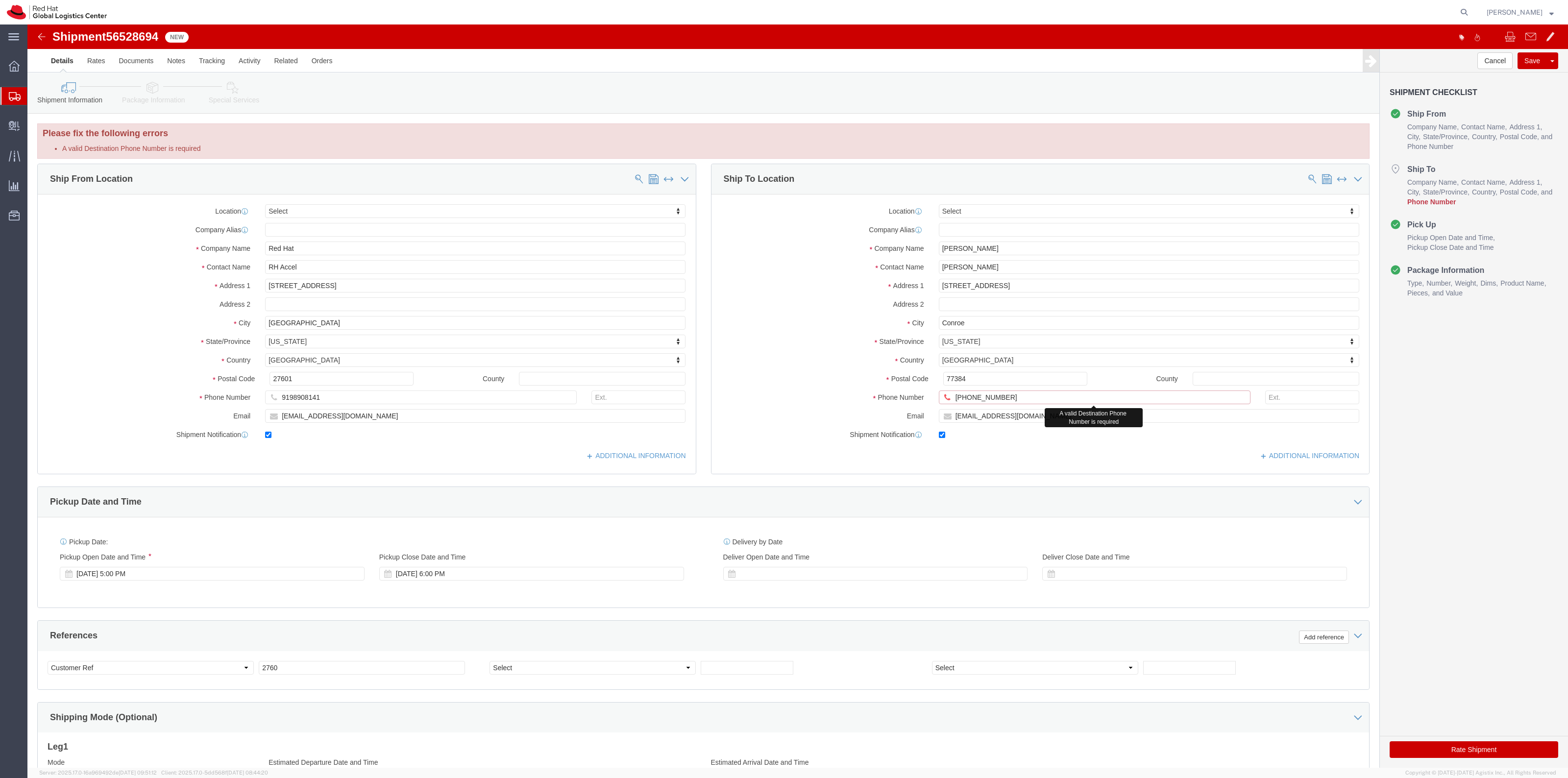
click div "Location Select Select My Profile Location [GEOGRAPHIC_DATA] - [GEOGRAPHIC_DATA…"
paste input "9198908141"
type input "9198908141"
click button "Rate Shipment"
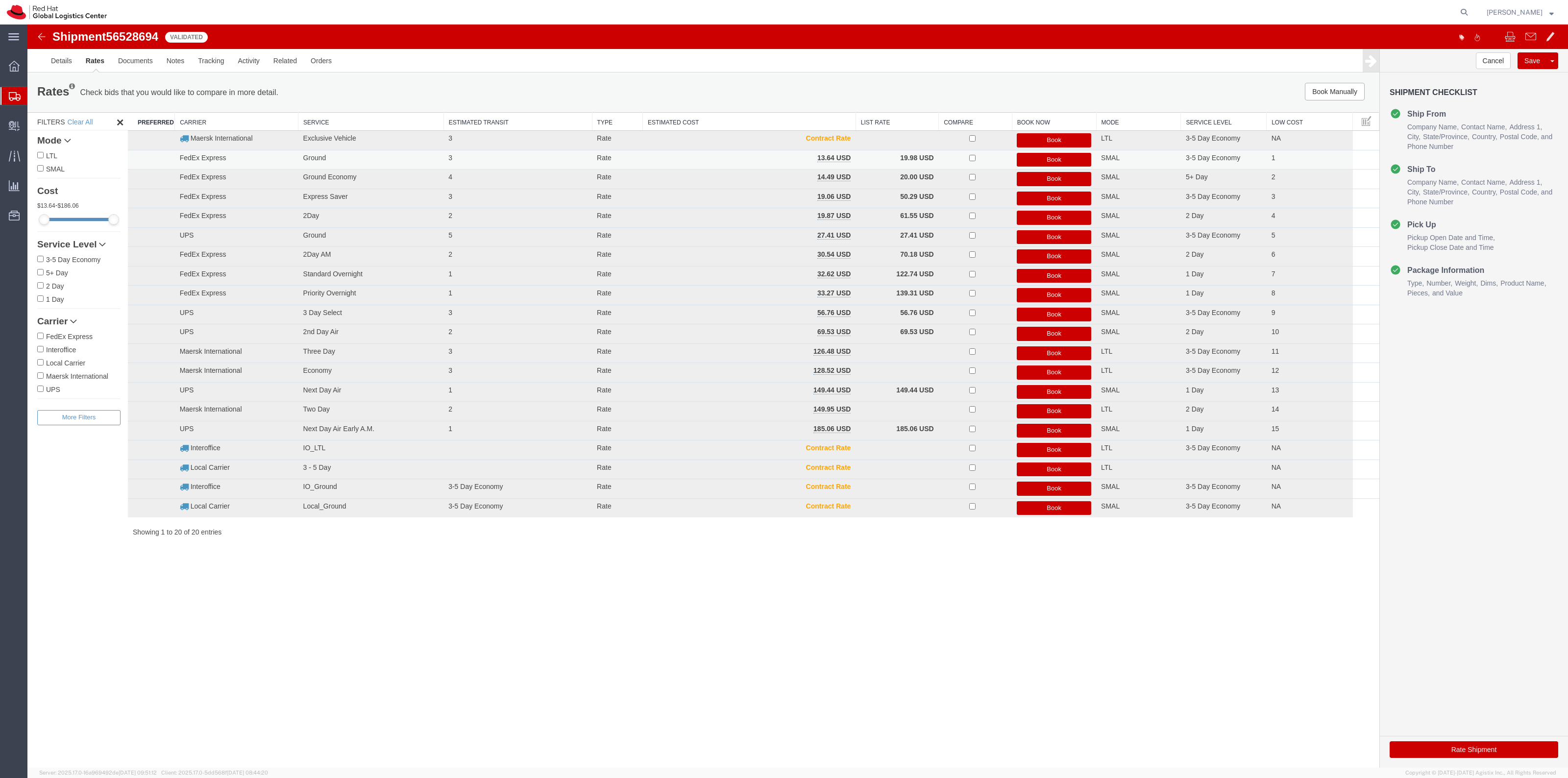
click at [1028, 158] on button "Book" at bounding box center [1054, 159] width 74 height 14
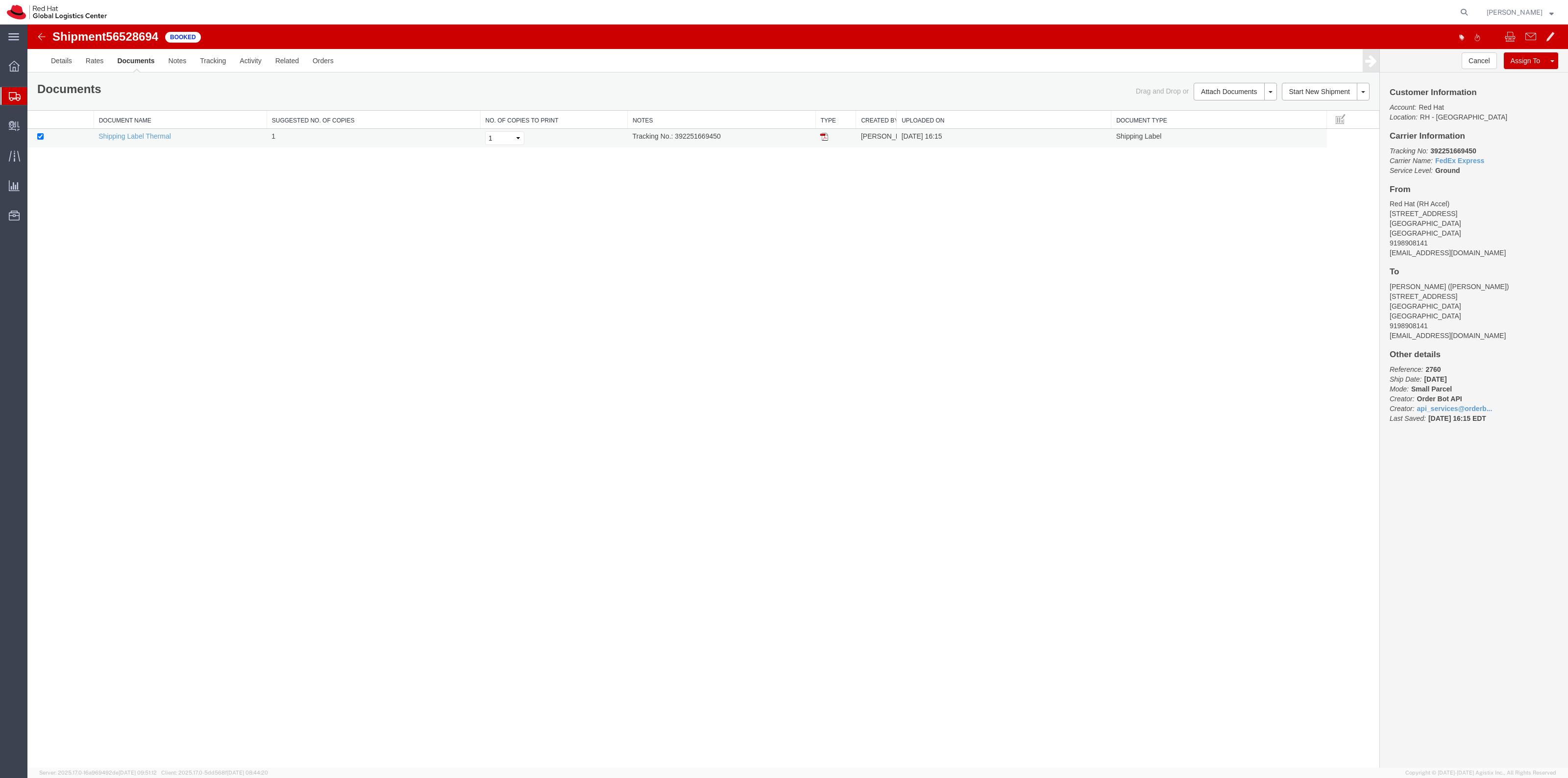
click at [836, 138] on td at bounding box center [836, 138] width 41 height 19
click at [825, 136] on img at bounding box center [824, 136] width 8 height 8
